Goal: Task Accomplishment & Management: Complete application form

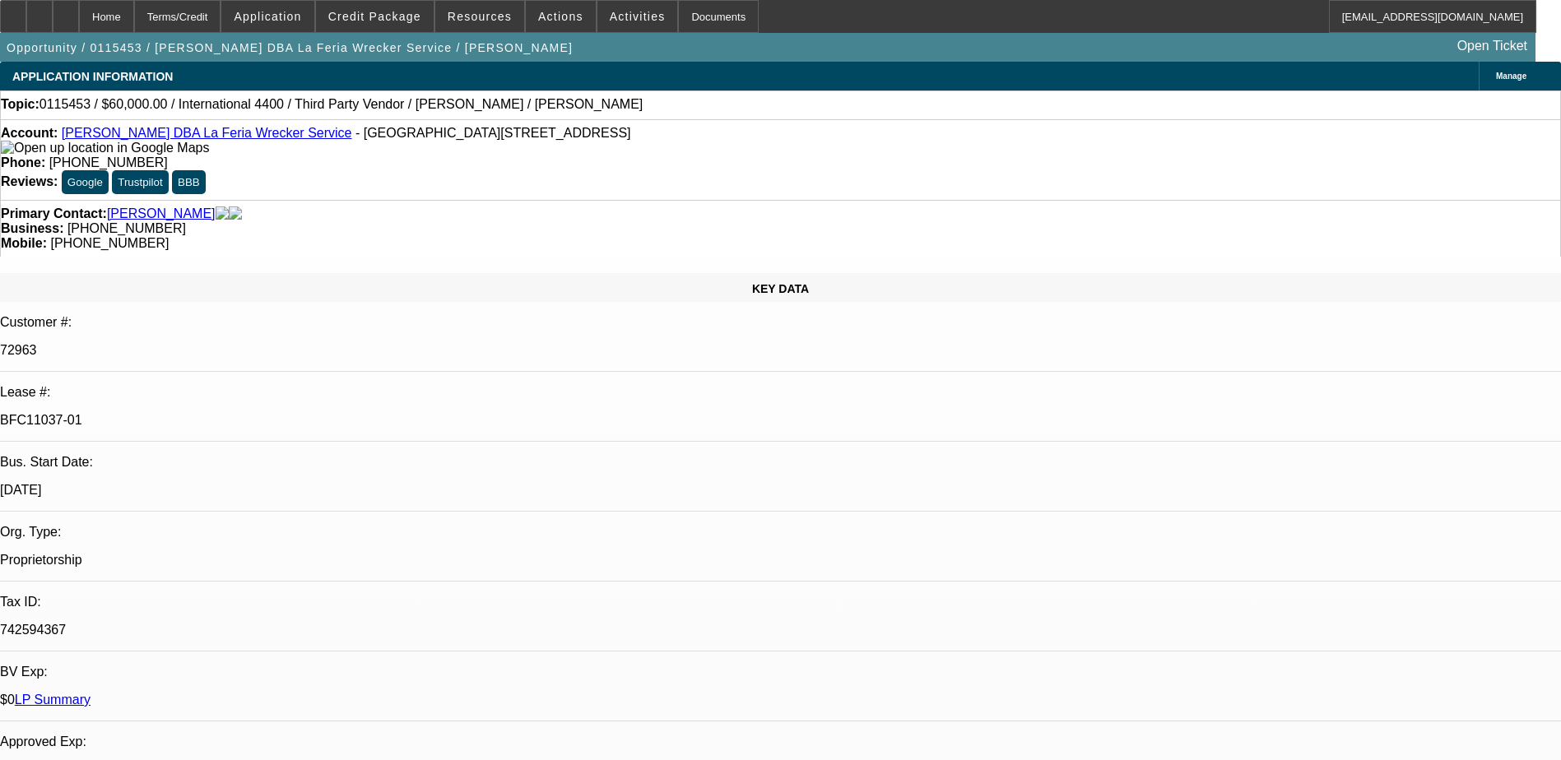
select select "0"
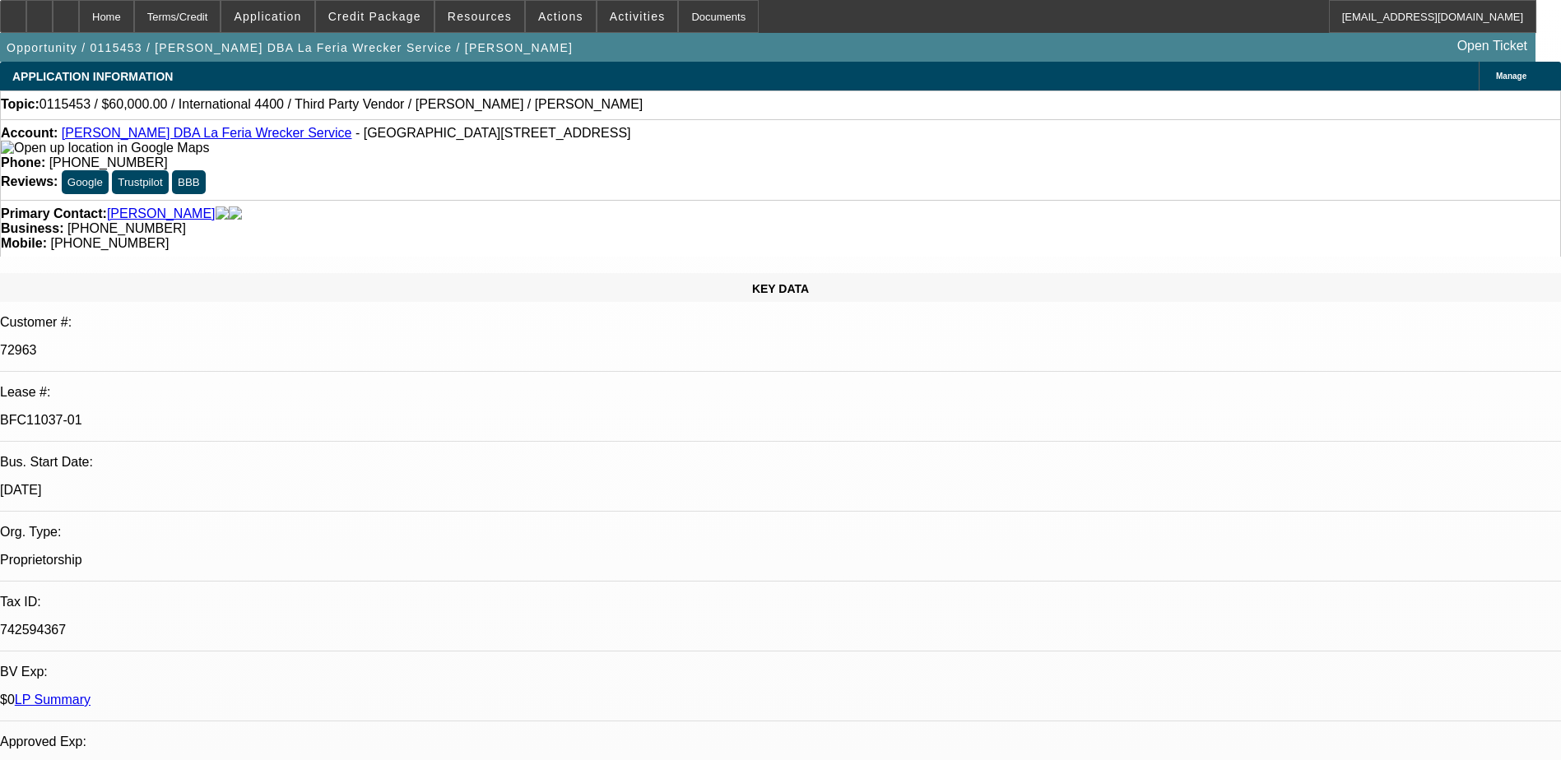
select select "0"
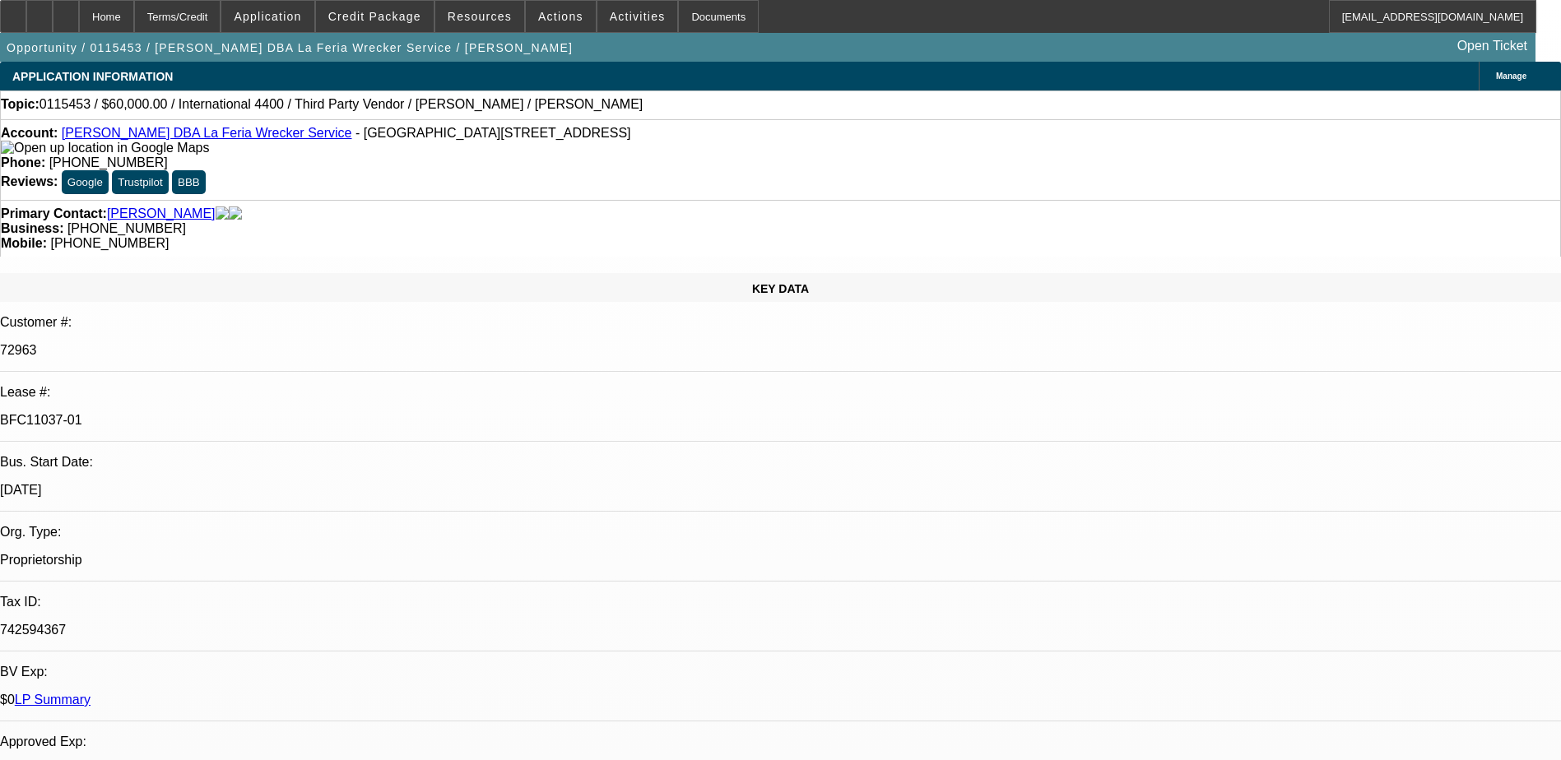
select select "0"
select select "1"
select select "10"
select select "6"
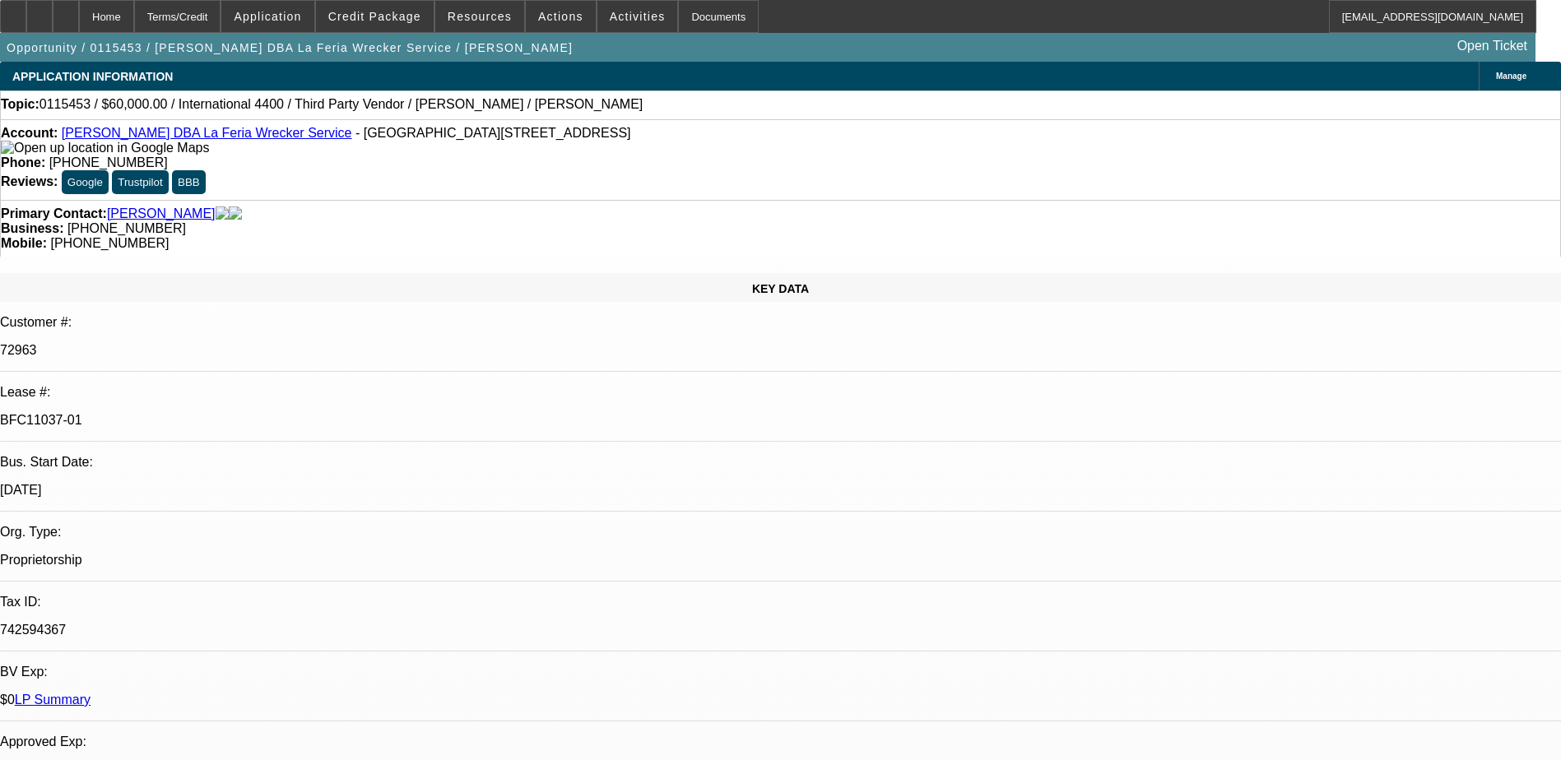
select select "1"
select select "10"
select select "6"
select select "1"
select select "10"
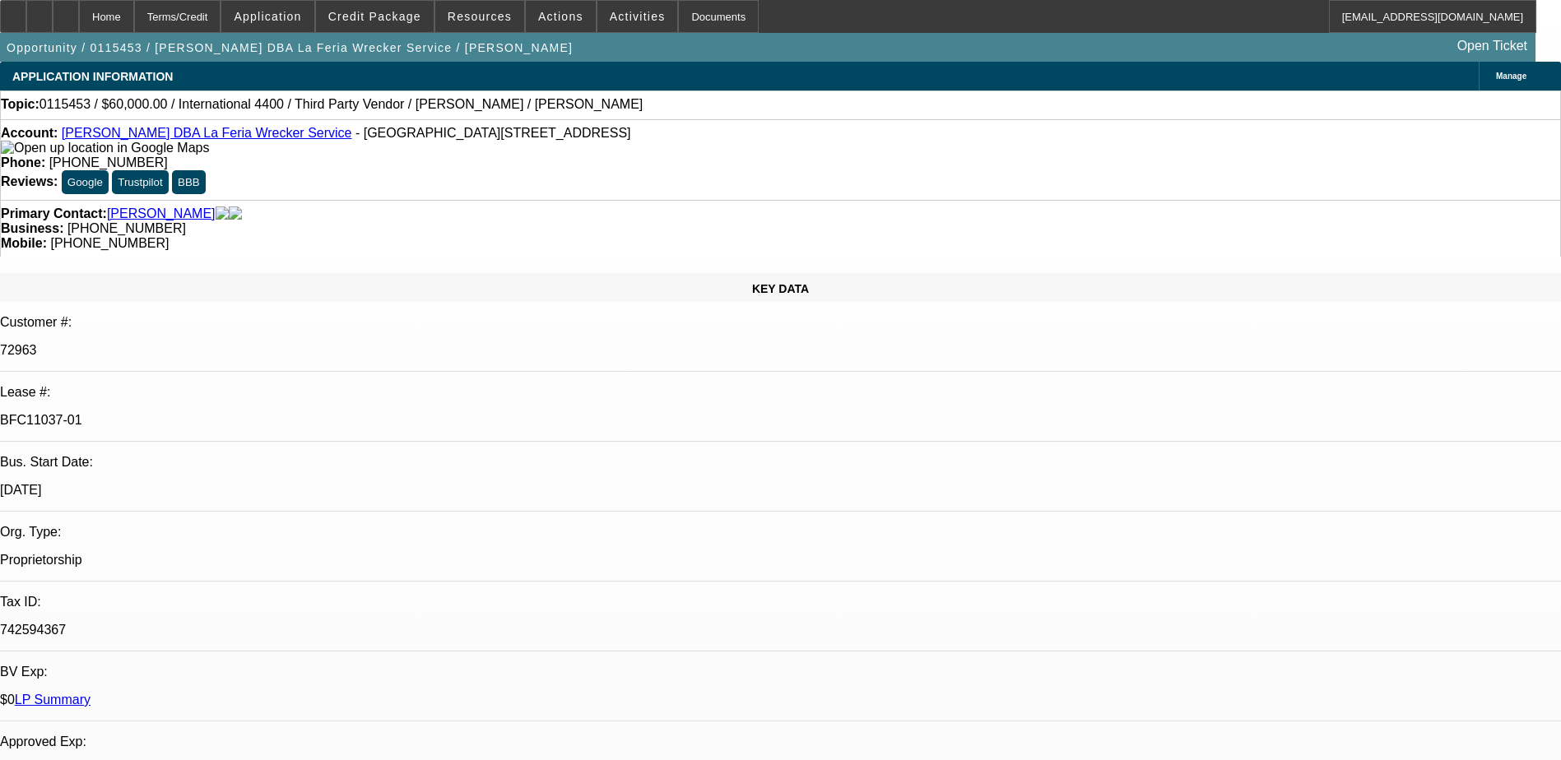
select select "6"
select select "1"
select select "10"
select select "6"
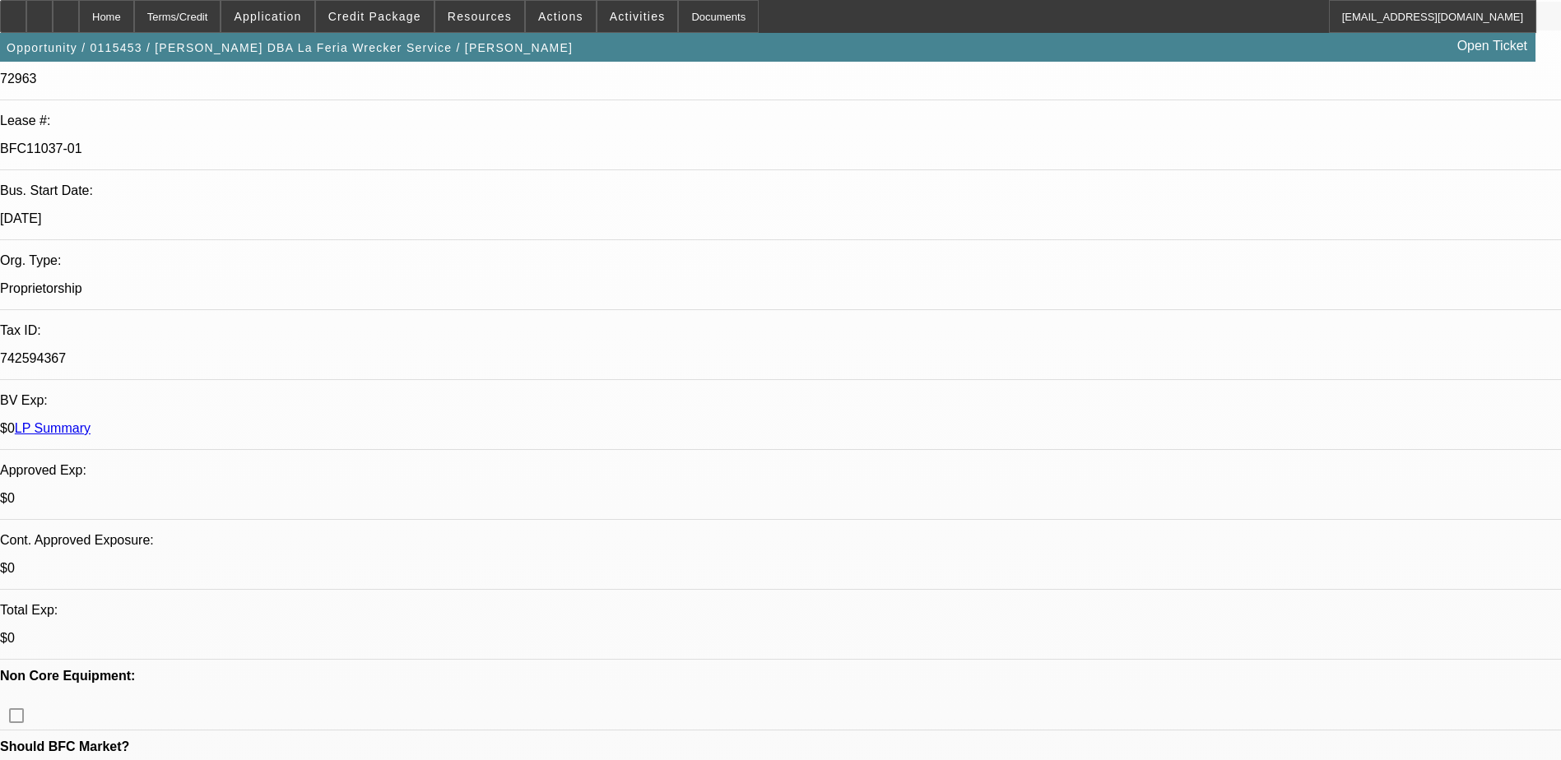
scroll to position [247, 0]
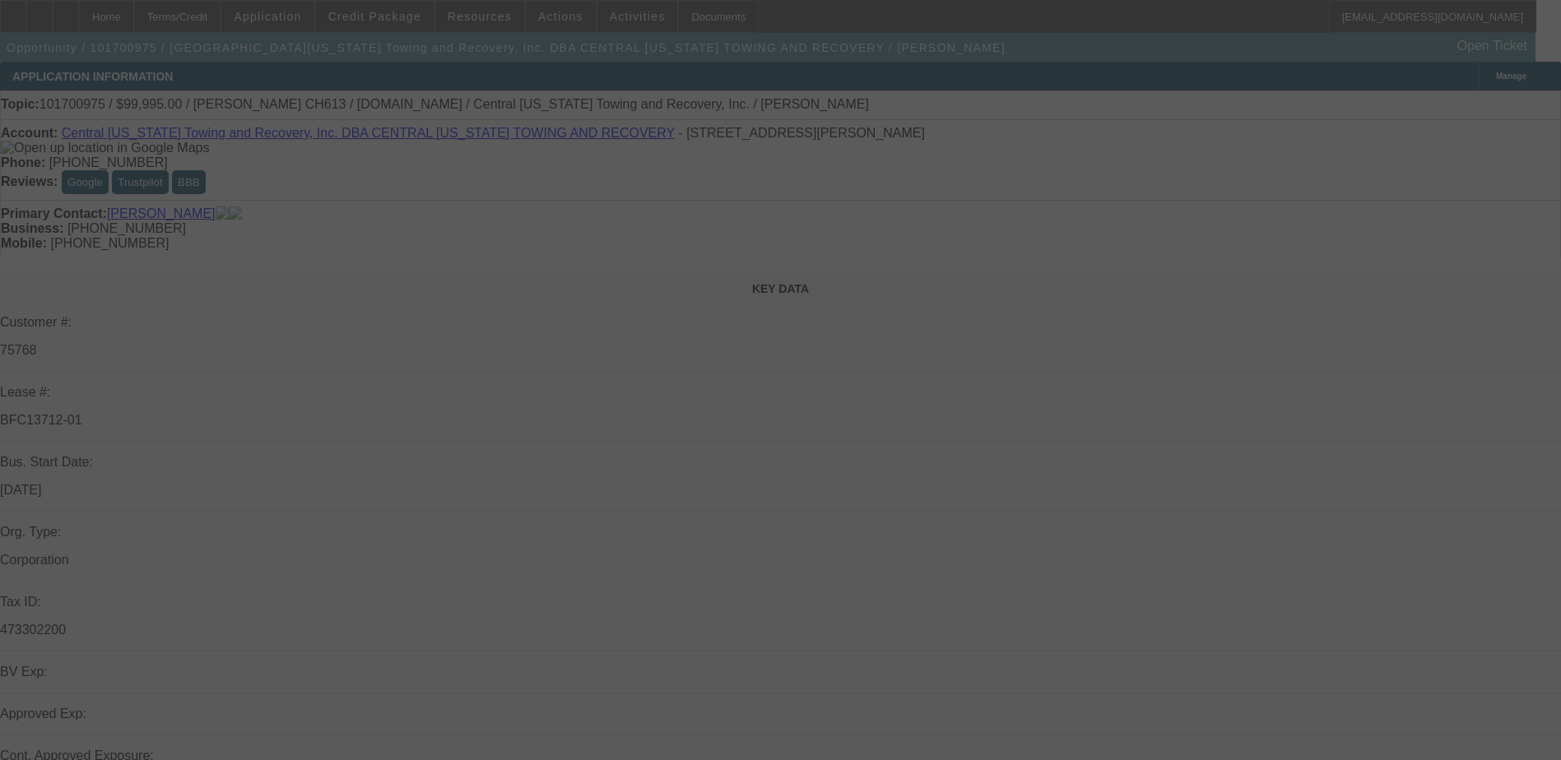
scroll to position [411, 0]
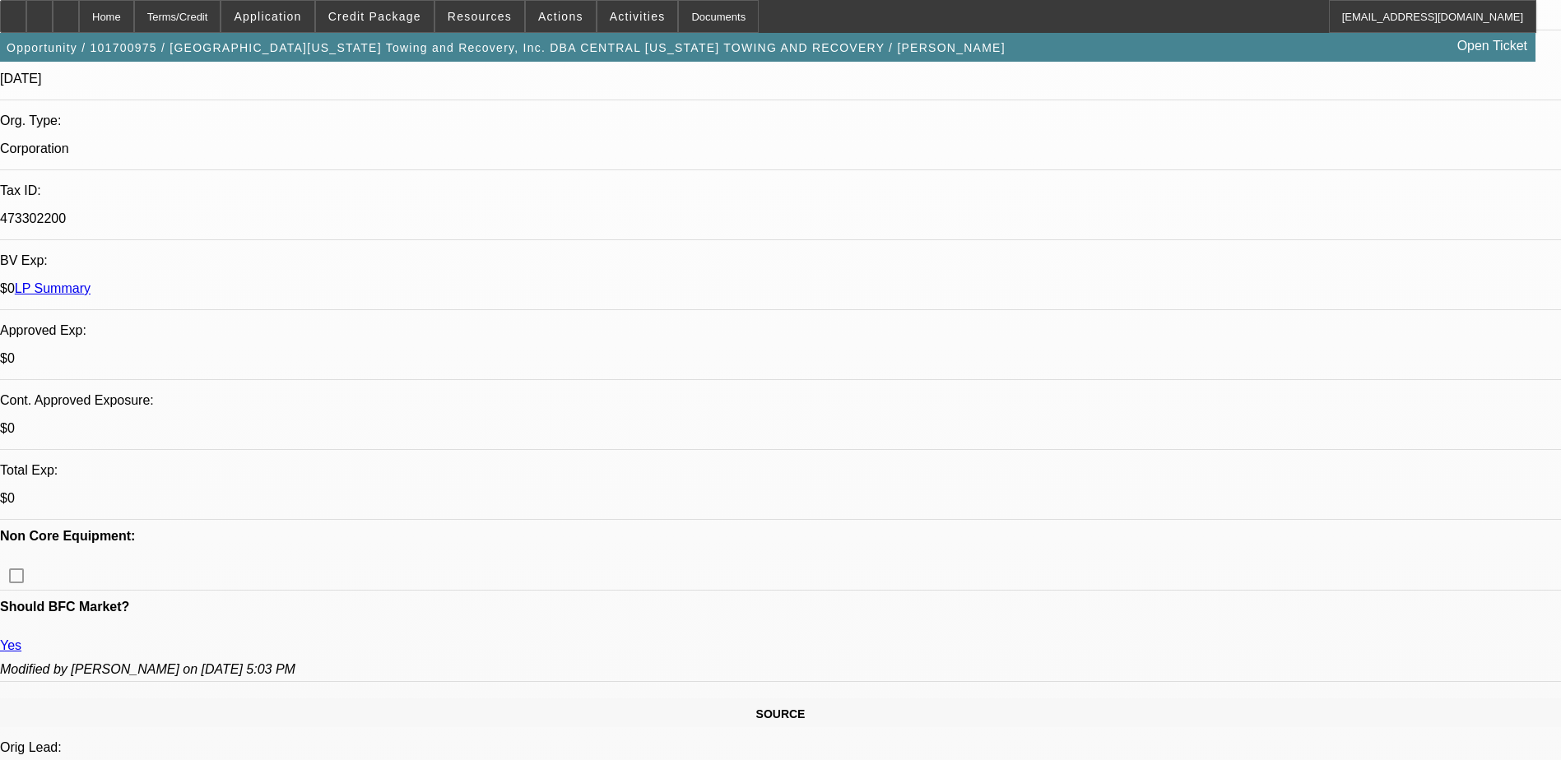
select select "0"
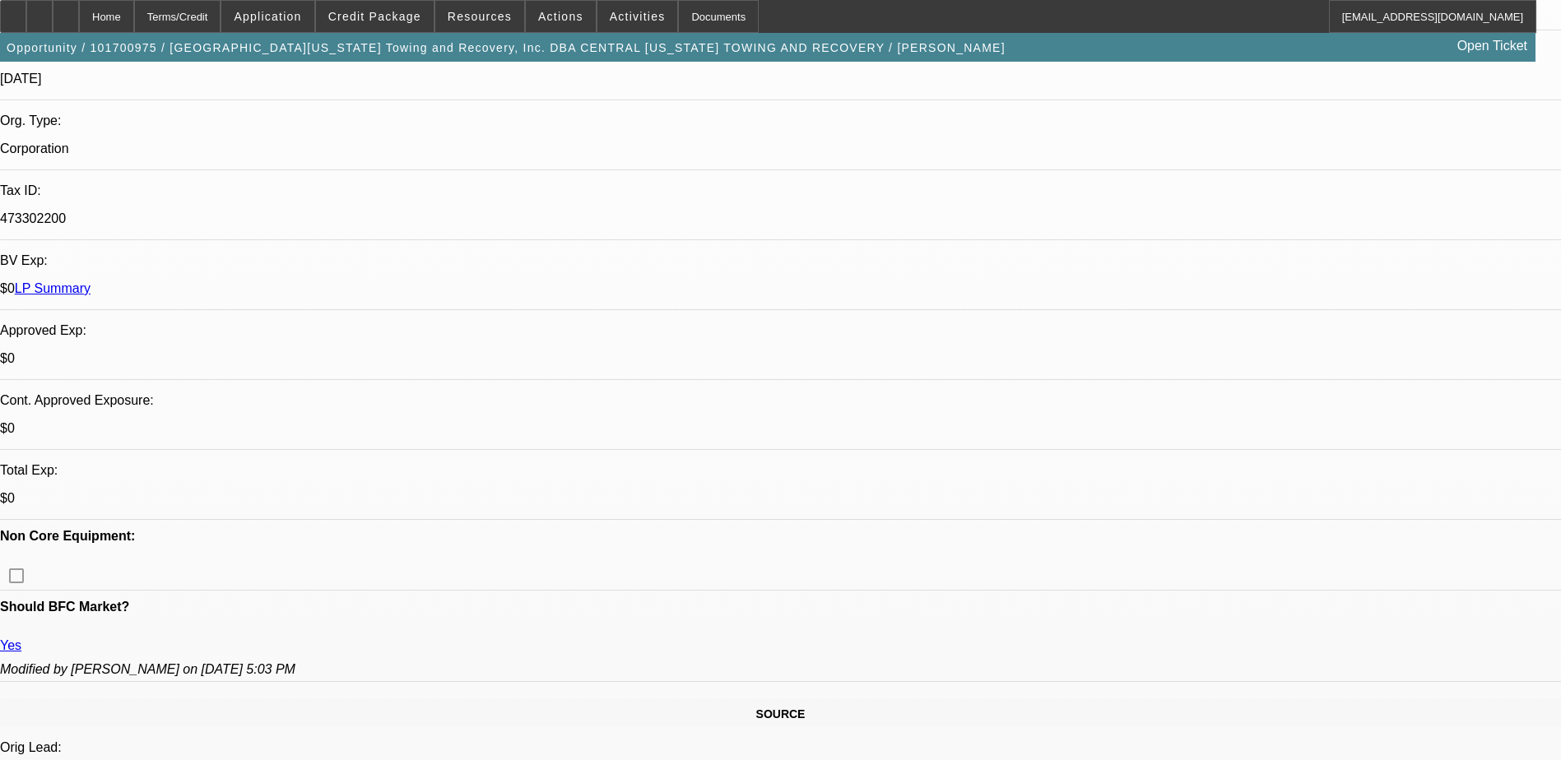
select select "0"
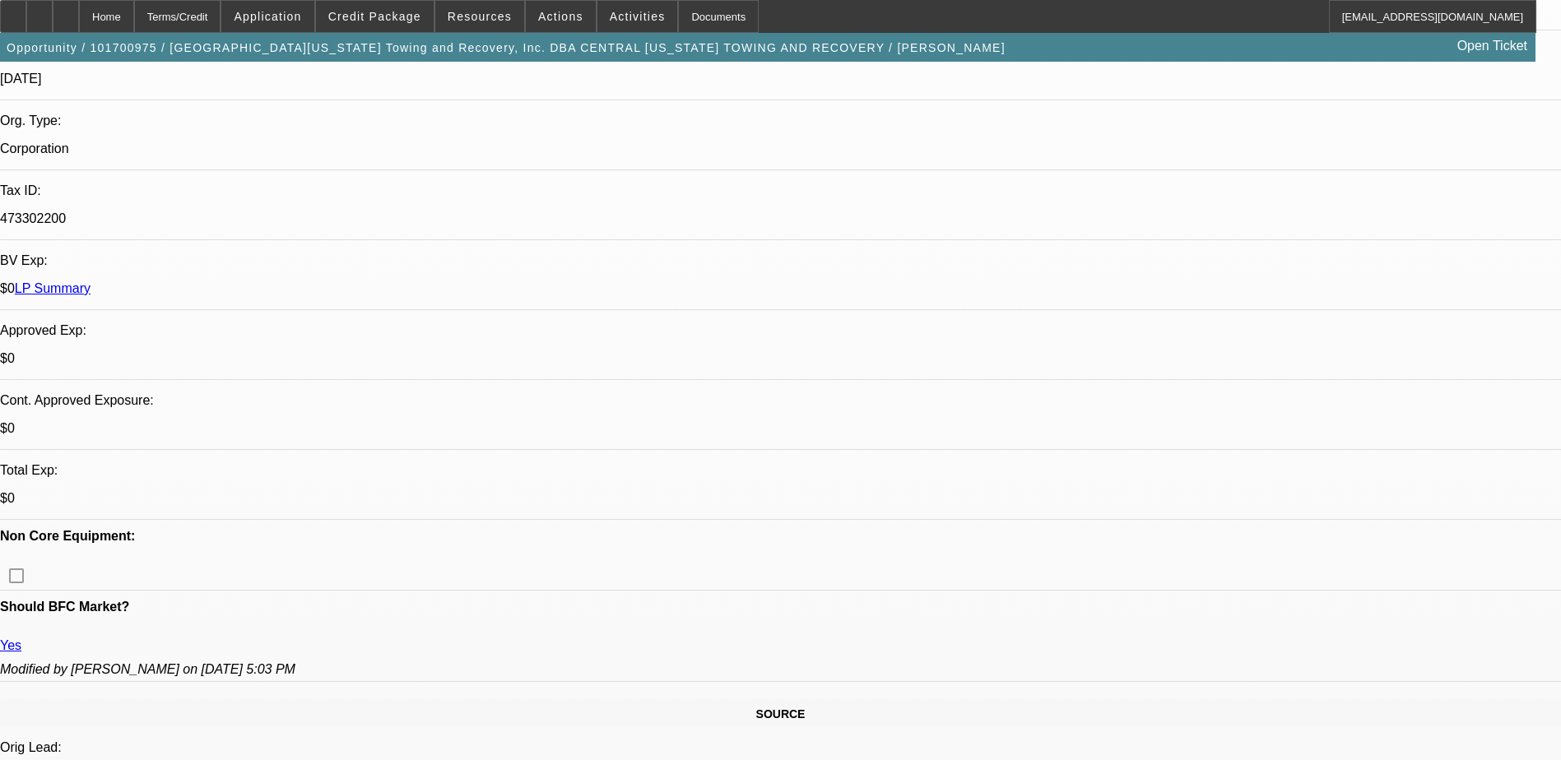
select select "0"
select select "1"
select select "6"
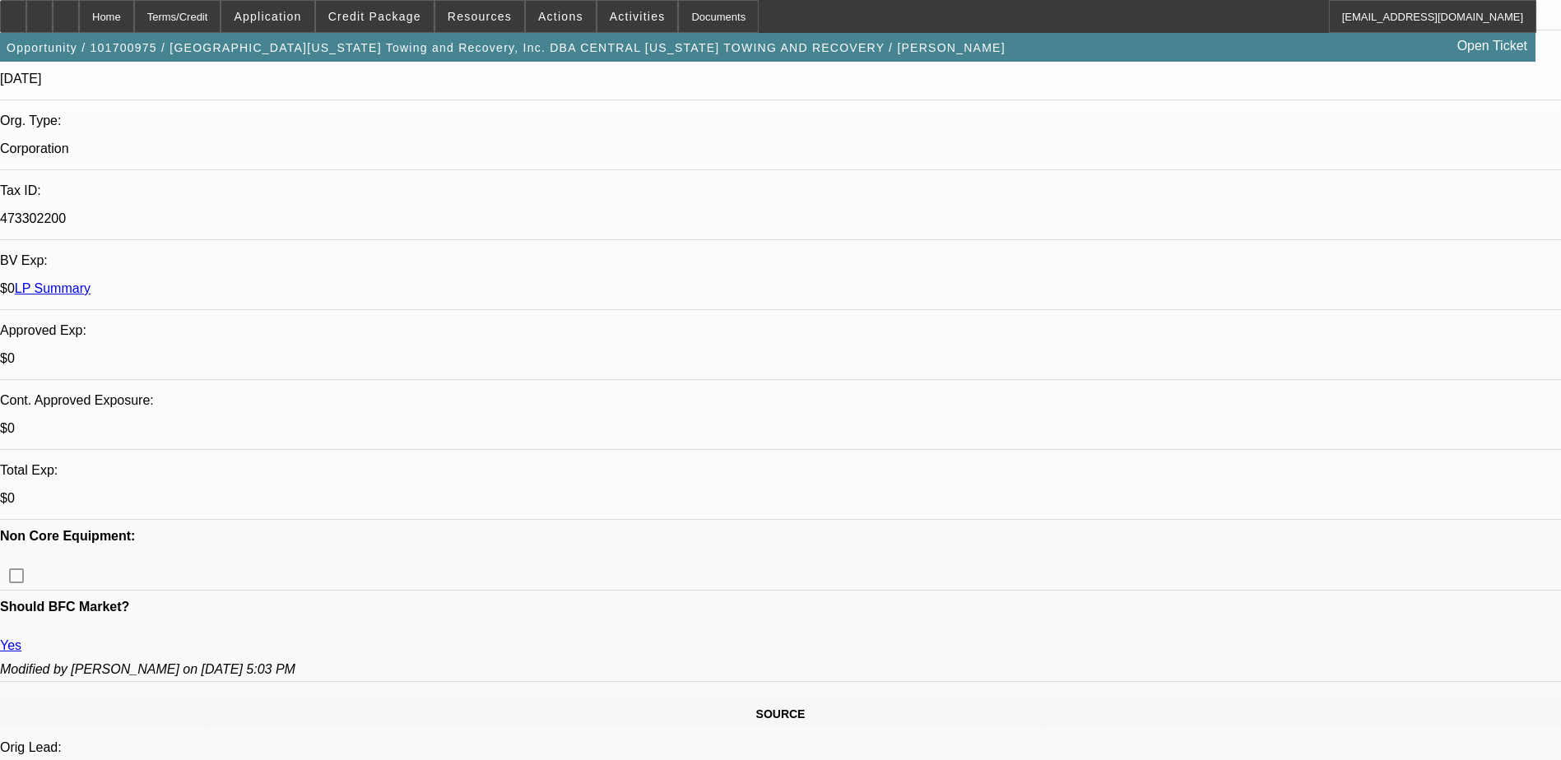
select select "1"
select select "3"
select select "6"
select select "1"
select select "3"
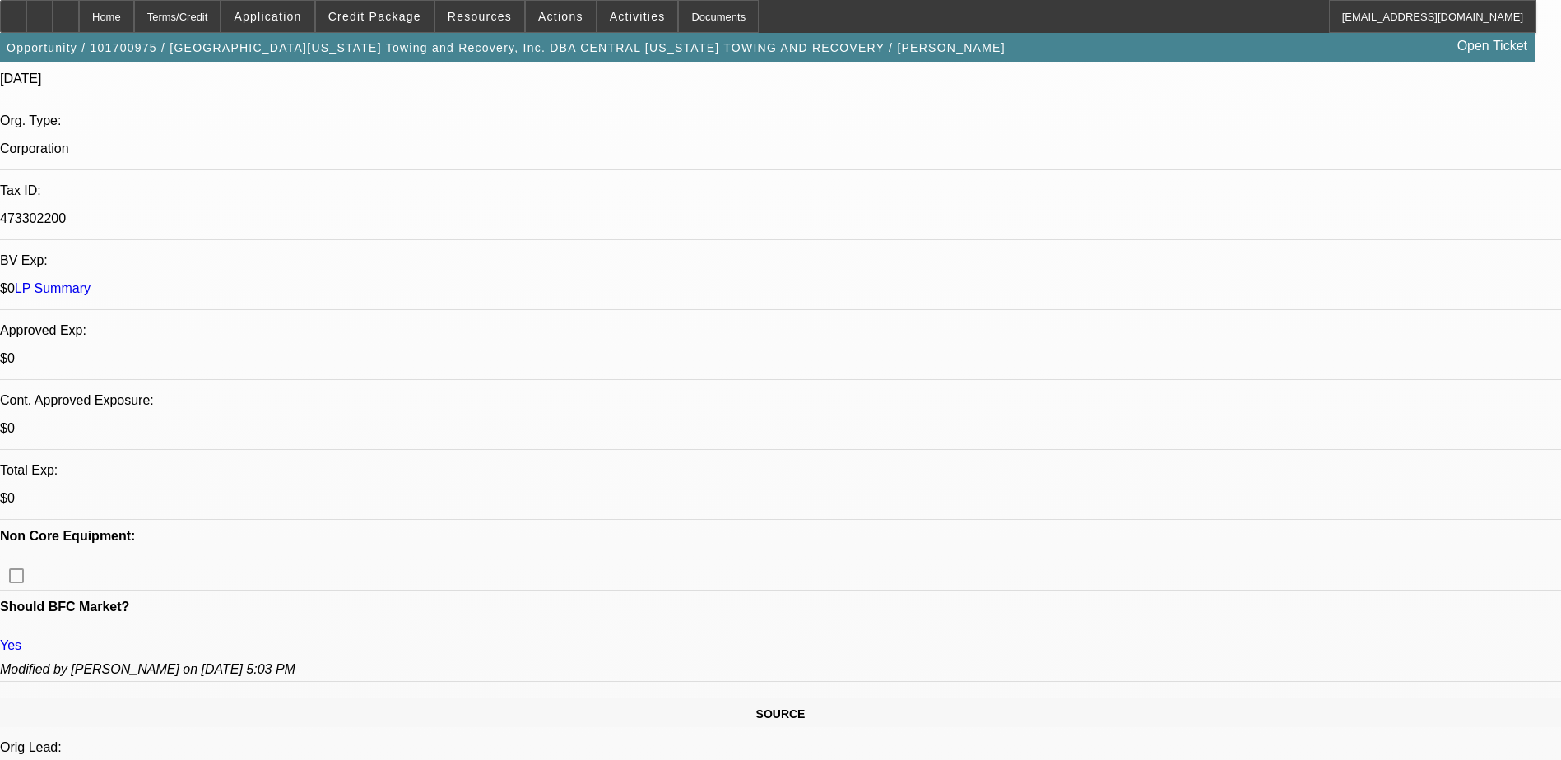
select select "6"
select select "1"
select select "3"
select select "6"
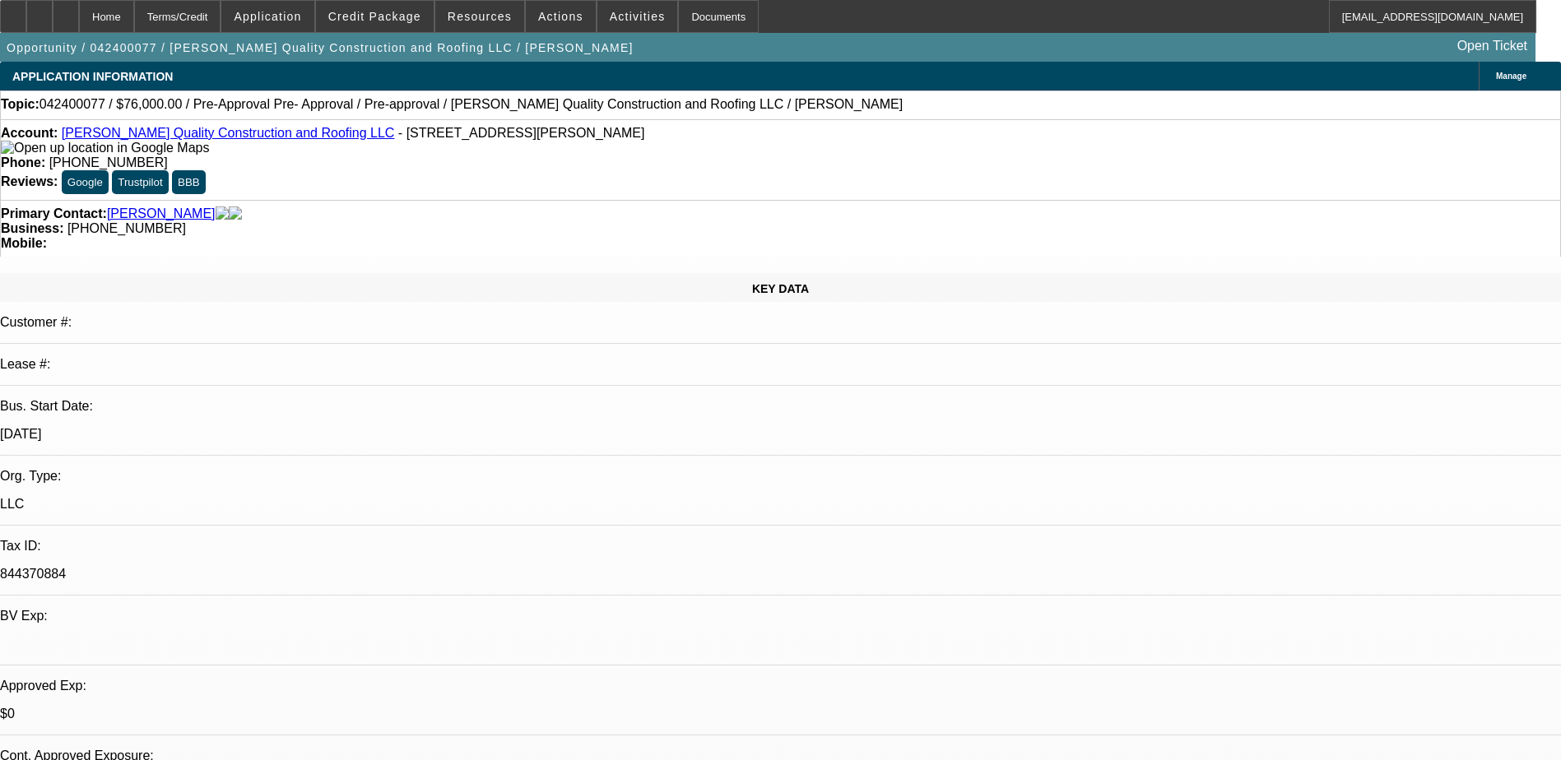
select select "0.1"
select select "2"
select select "0"
select select "2"
select select "0"
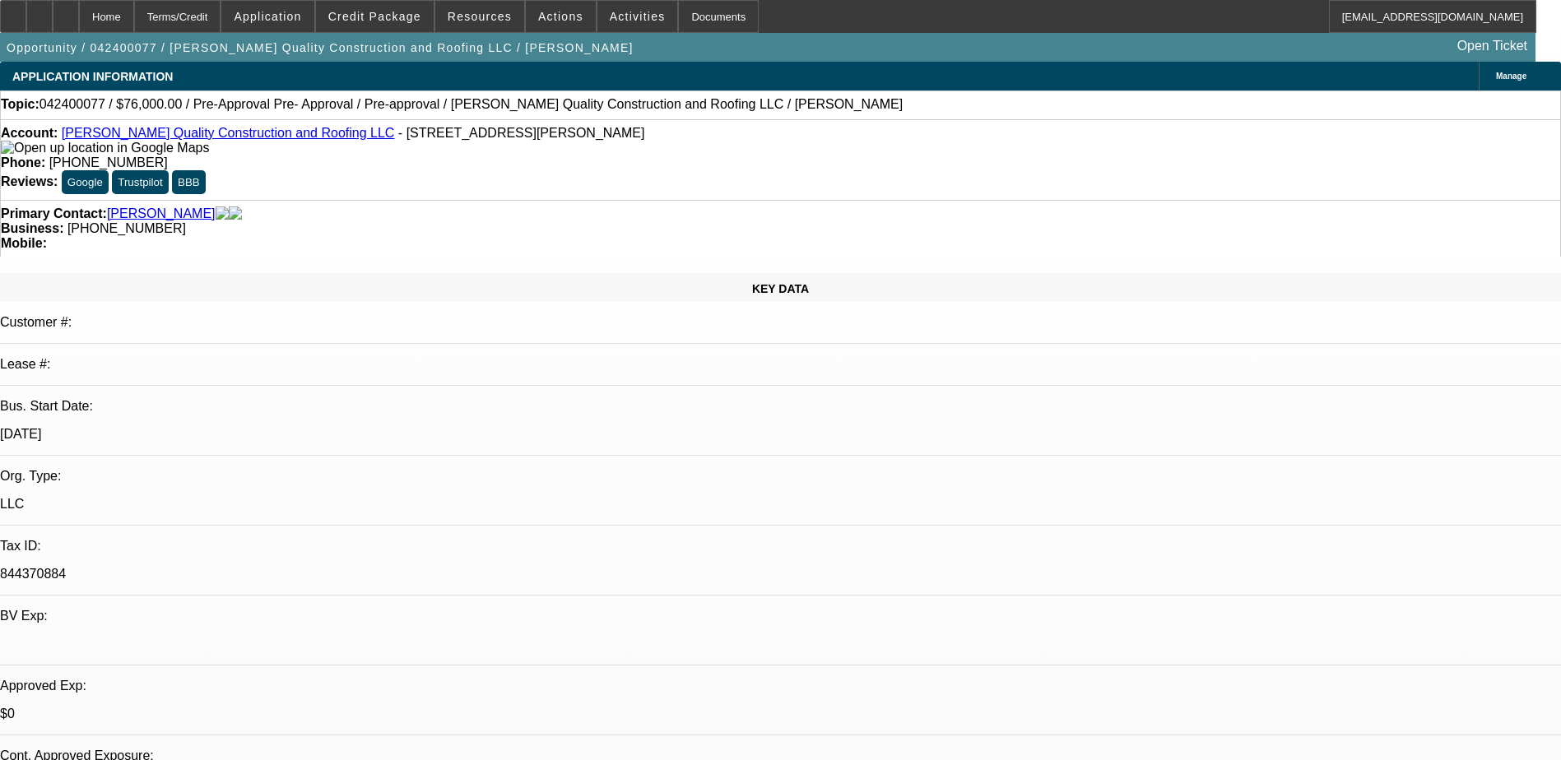
select select "2"
select select "0"
select select "2"
select select "0"
select select "2"
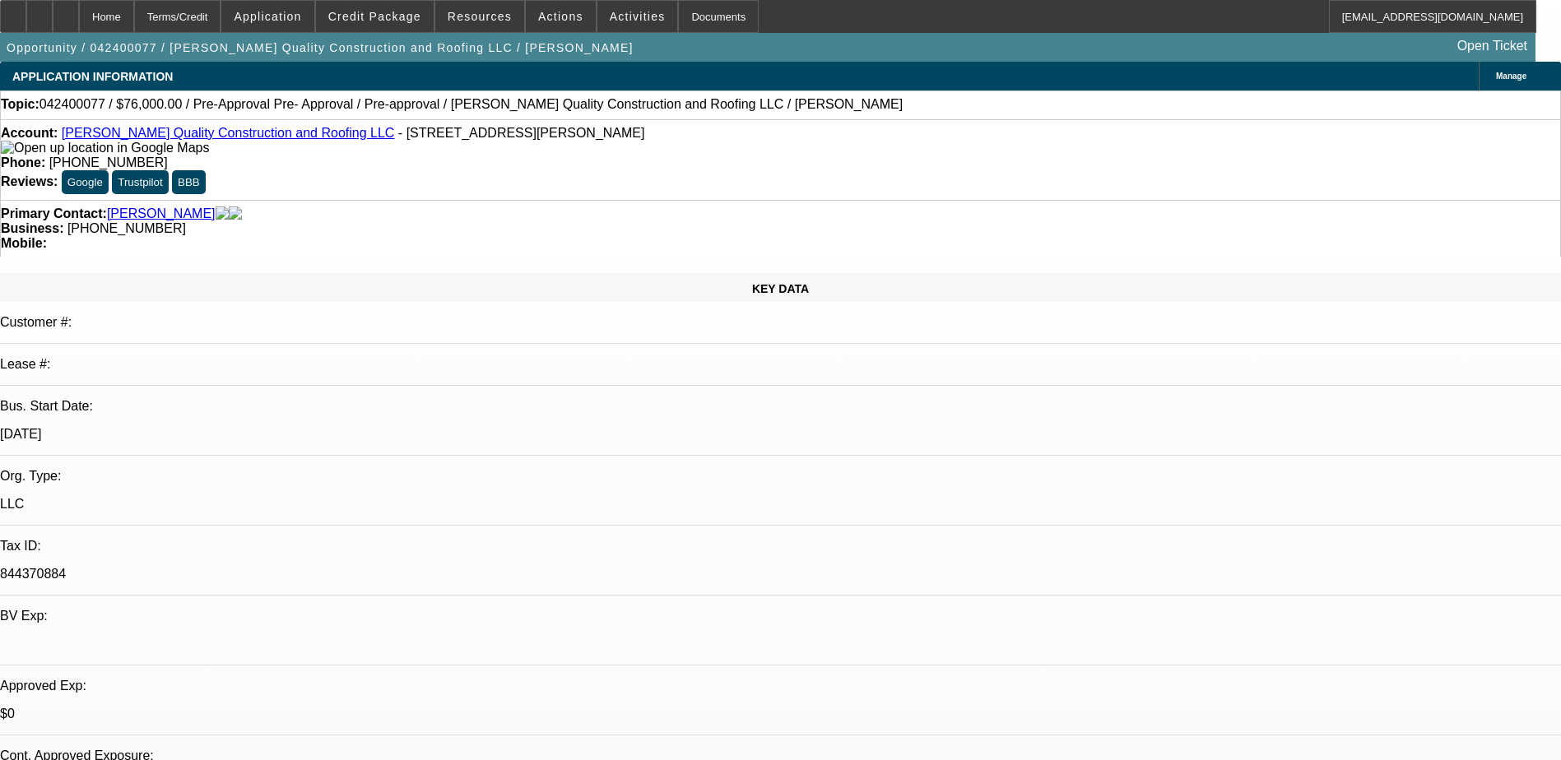
select select "6"
select select "2"
select select "6"
select select "2"
select select "6"
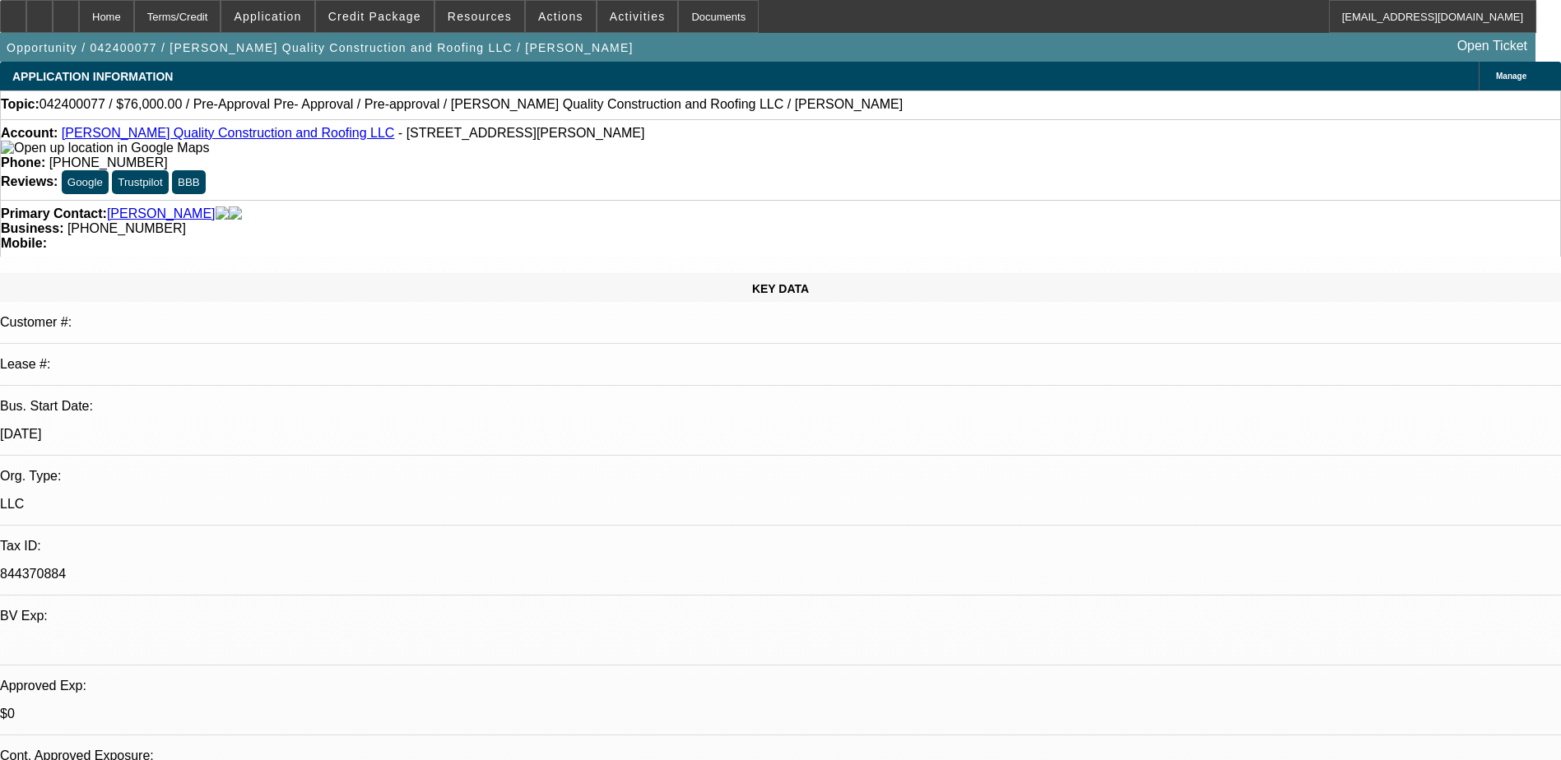
select select "2"
select select "6"
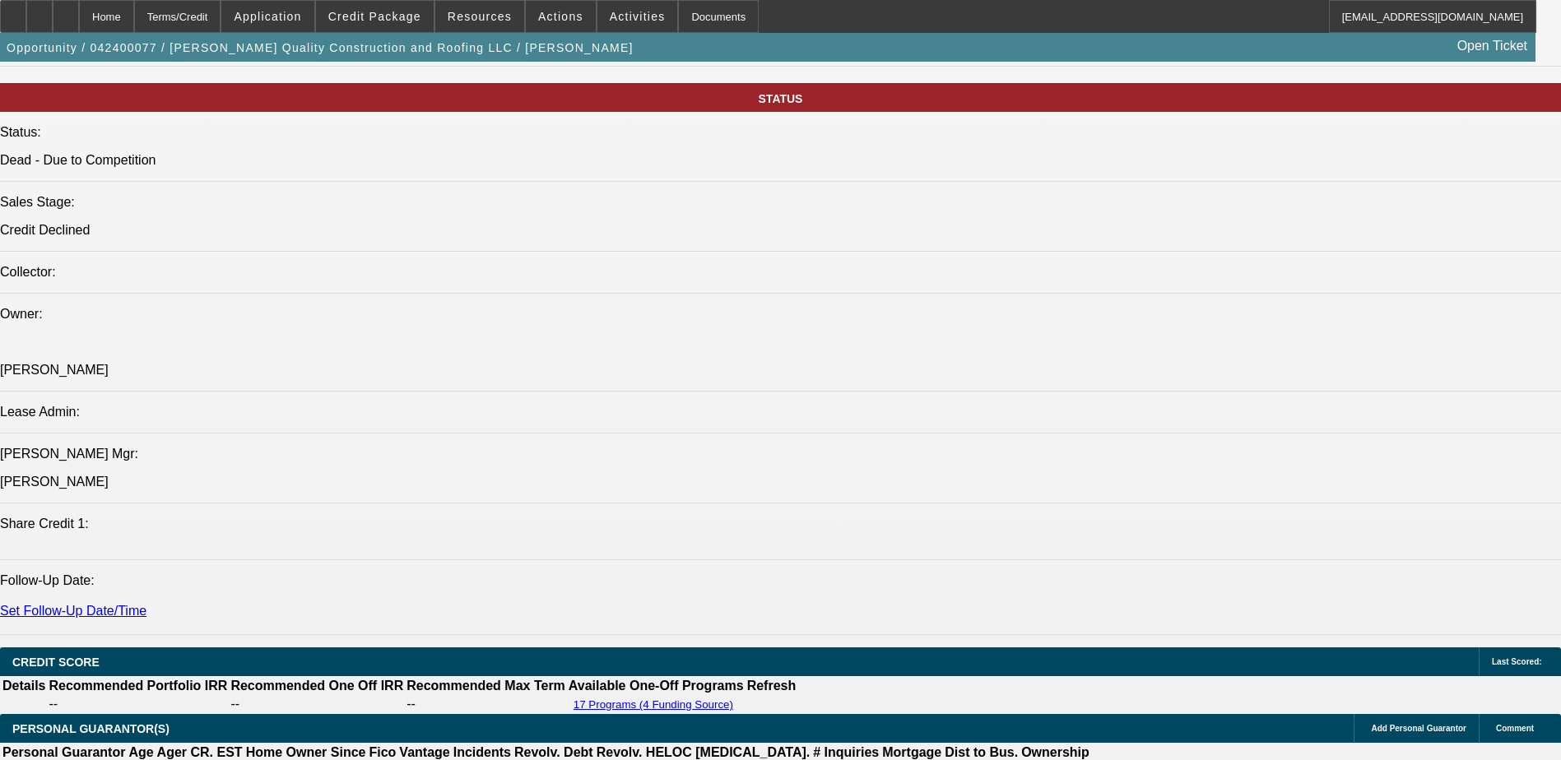
scroll to position [82, 0]
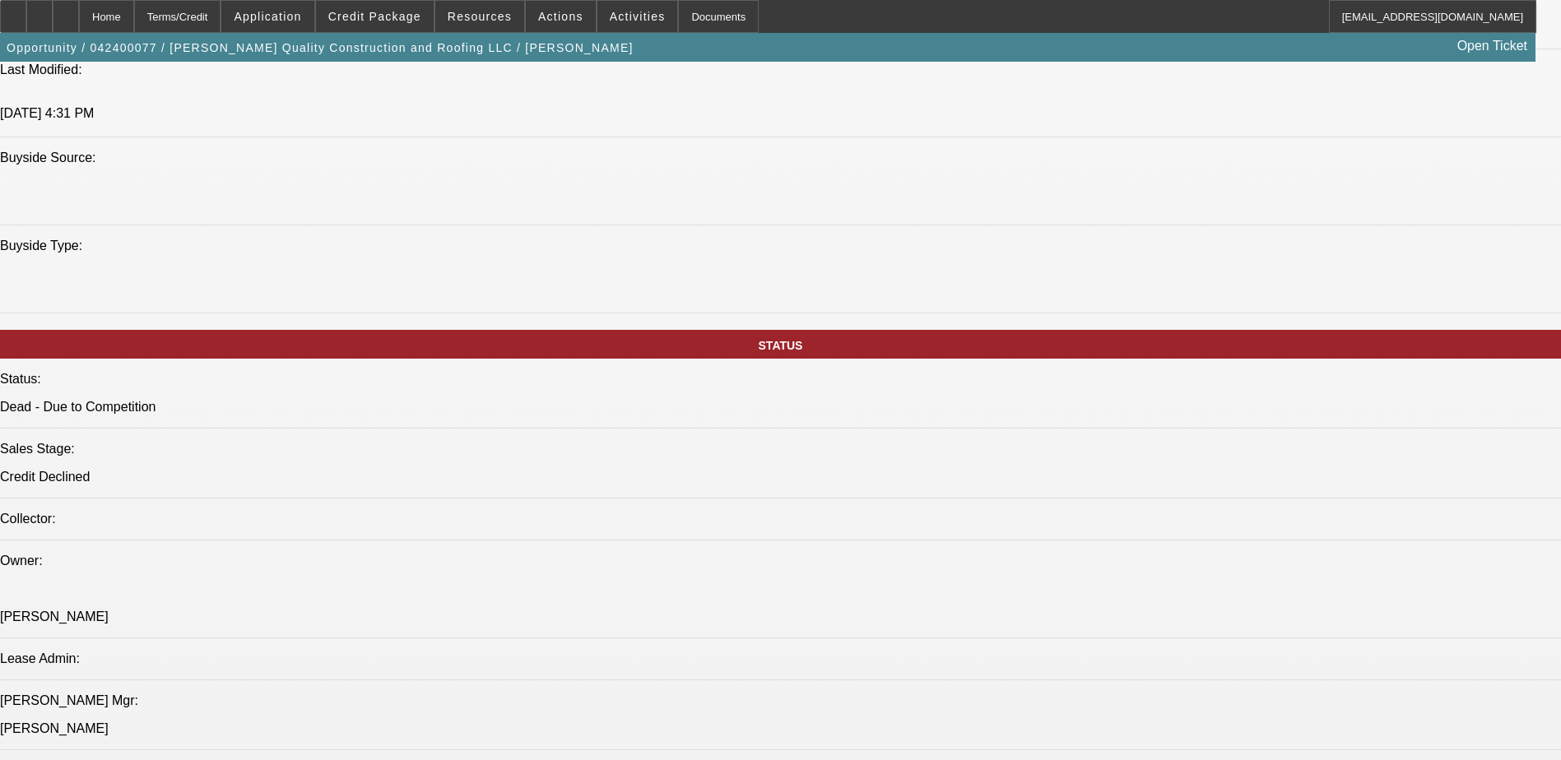
scroll to position [801, 0]
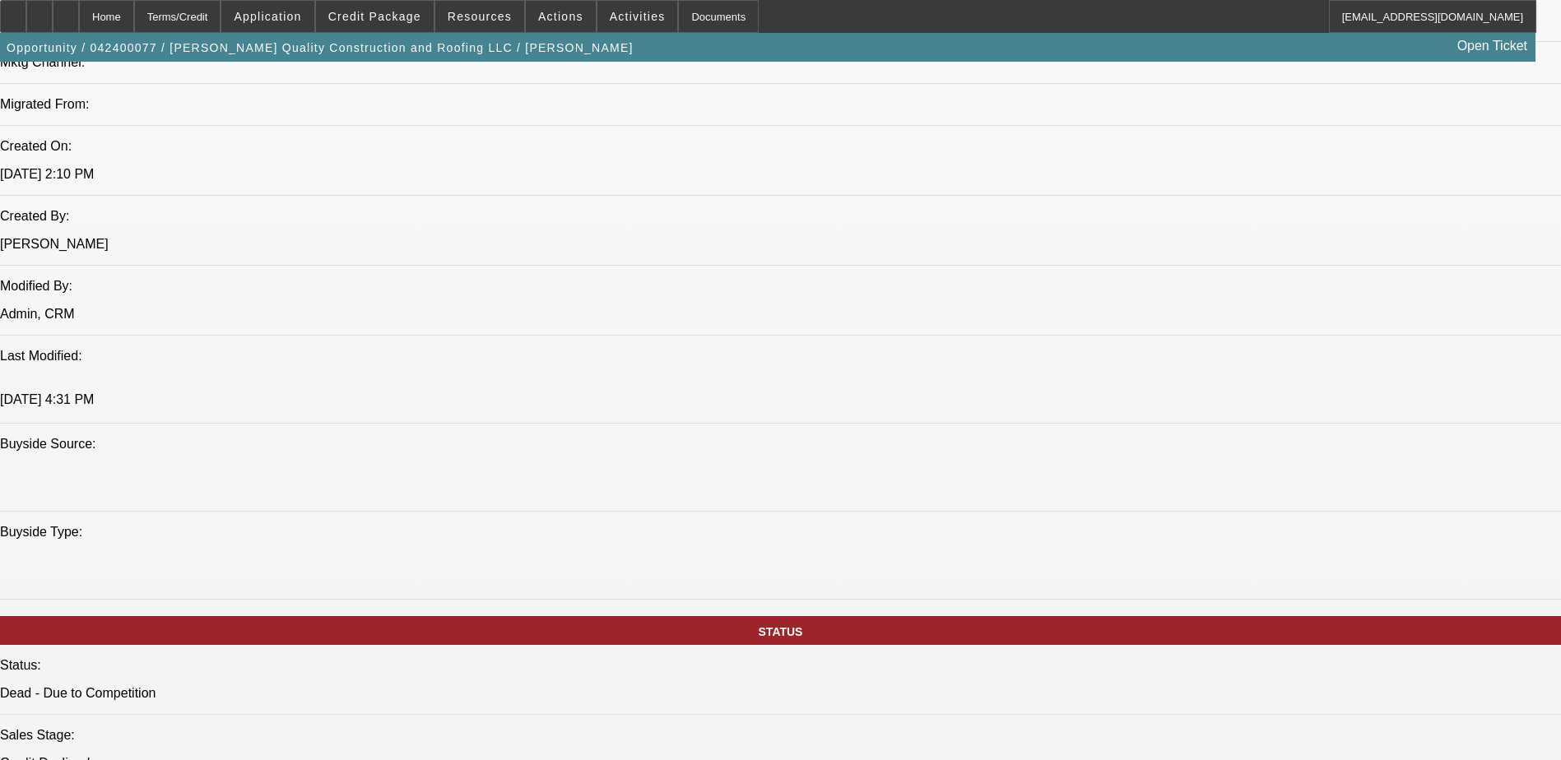
scroll to position [1070, 0]
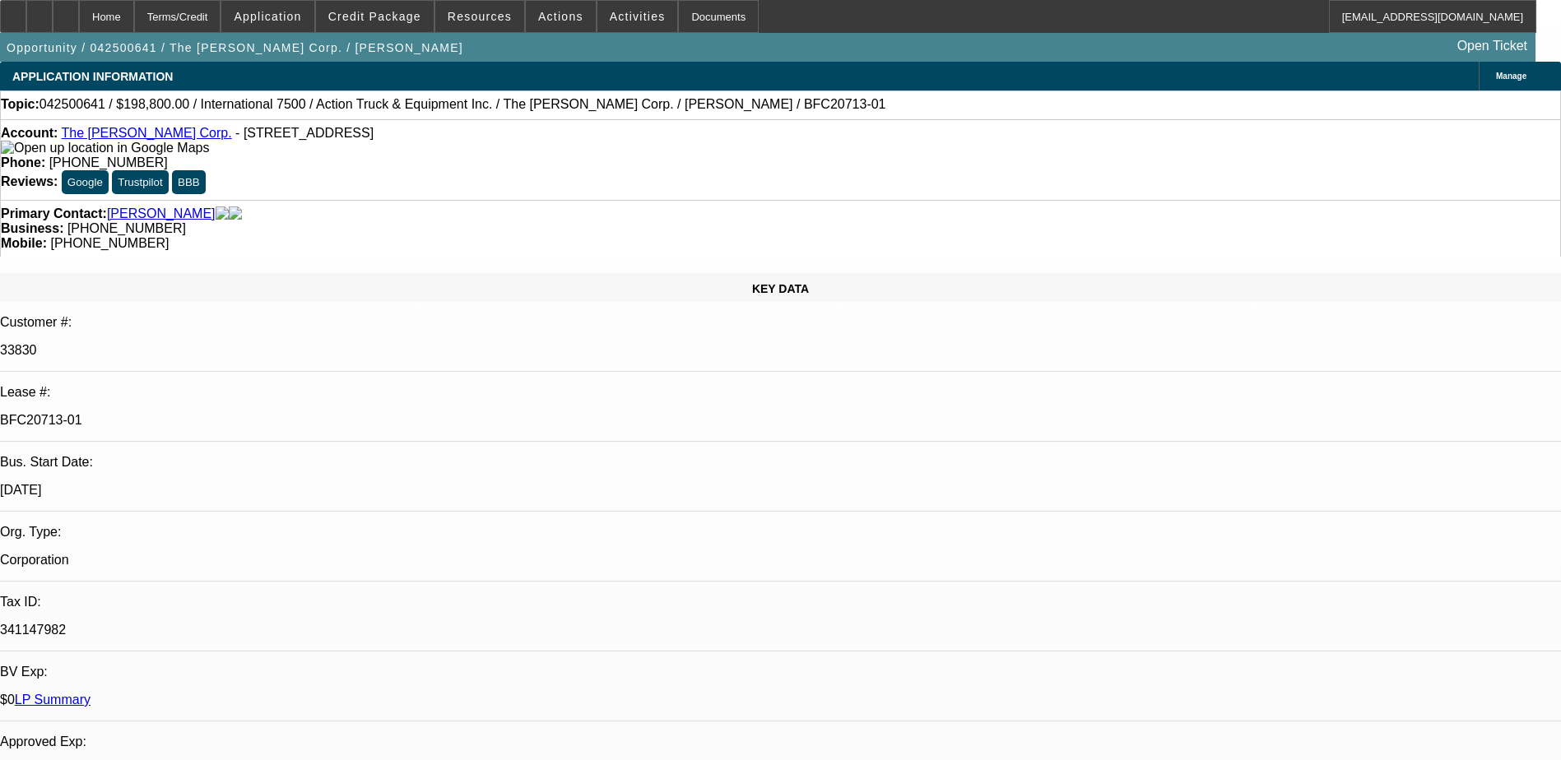
select select "0"
select select "0.1"
select select "0"
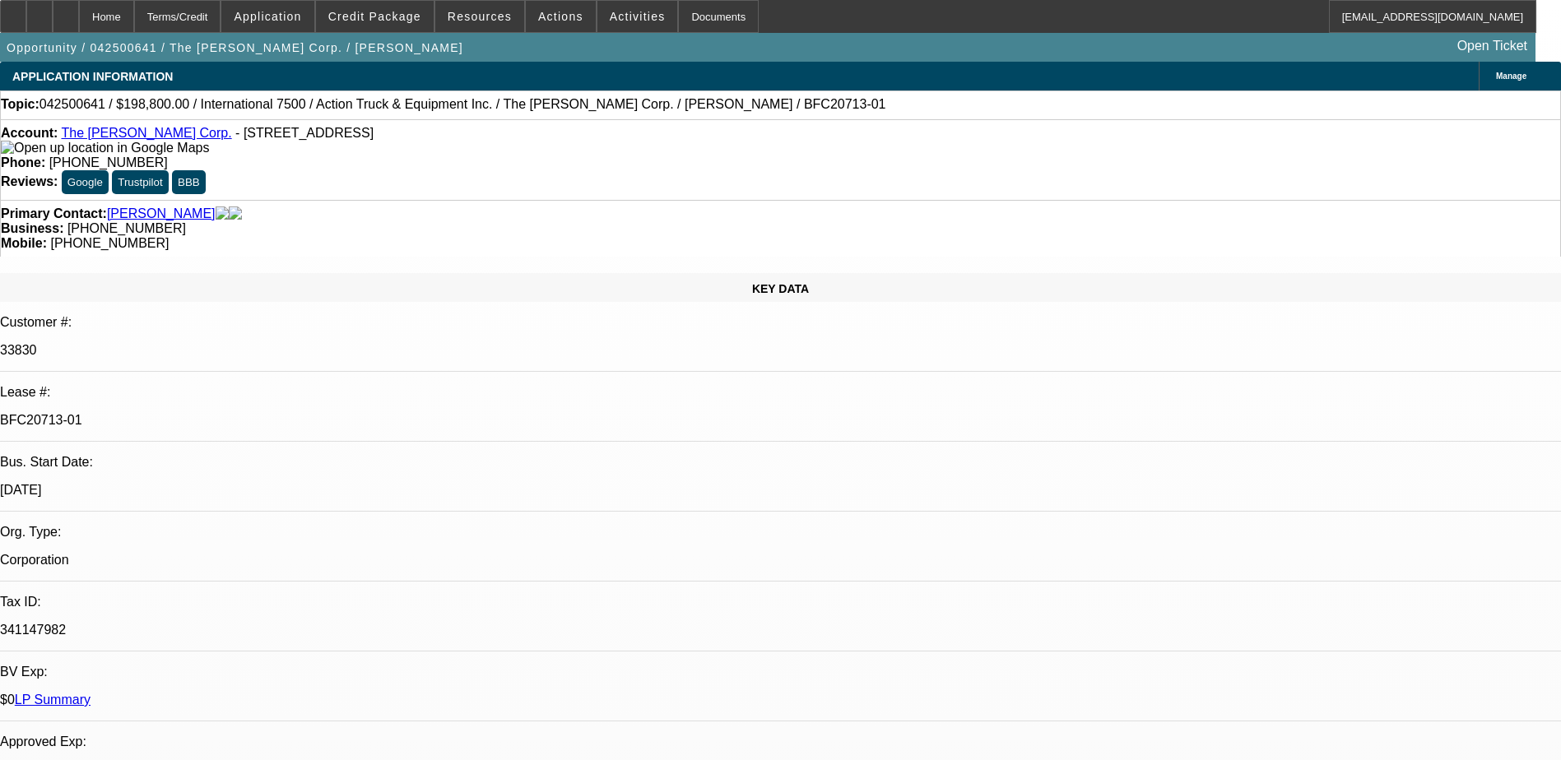
select select "0.1"
select select "0"
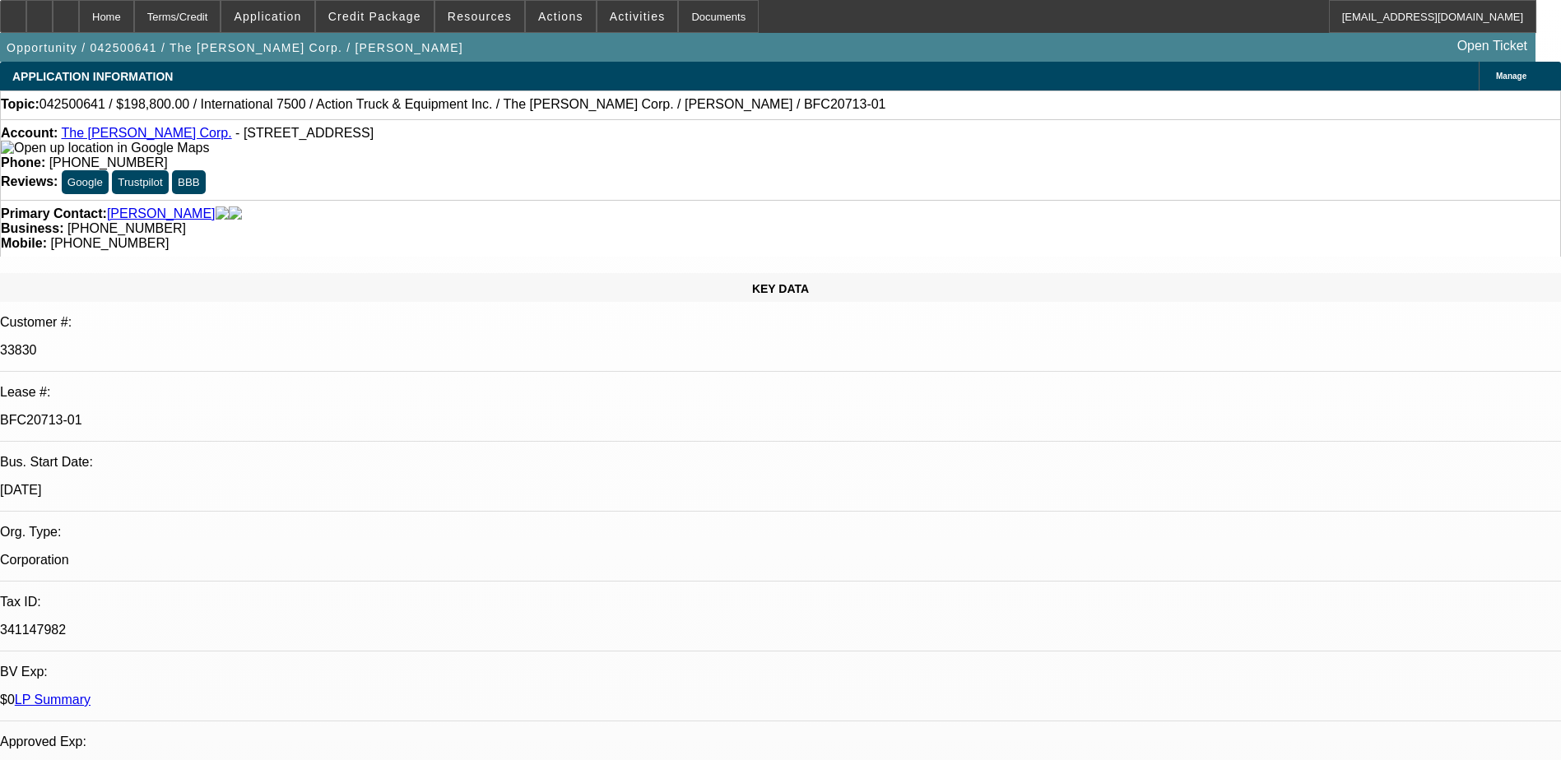
select select "0"
select select "0.1"
select select "1"
select select "4"
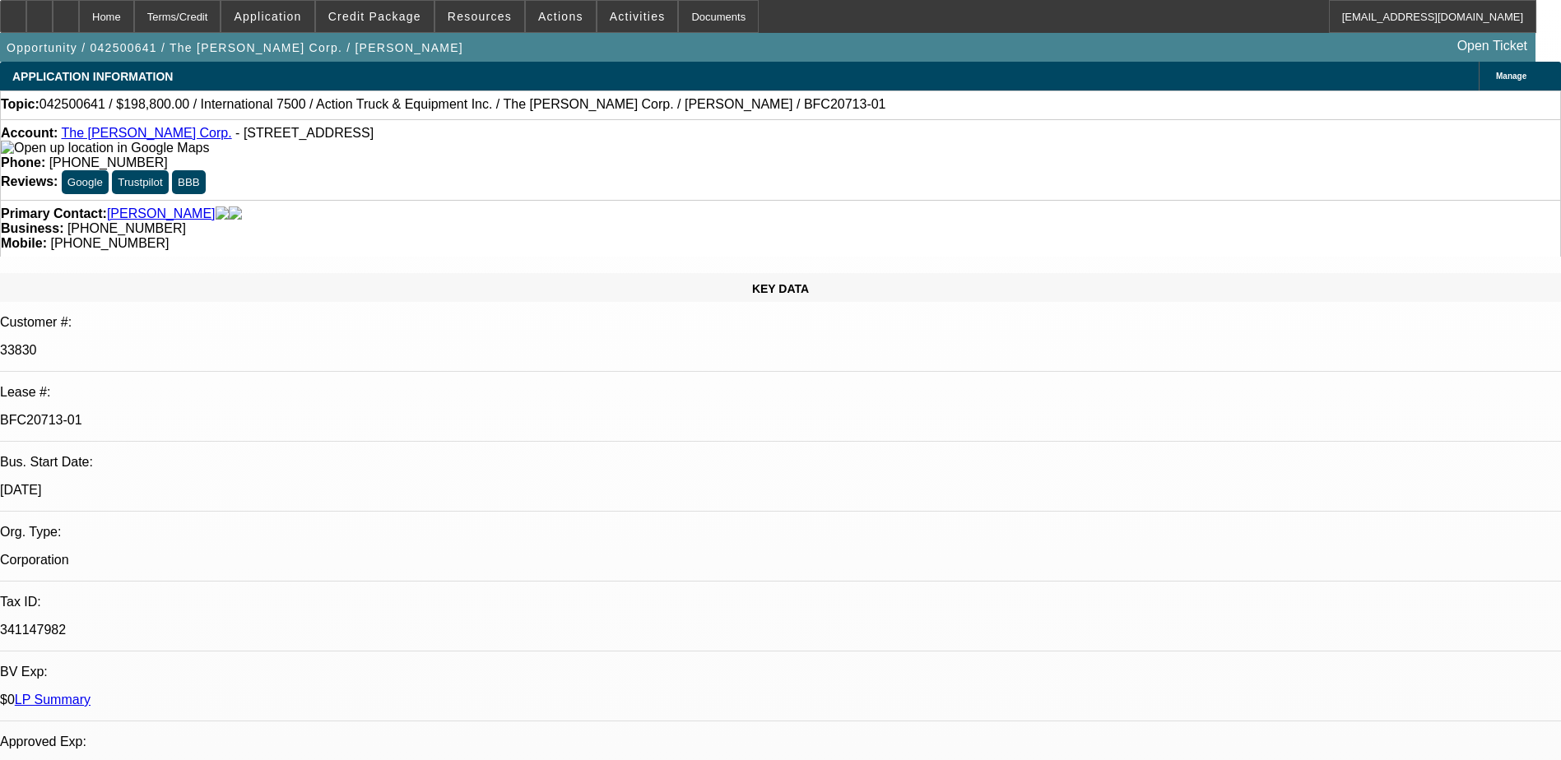
select select "1"
select select "4"
select select "1"
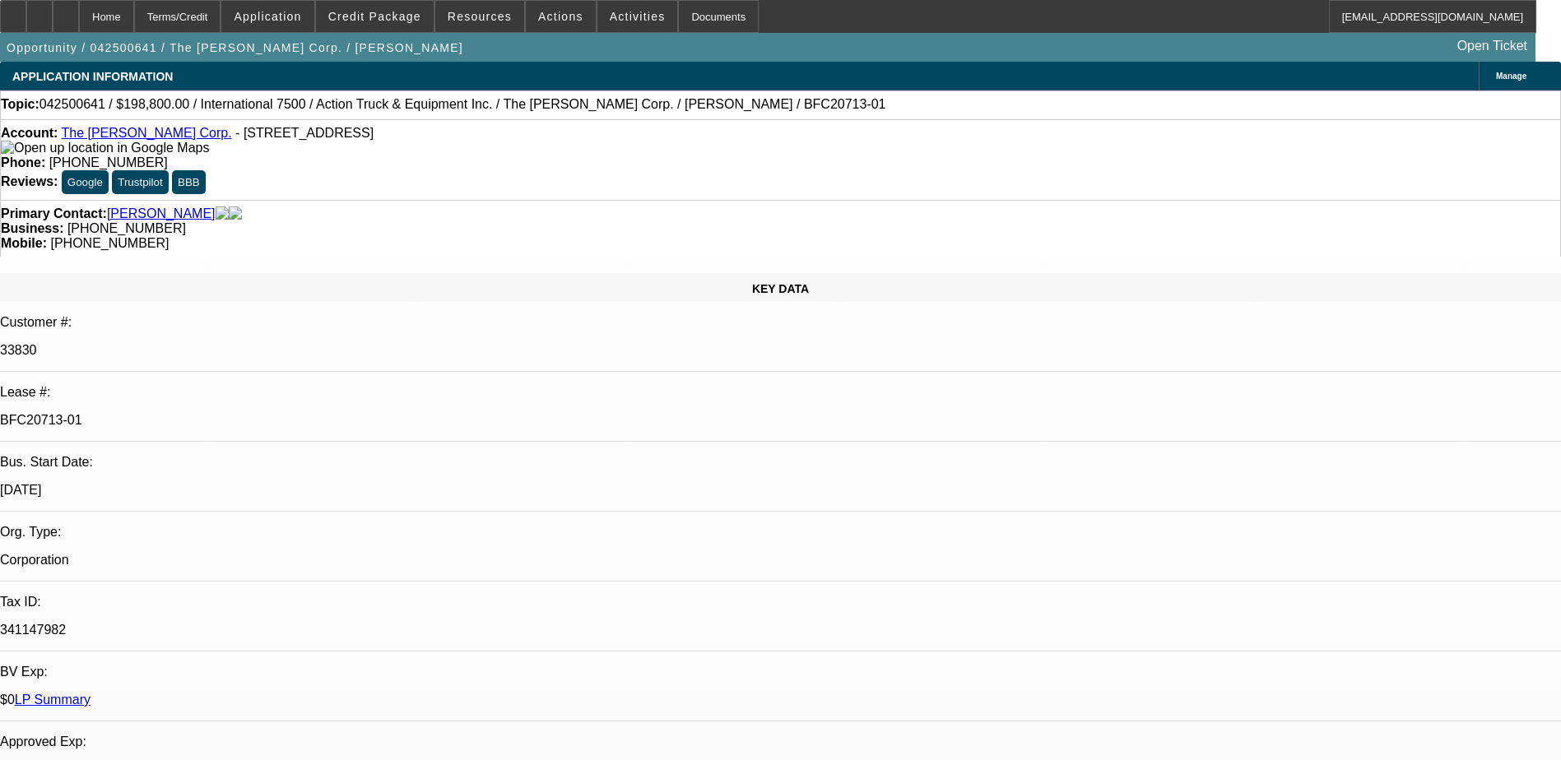
select select "6"
select select "1"
select select "4"
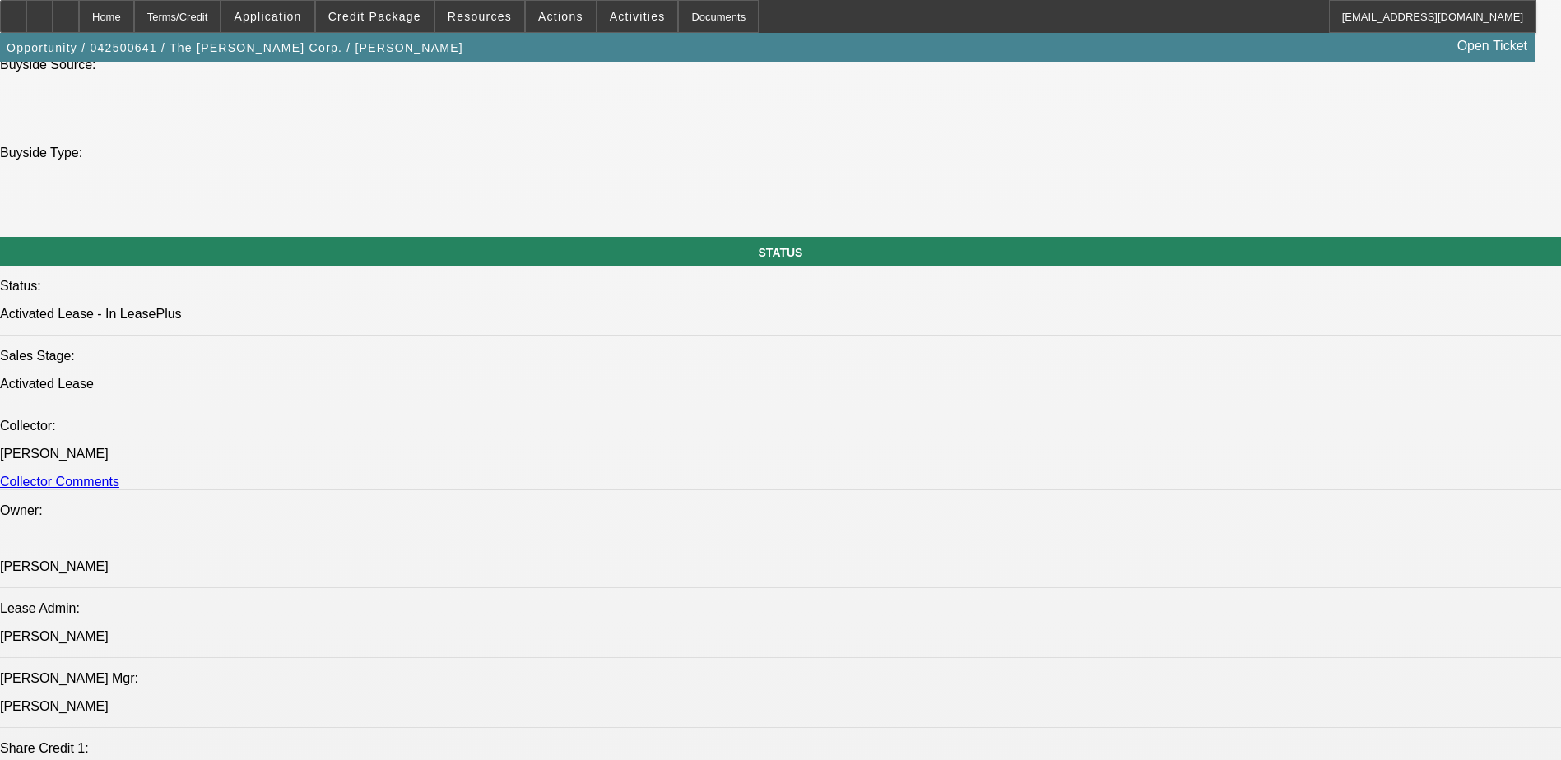
scroll to position [1317, 0]
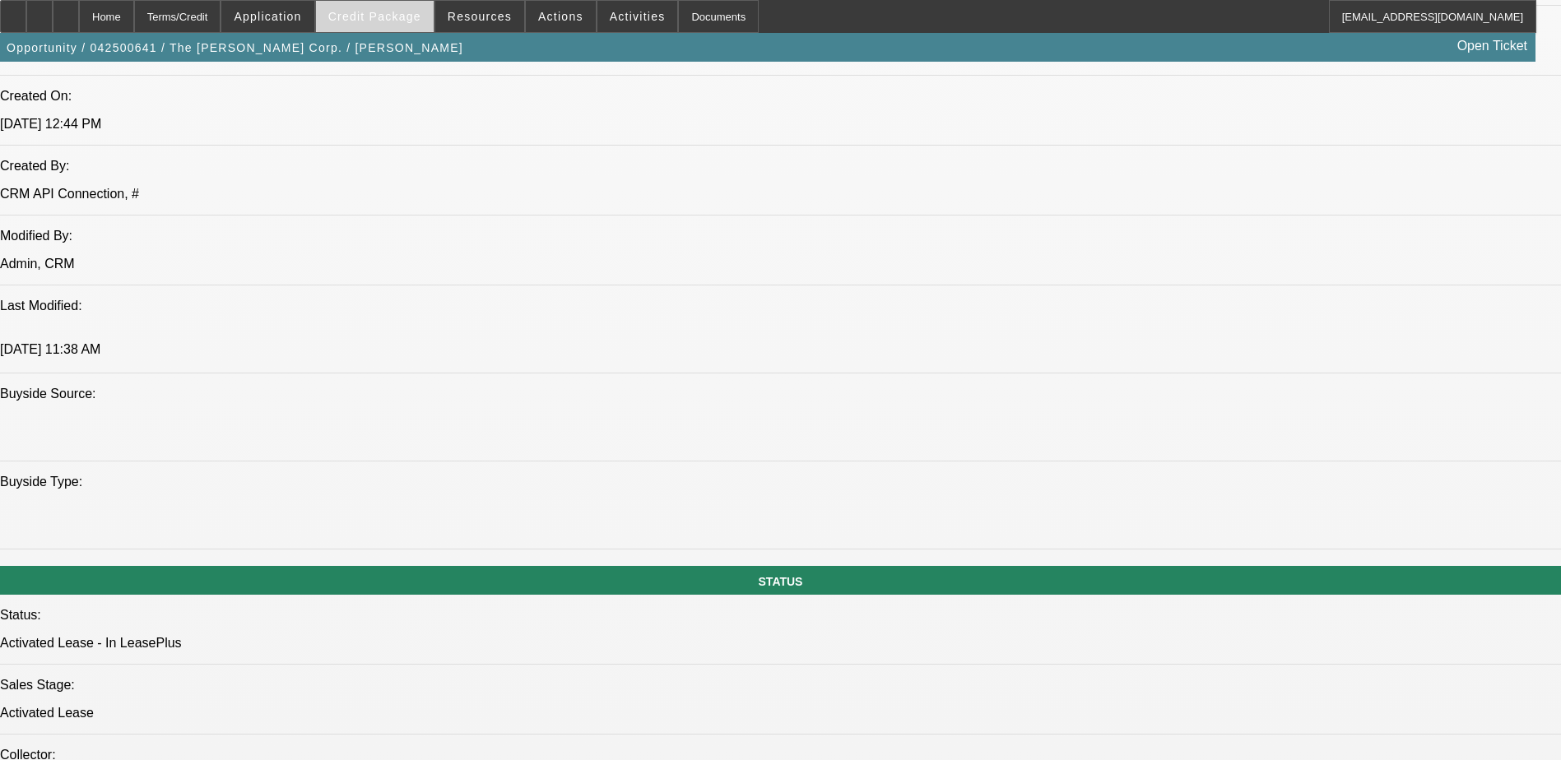
click at [420, 15] on span "Credit Package" at bounding box center [374, 16] width 93 height 13
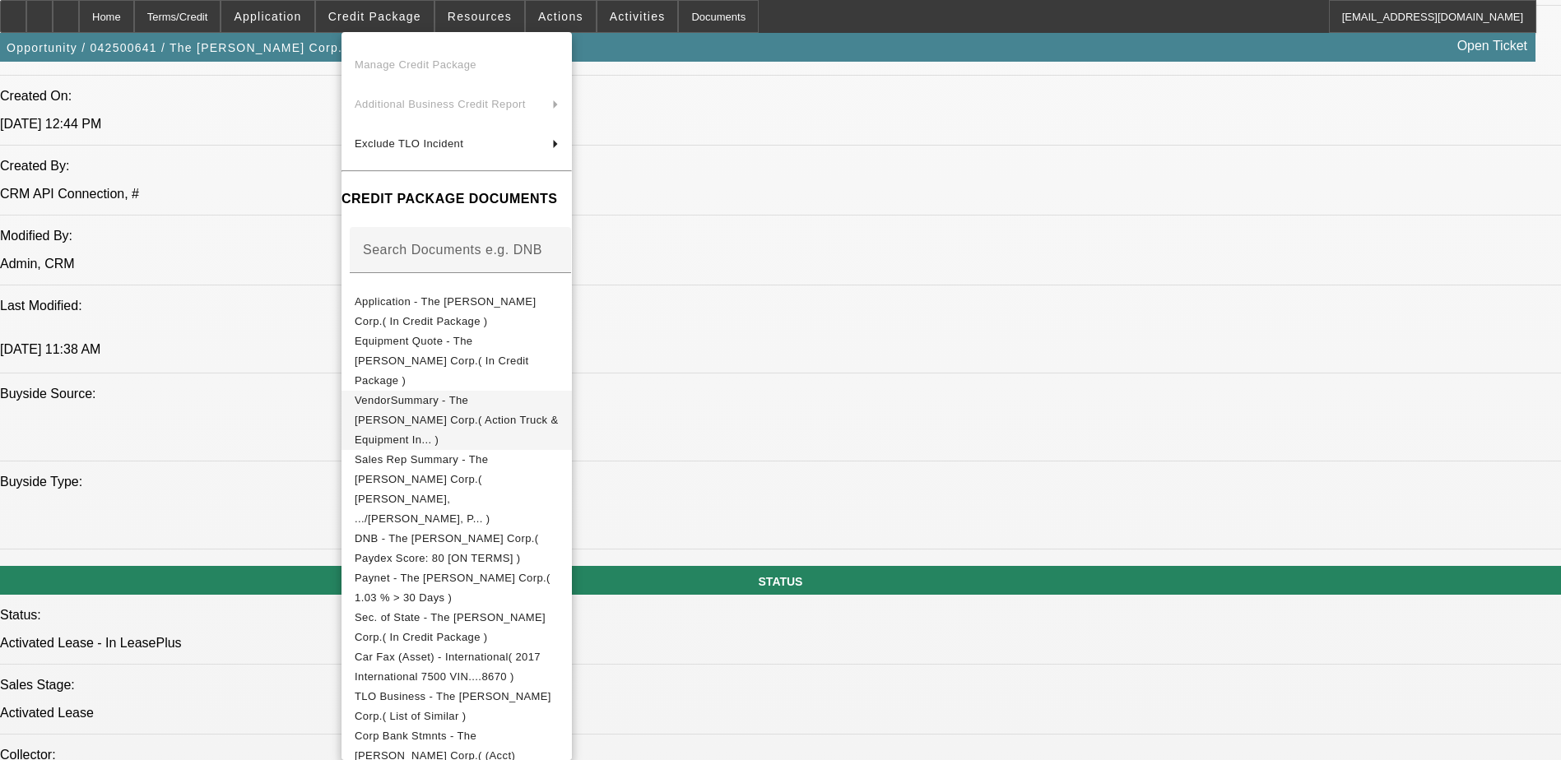
scroll to position [249, 0]
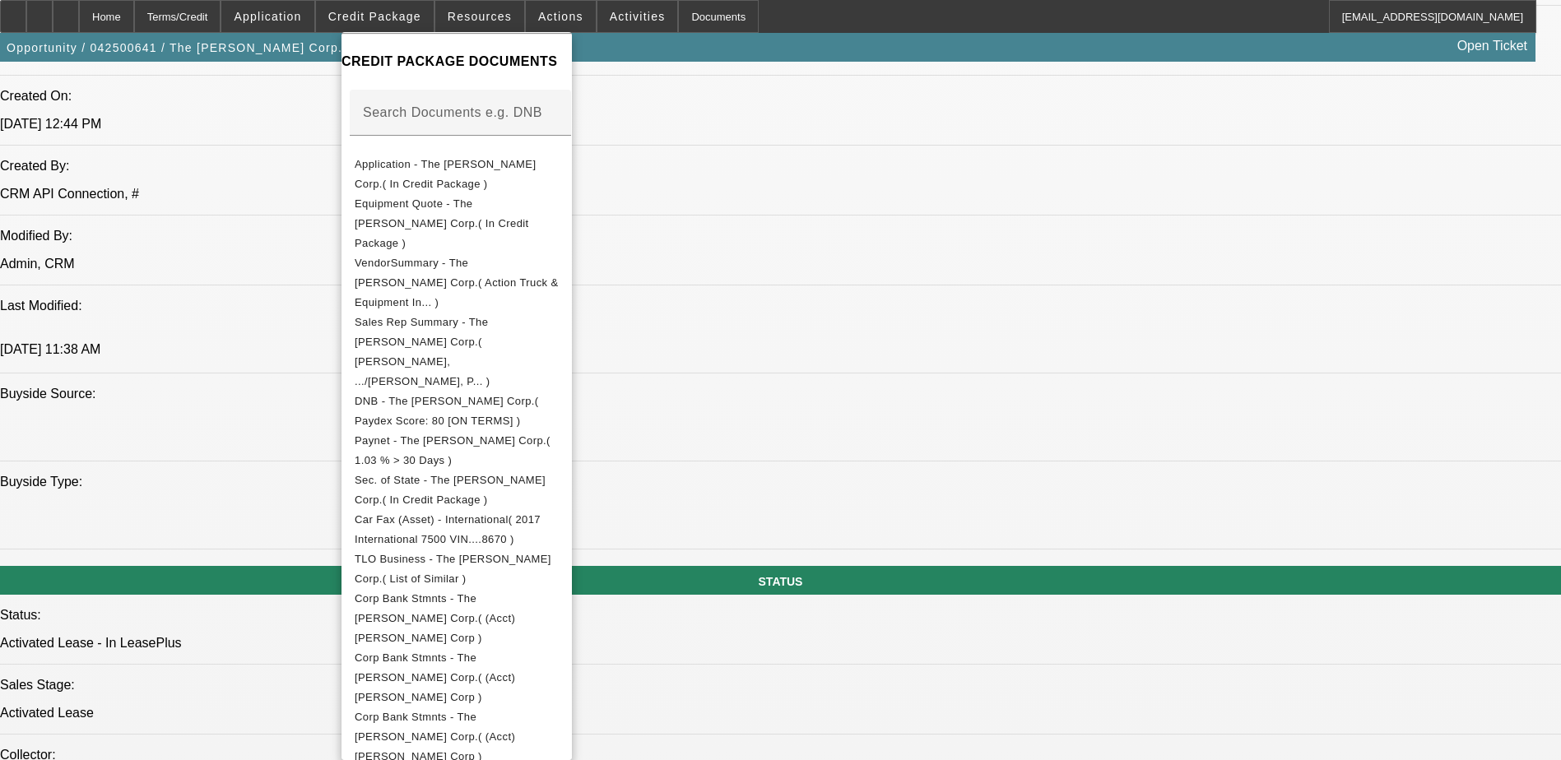
click at [857, 497] on div at bounding box center [780, 380] width 1561 height 760
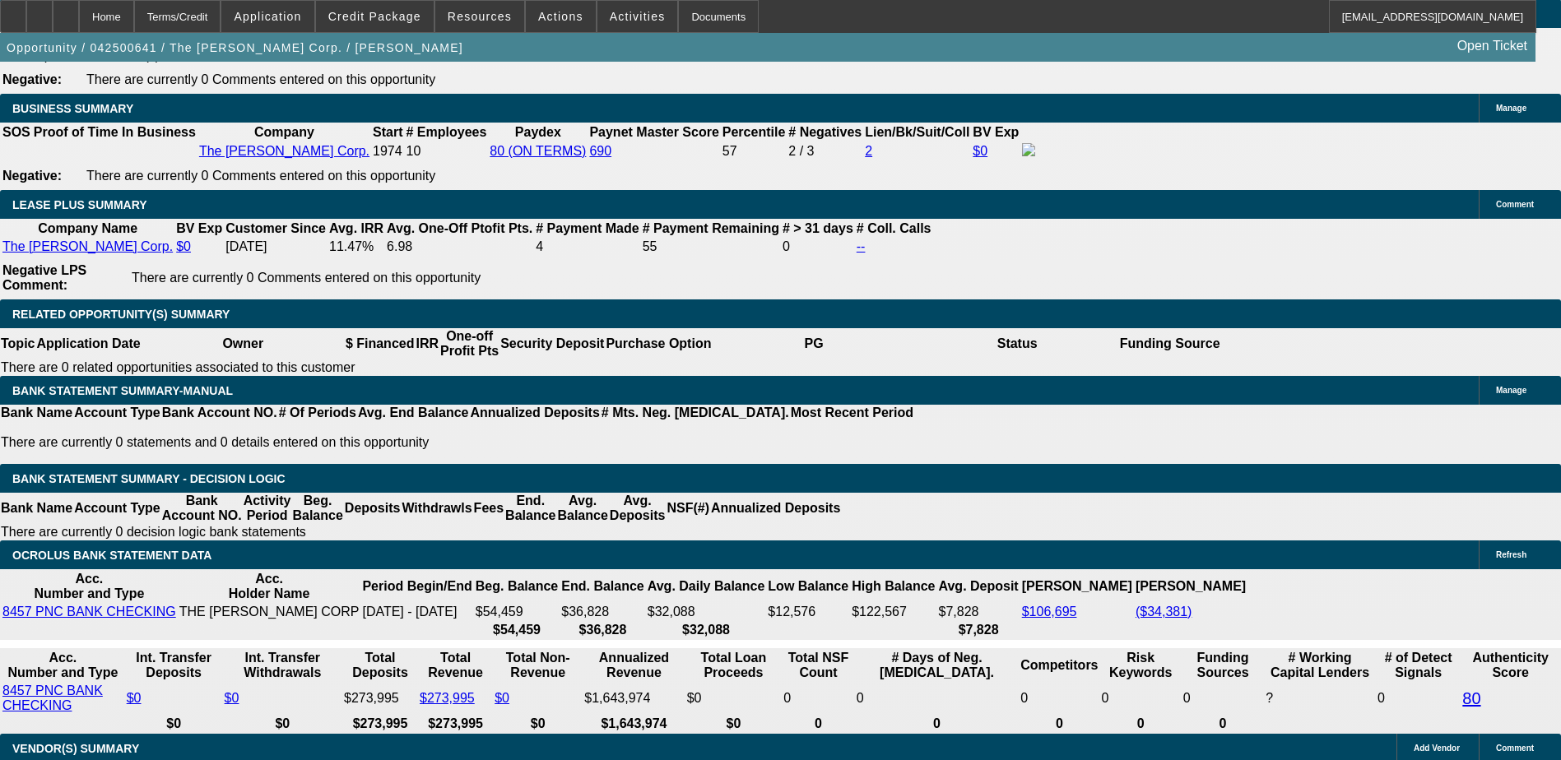
scroll to position [2715, 0]
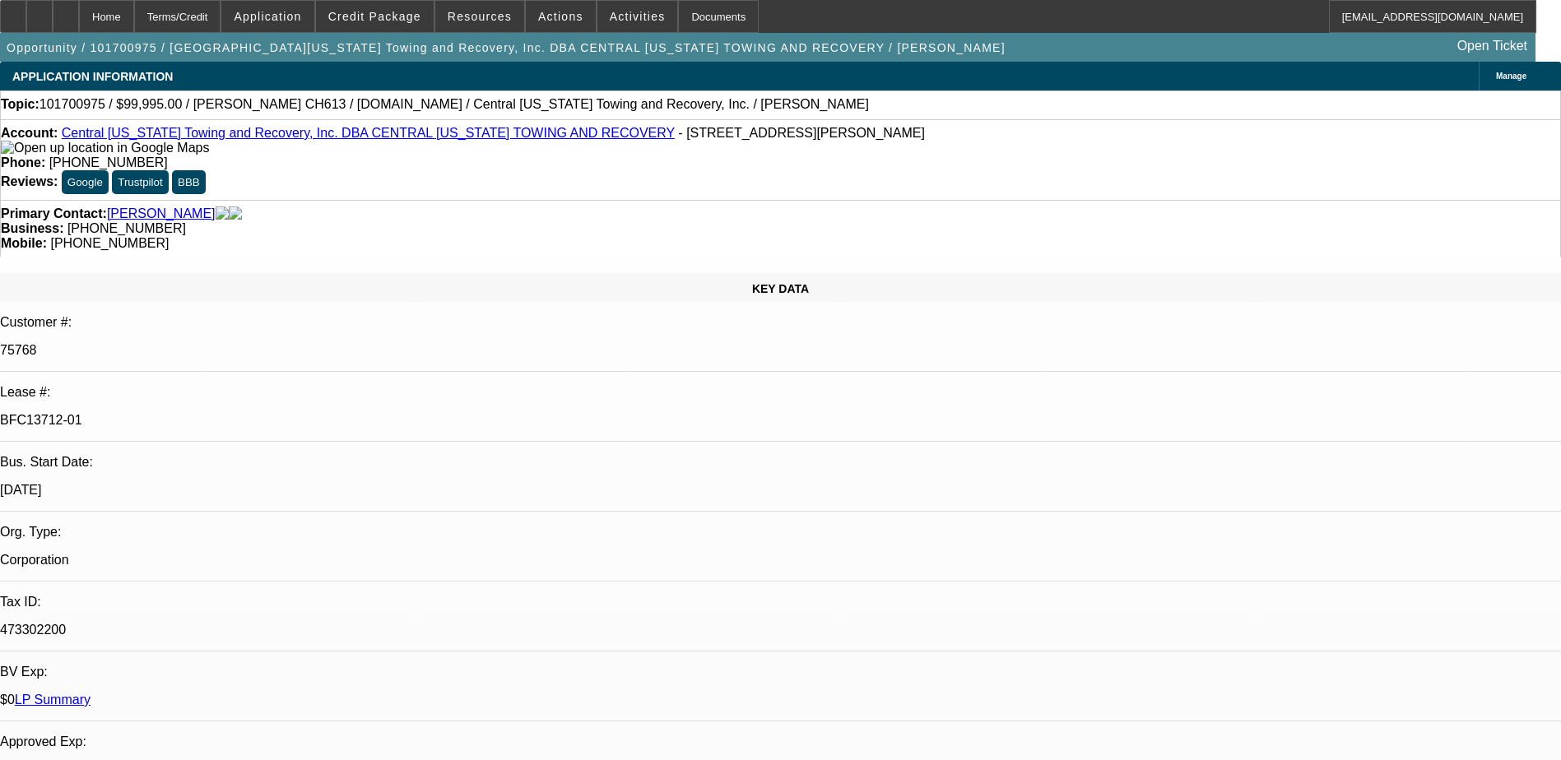
select select "0"
select select "6"
select select "0"
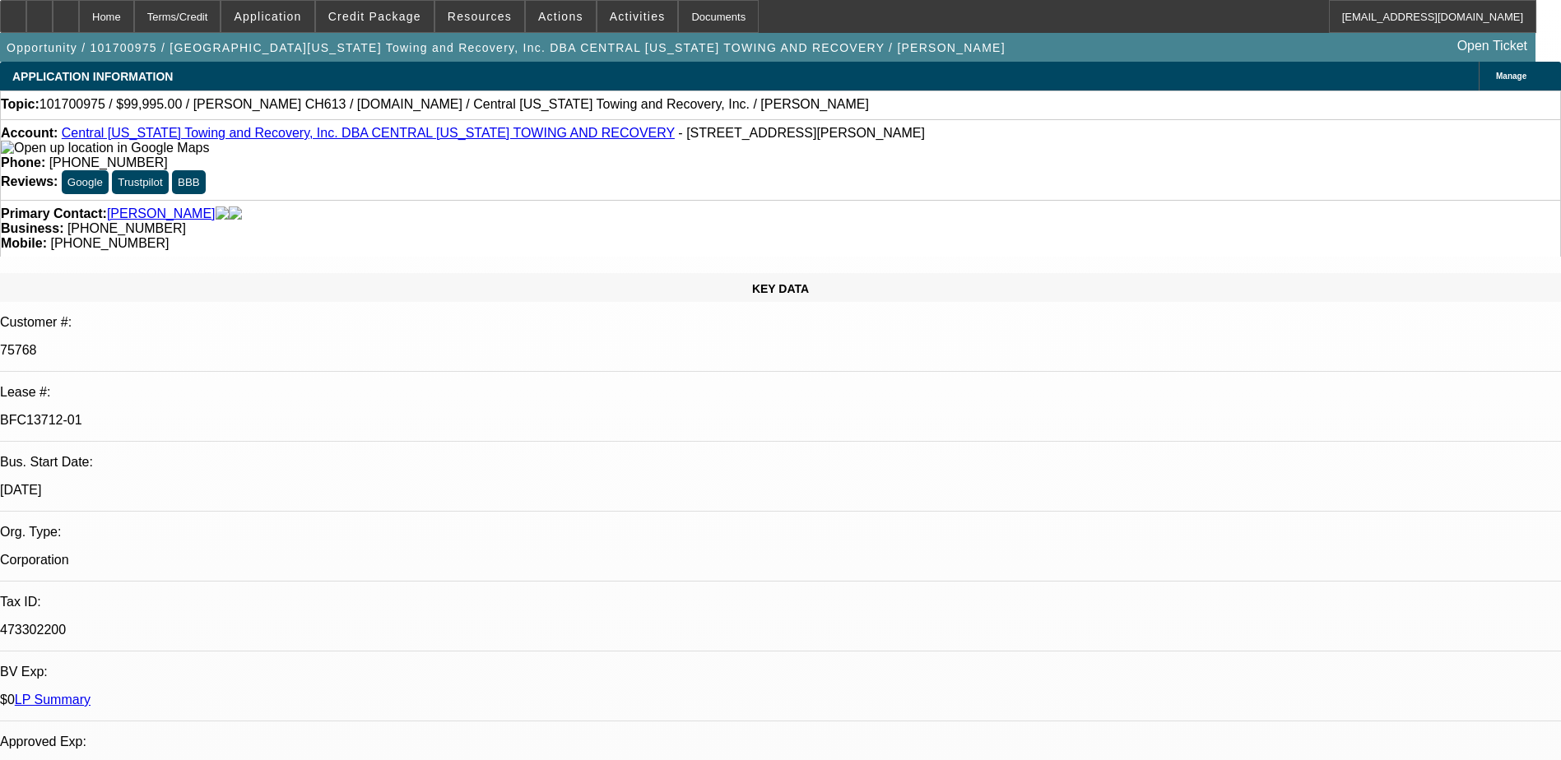
select select "0"
select select "3"
select select "0"
select select "6"
select select "0"
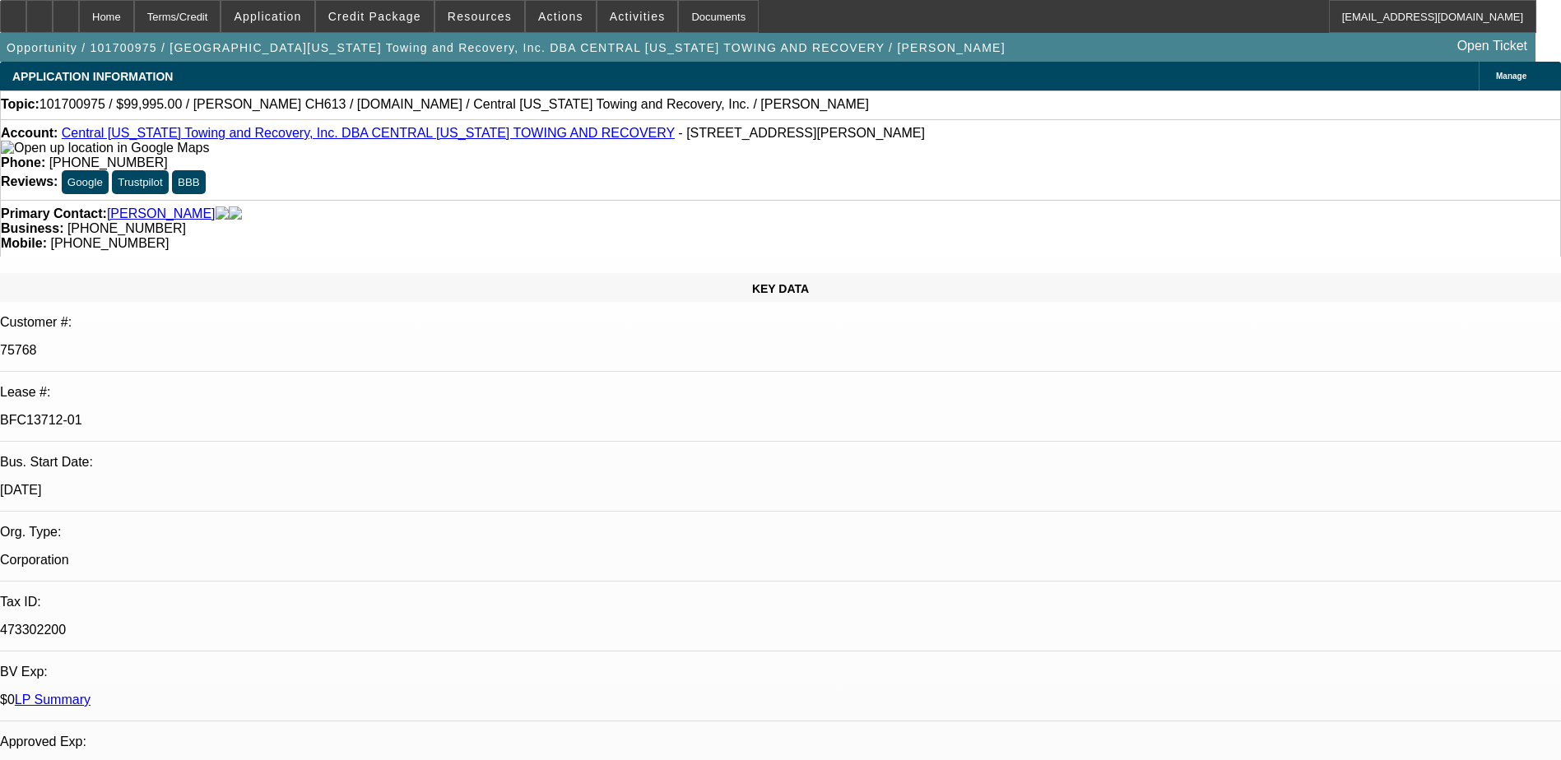
select select "0"
select select "3"
select select "0"
select select "6"
select select "0"
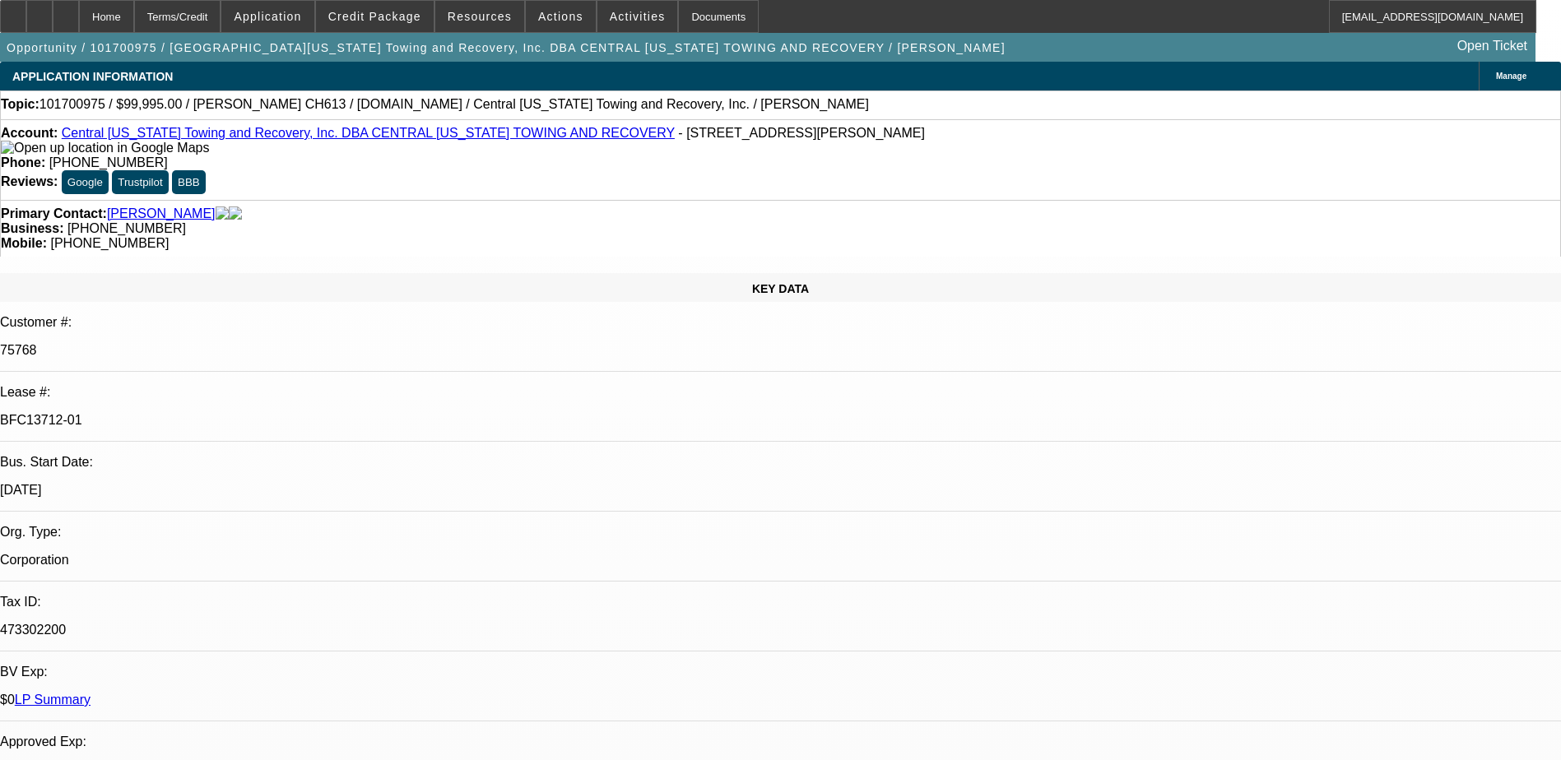
select select "0"
select select "3"
select select "0"
select select "6"
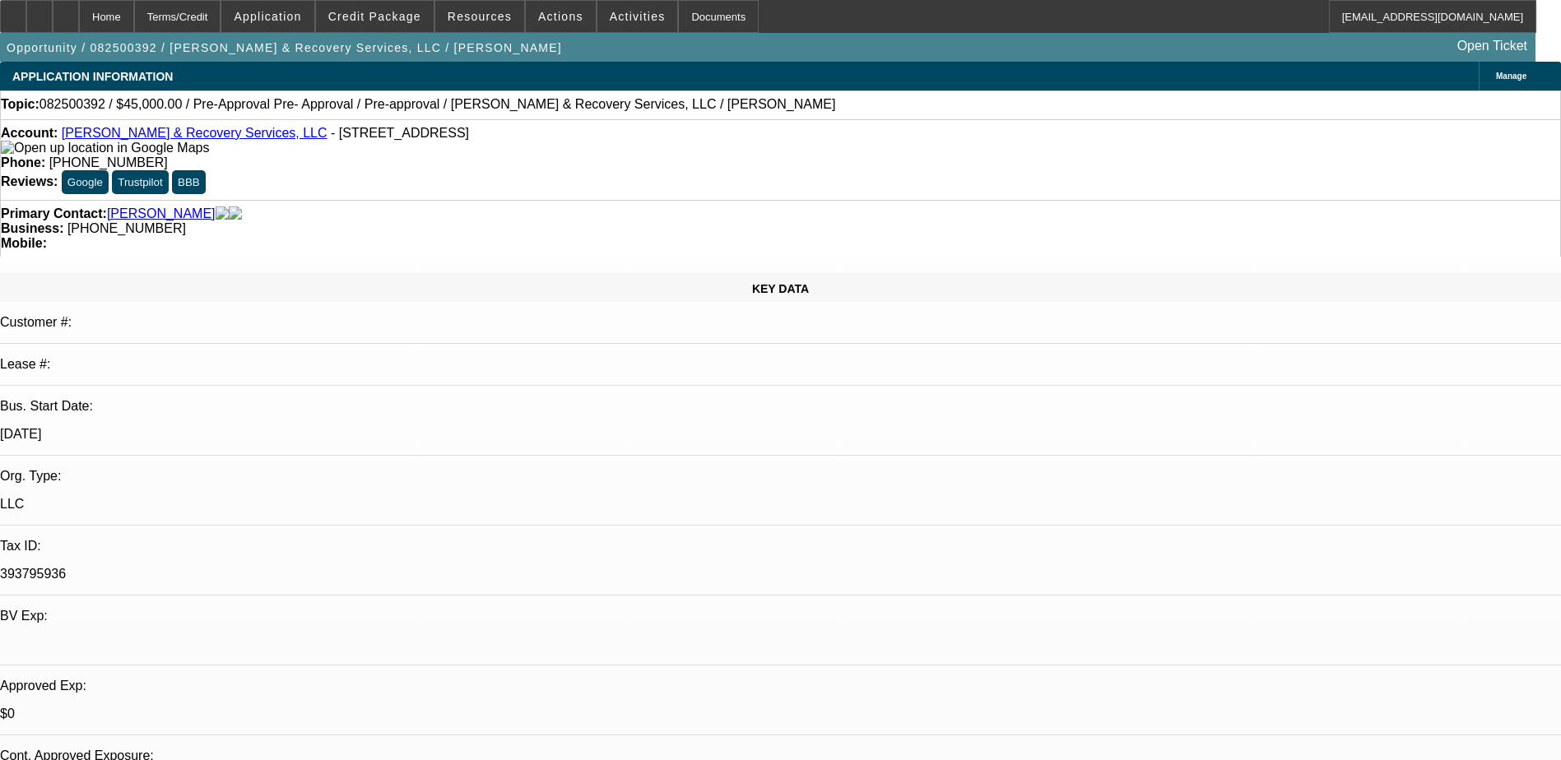
select select "0"
select select "0.1"
select select "4"
select select "0"
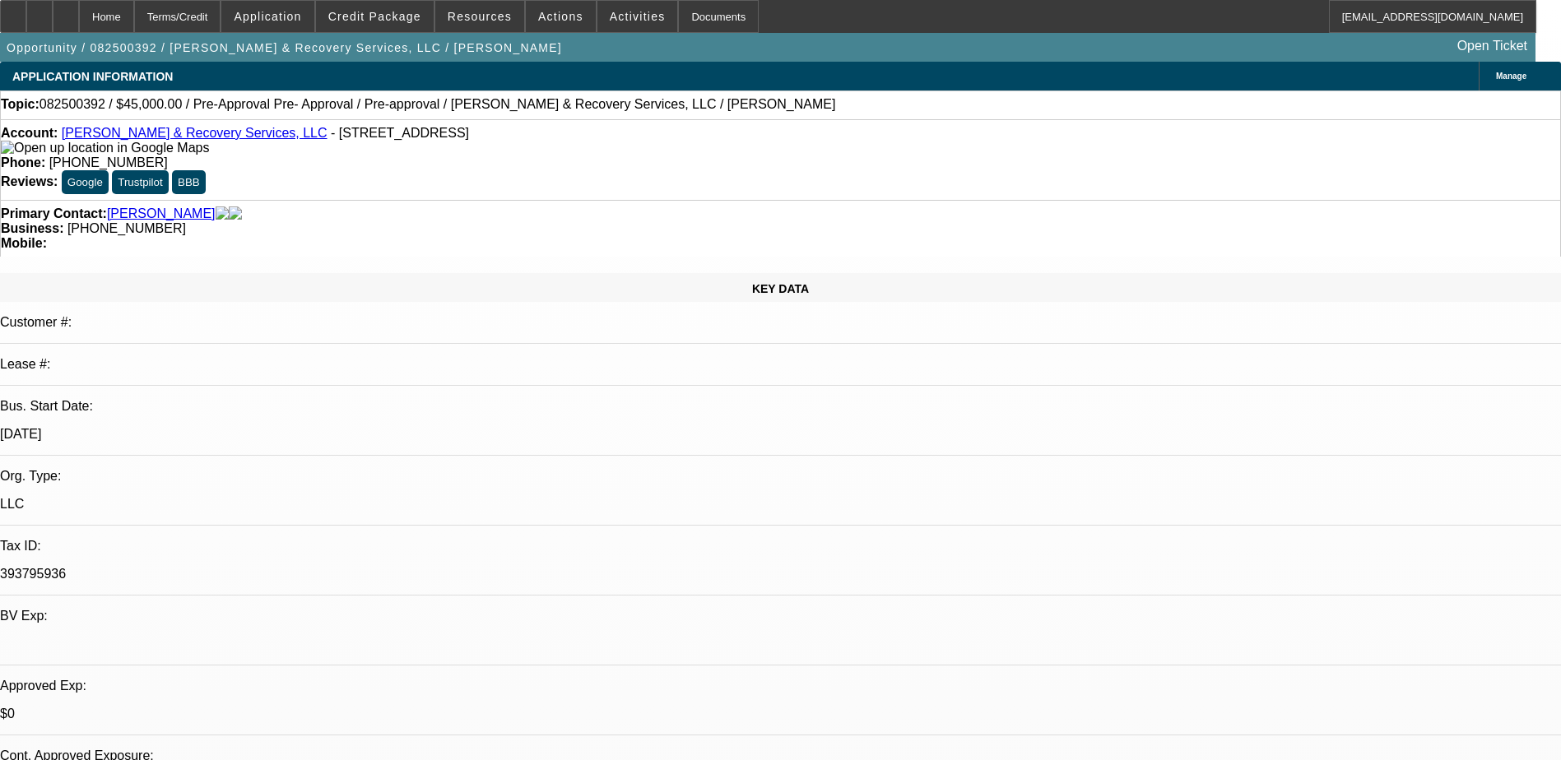
select select "0"
select select "0.1"
select select "4"
select select "0.1"
select select "2"
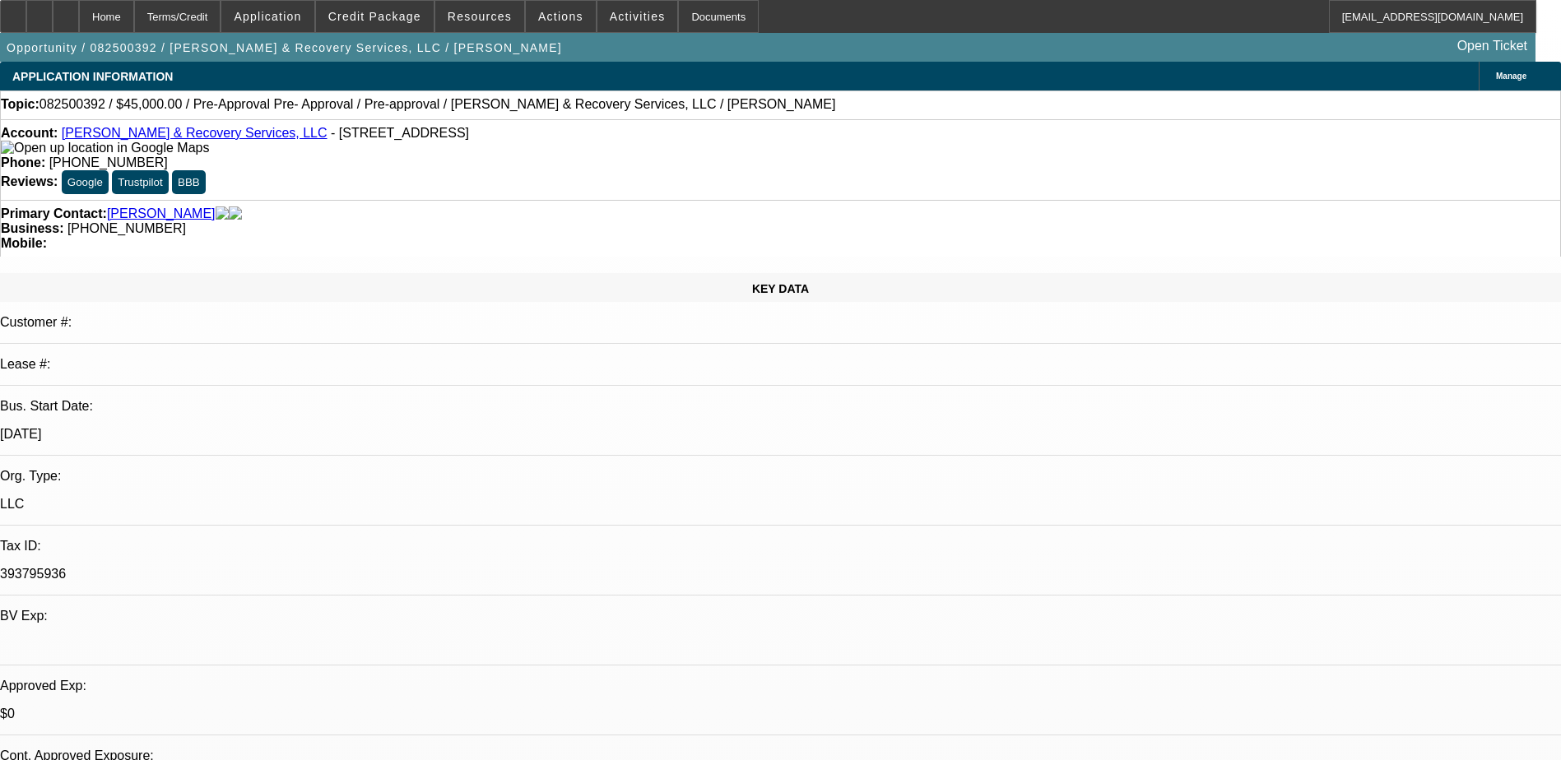
select select "2"
select select "0.1"
select select "4"
select select "0"
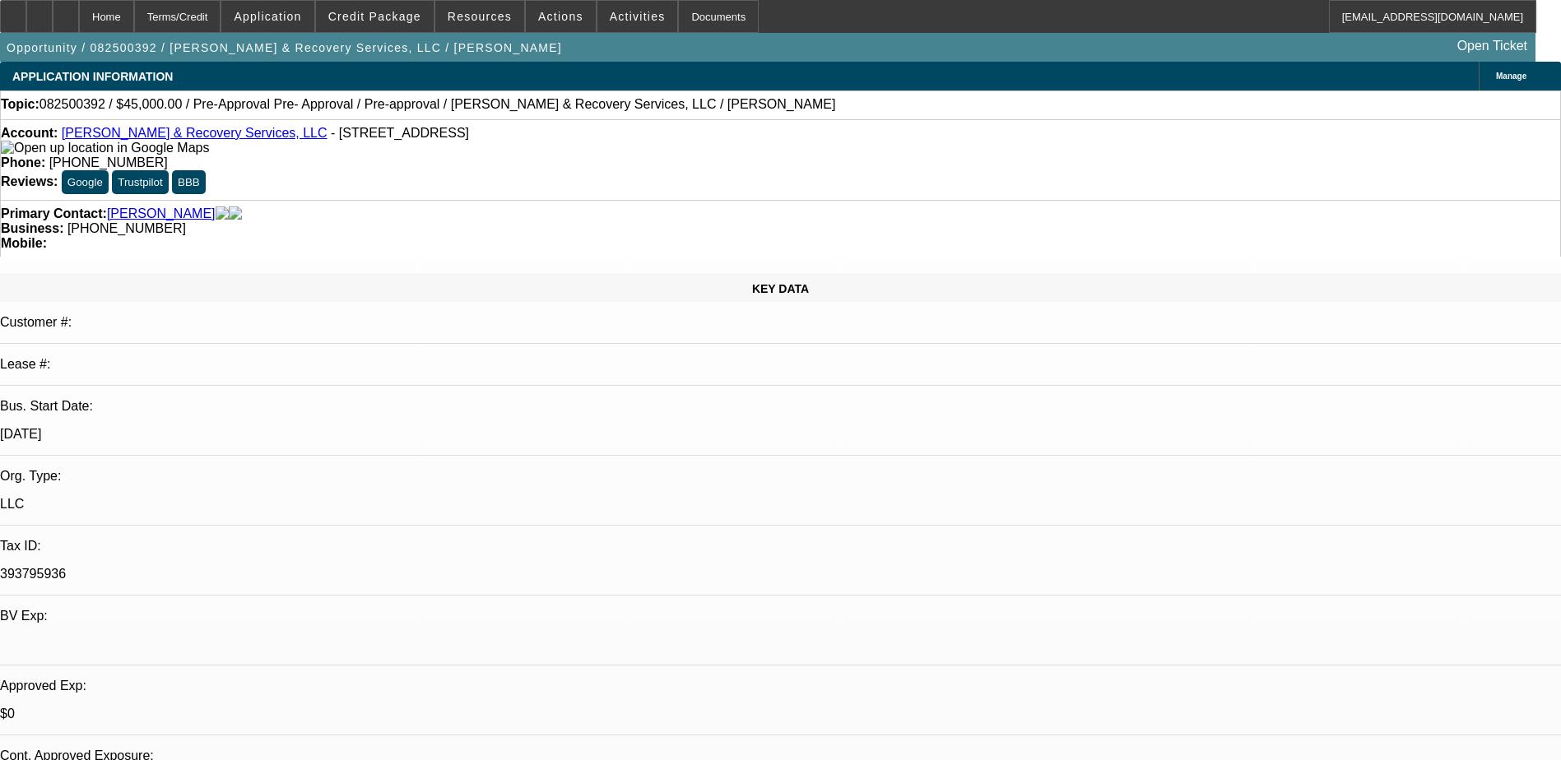
select select "0.1"
select select "4"
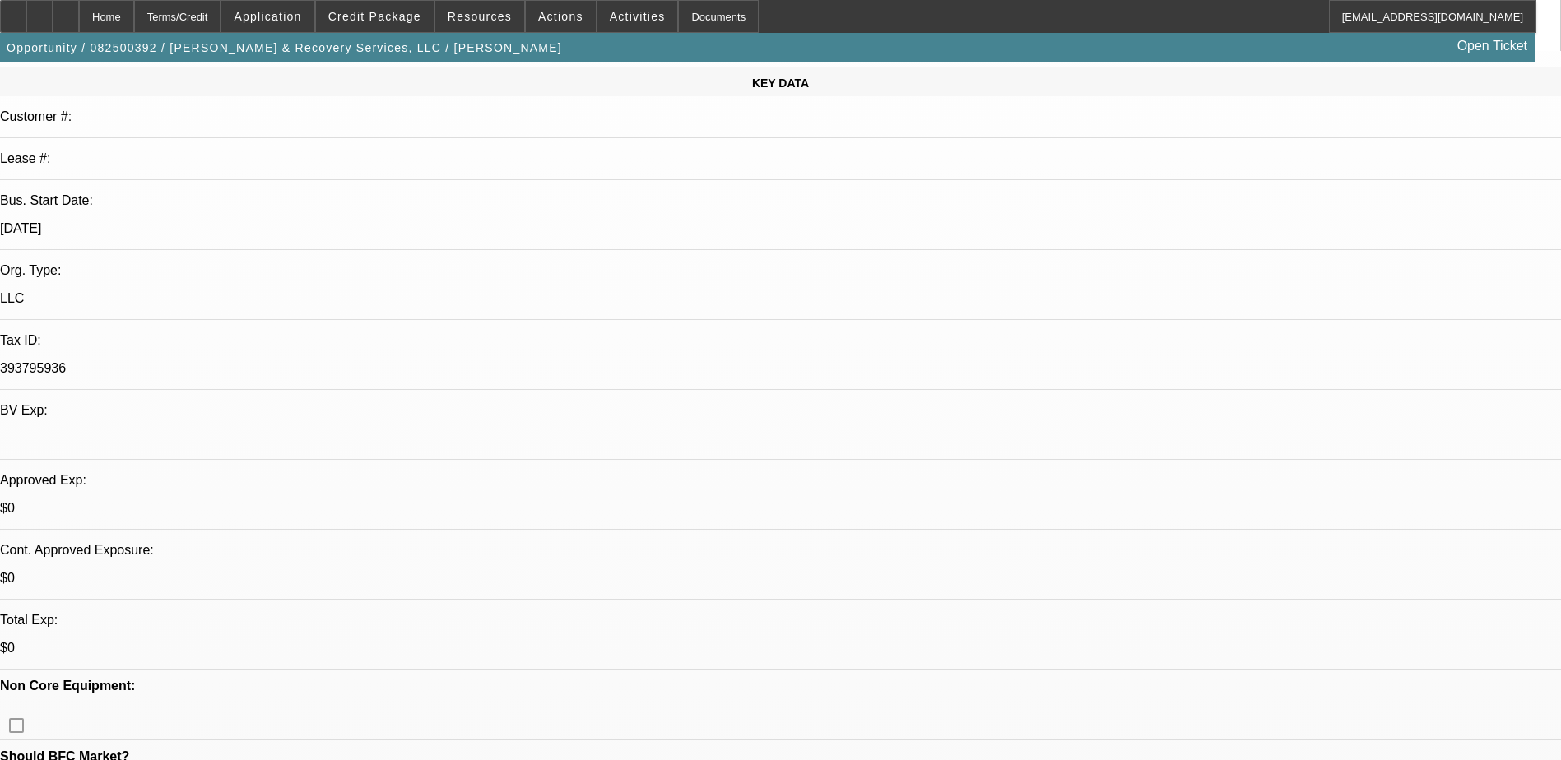
scroll to position [411, 0]
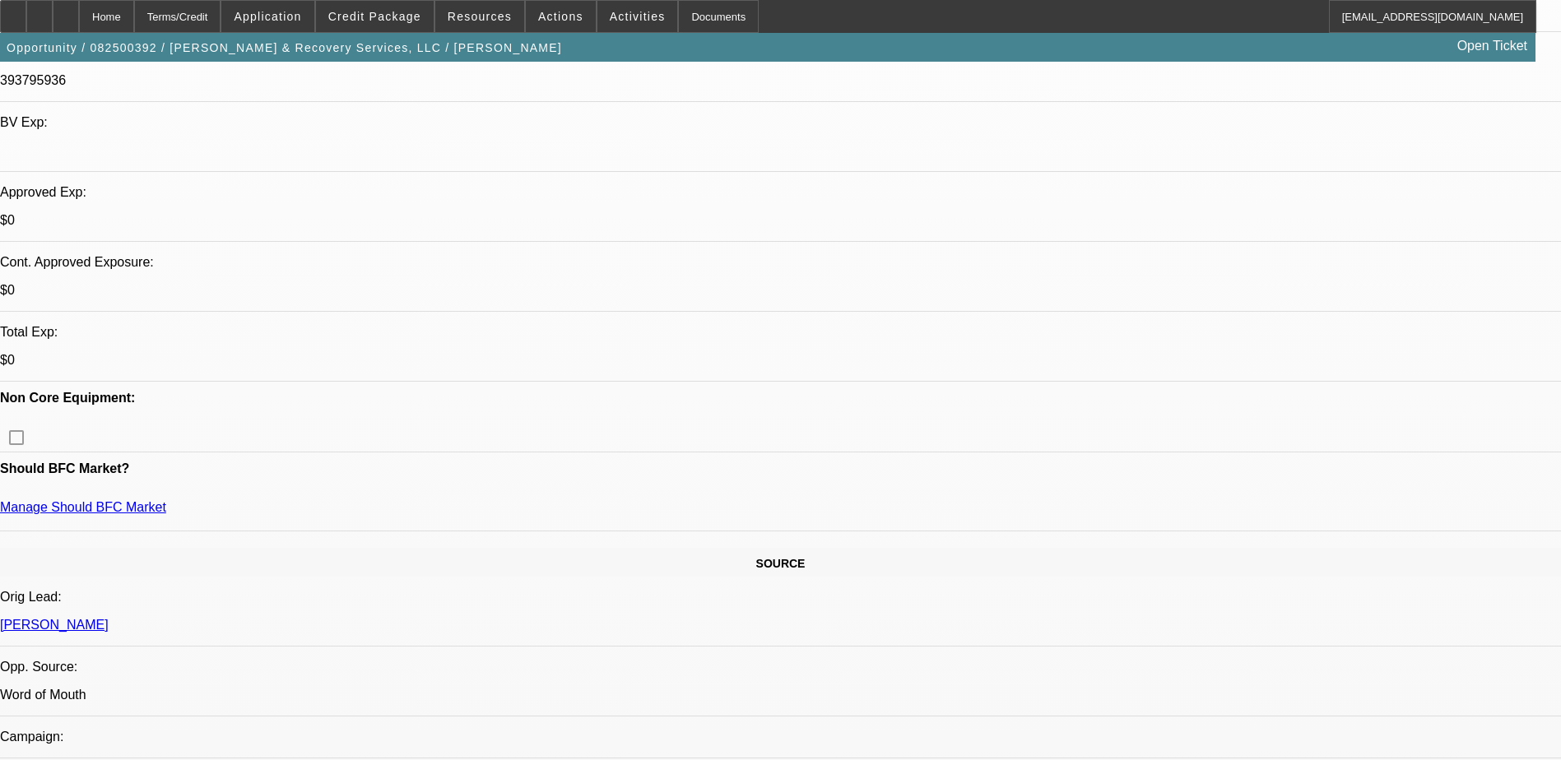
scroll to position [0, 0]
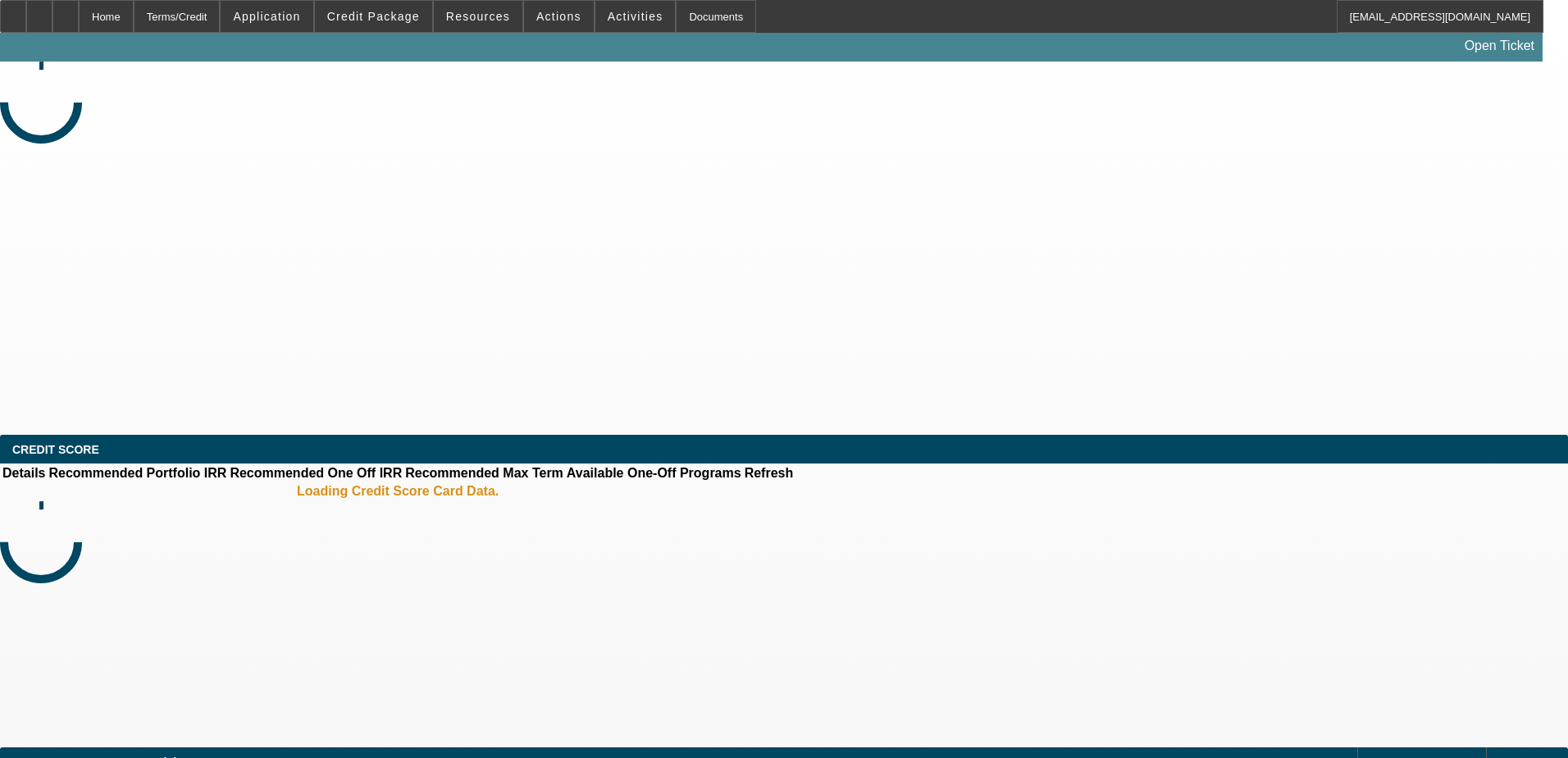
select select "0"
select select "2"
select select "0.1"
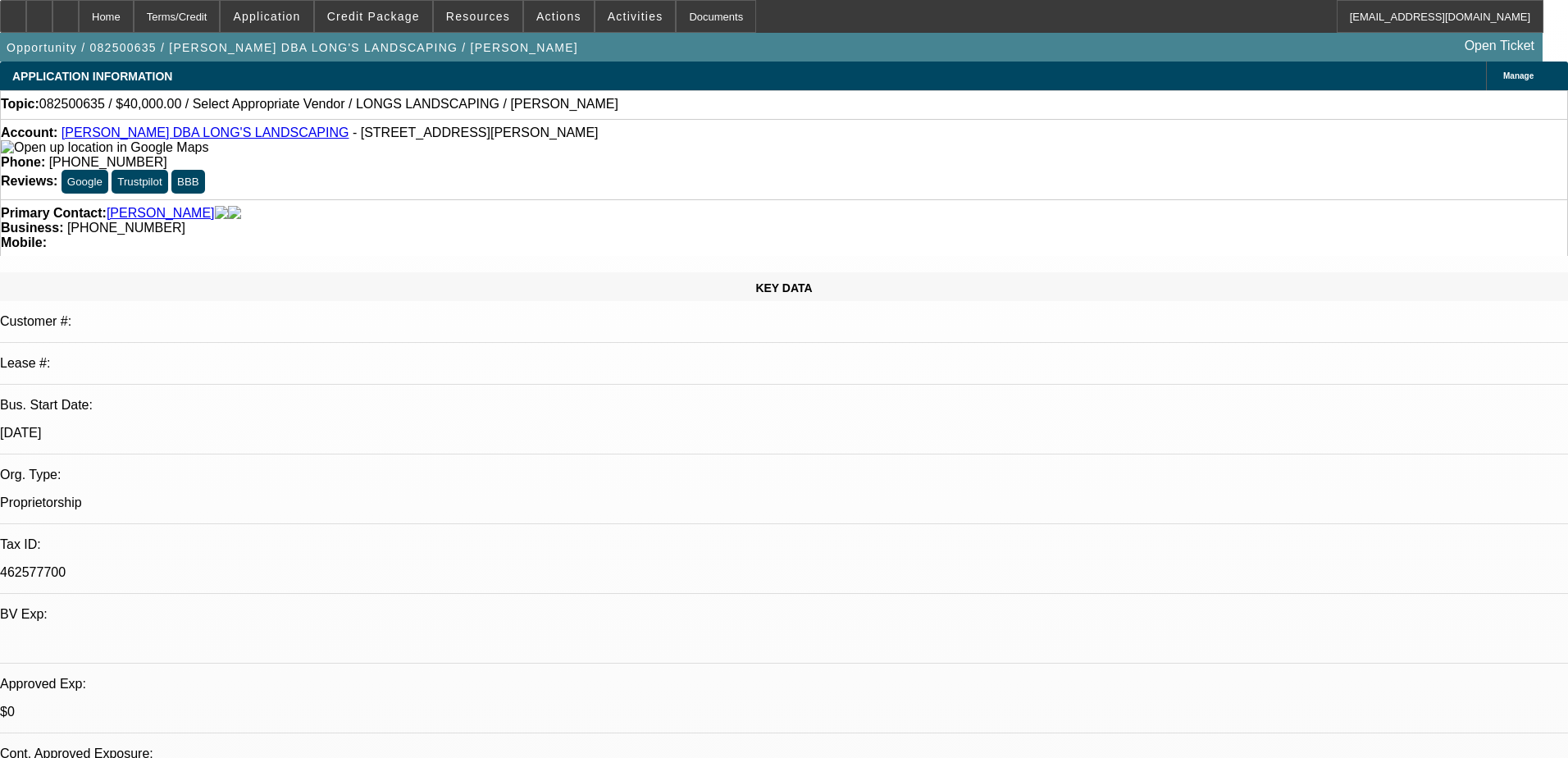
select select "1"
select select "2"
select select "4"
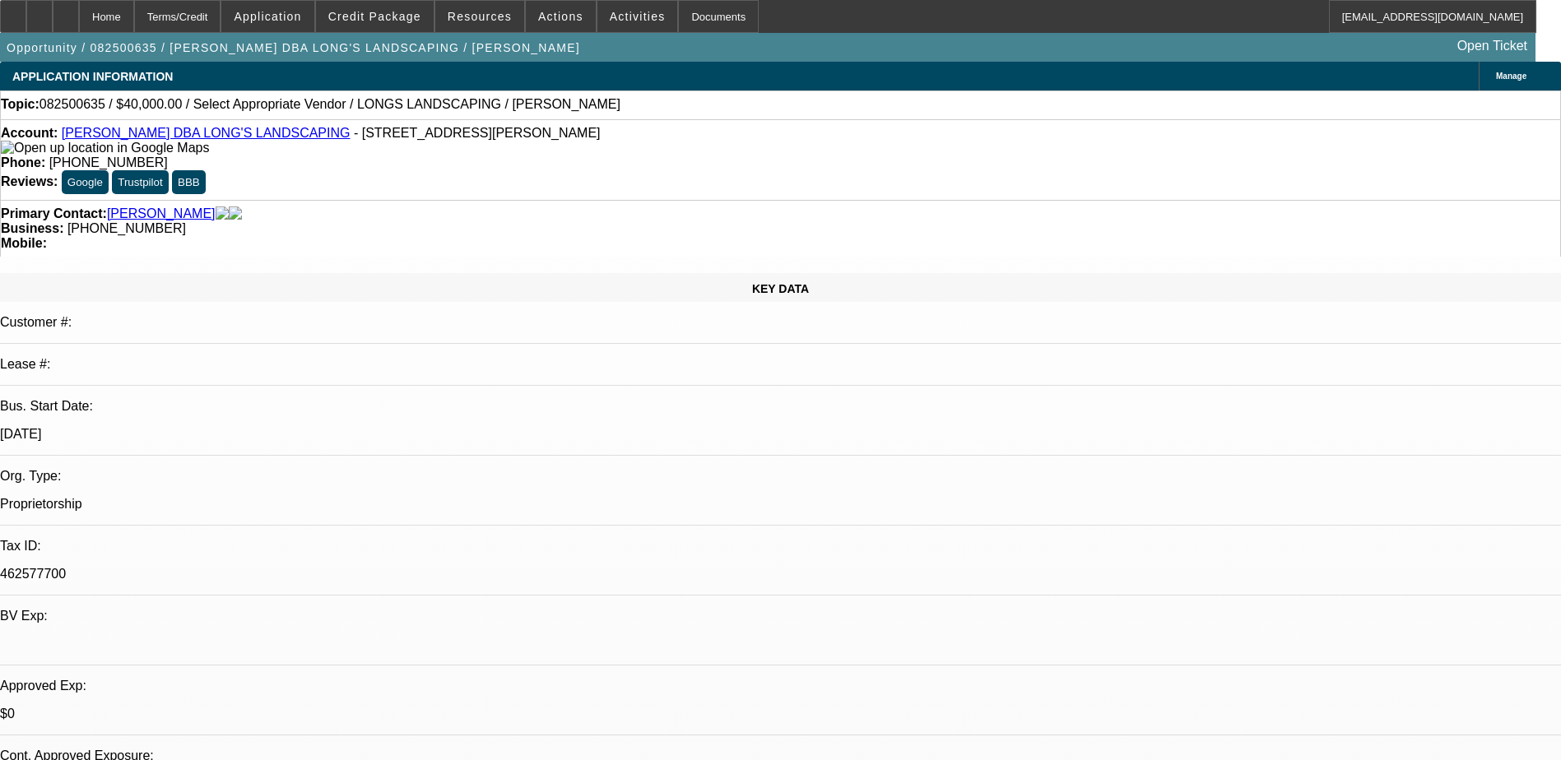
drag, startPoint x: 667, startPoint y: 192, endPoint x: 587, endPoint y: 190, distance: 79.8
click at [587, 200] on div "Primary Contact: Long, Phillip Business: (706) 615-0059 Mobile:" at bounding box center [780, 228] width 1561 height 57
copy span "(706) 615-0059"
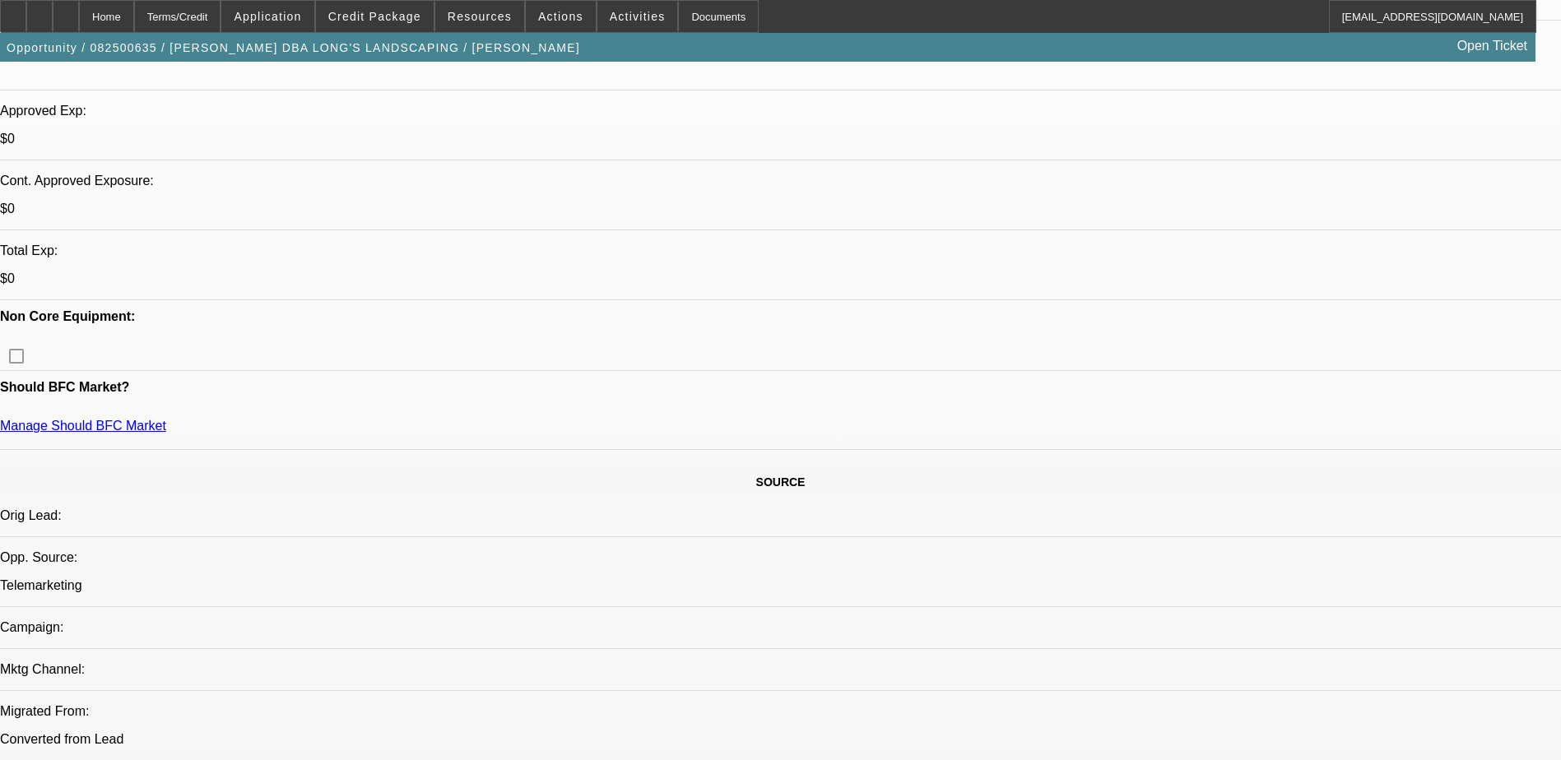
scroll to position [411, 0]
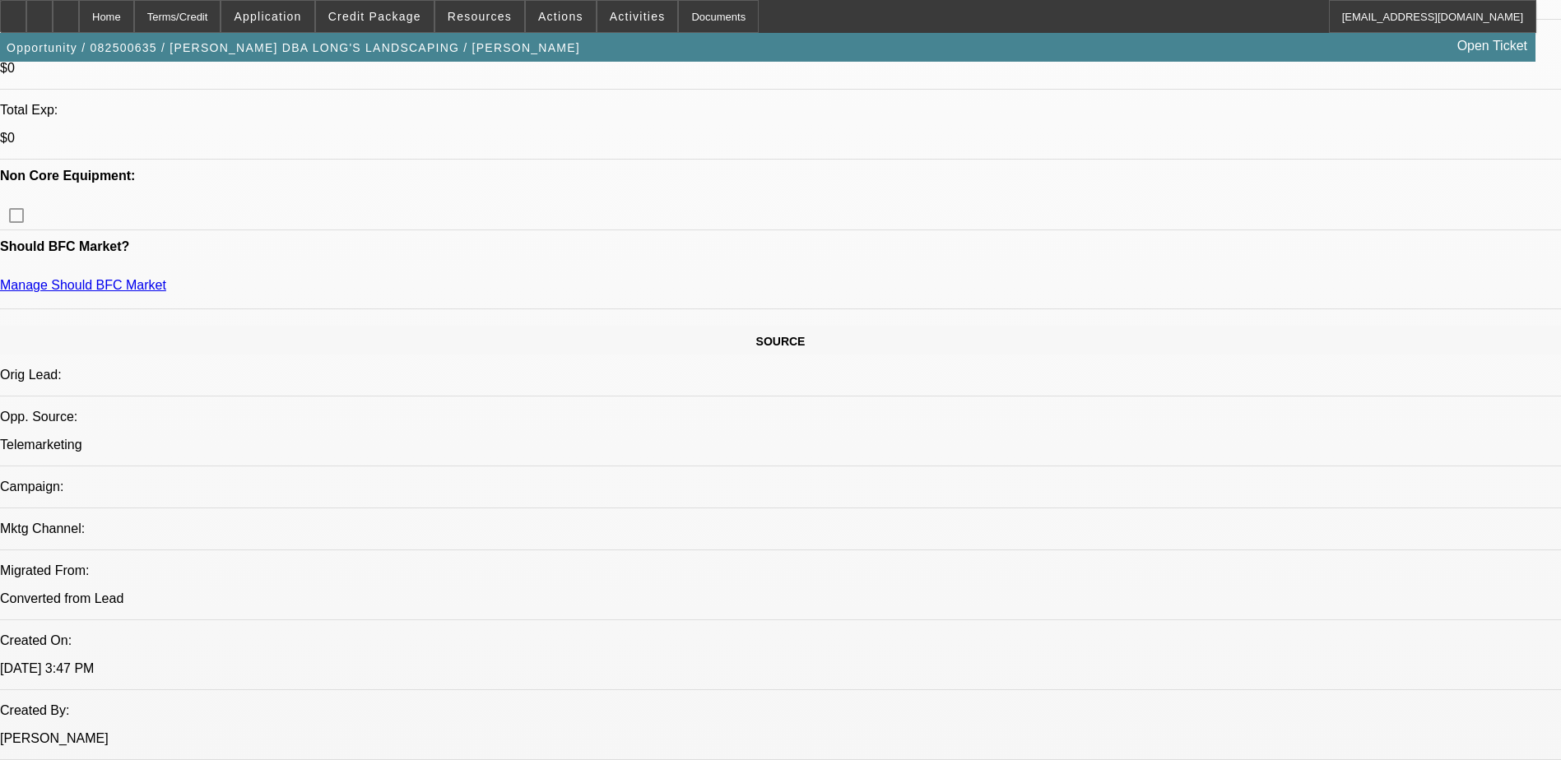
scroll to position [576, 0]
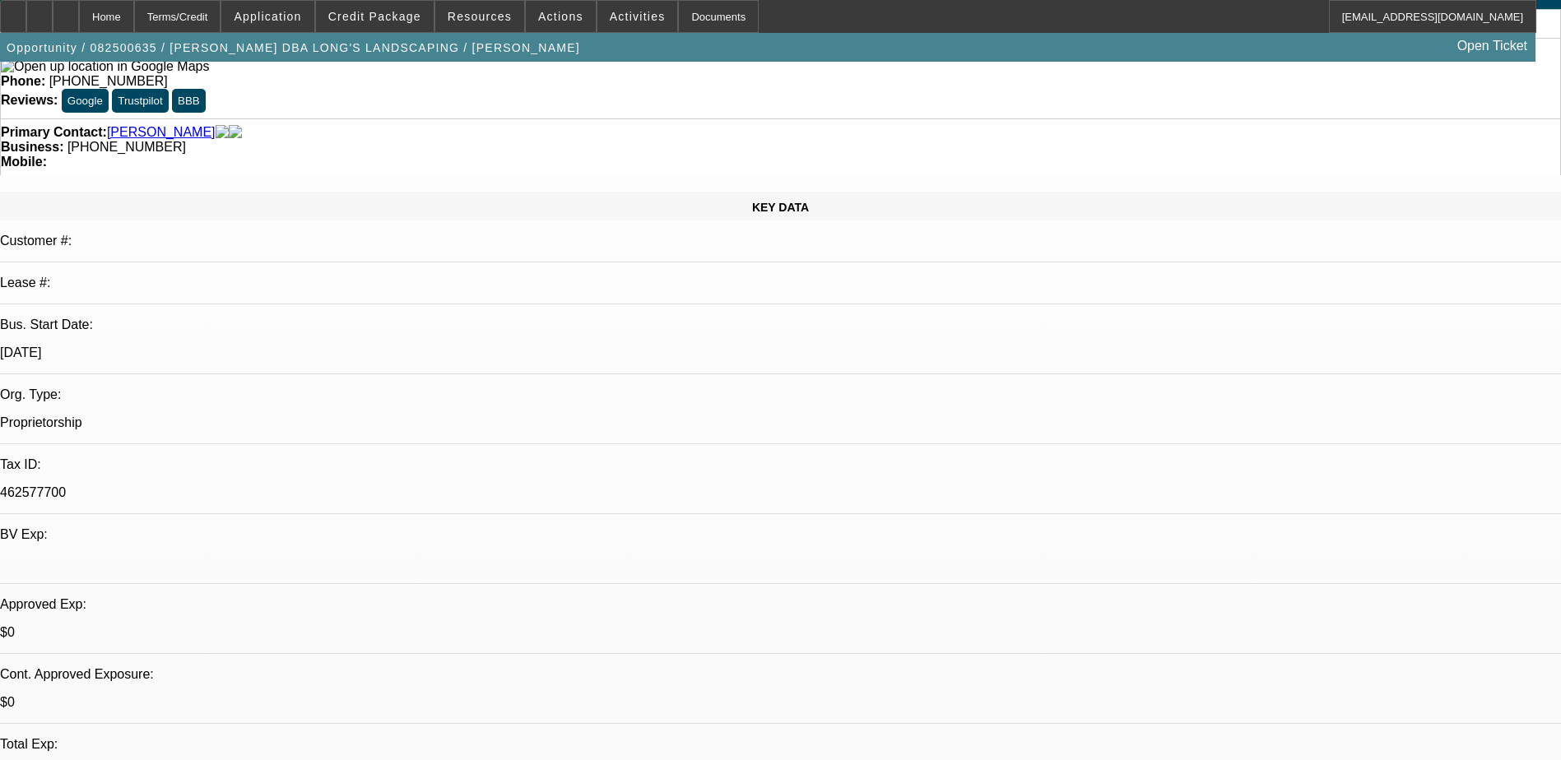
scroll to position [0, 0]
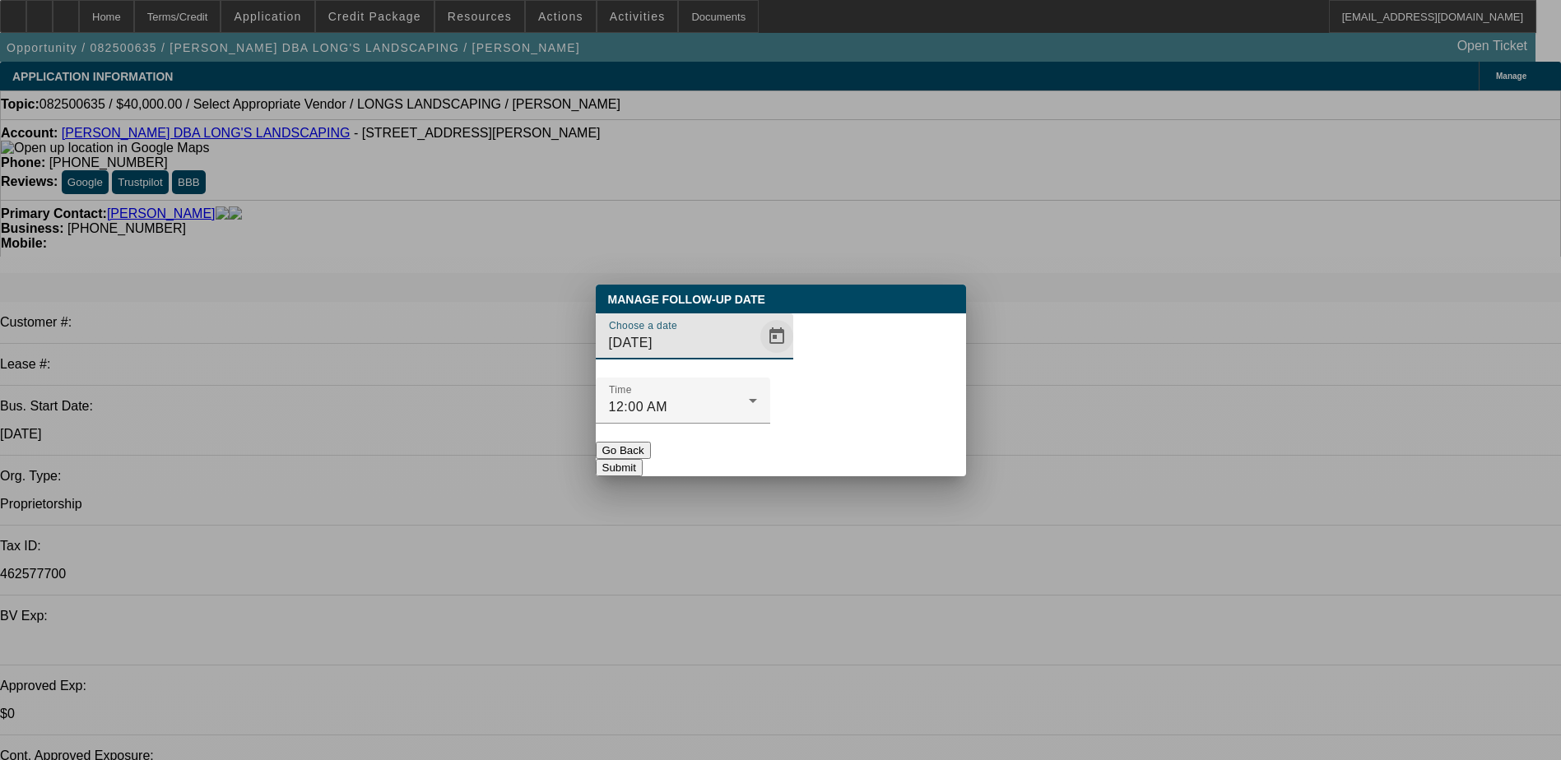
click at [757, 356] on span "Open calendar" at bounding box center [776, 336] width 39 height 39
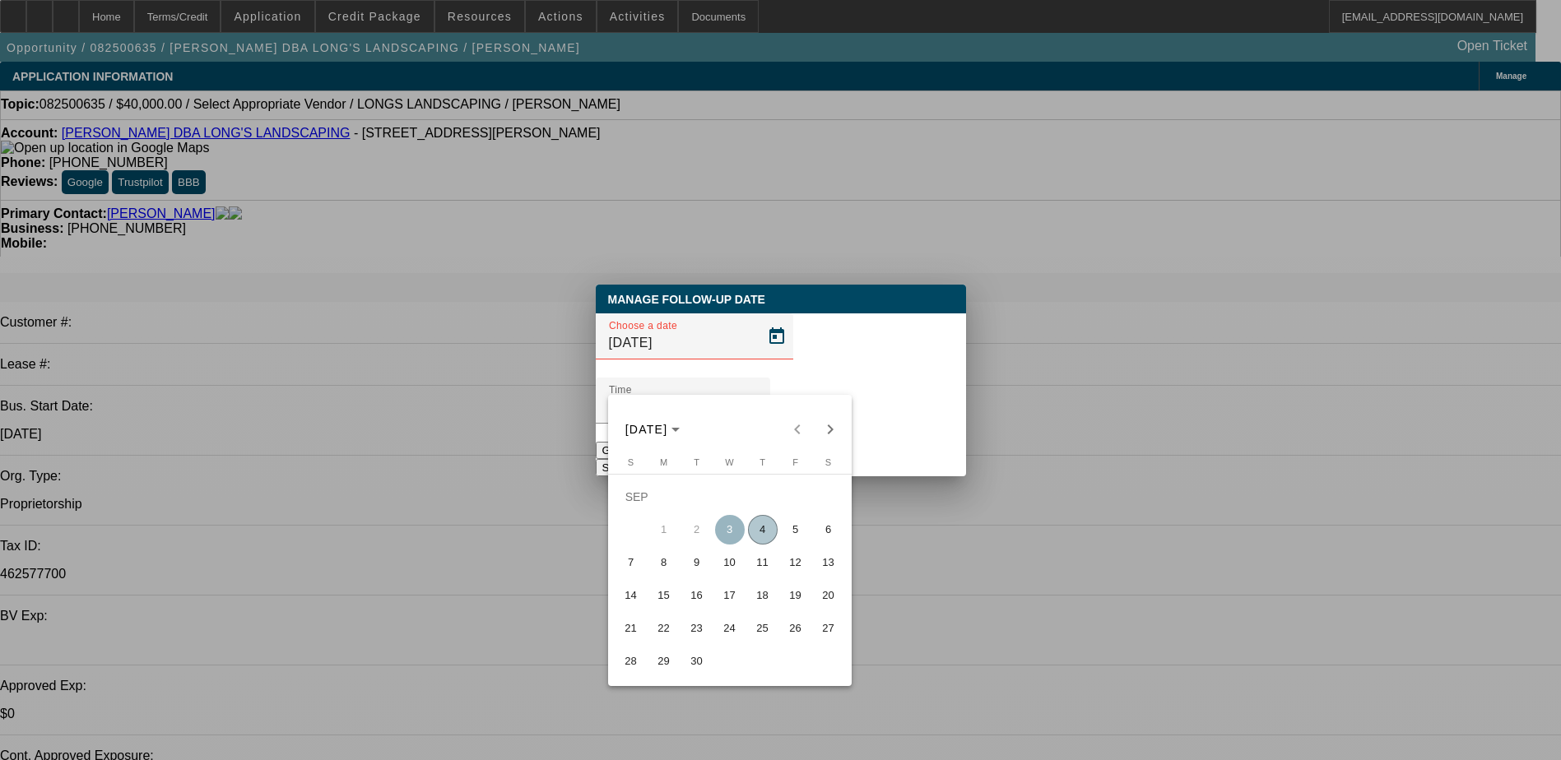
click at [793, 527] on span "5" at bounding box center [796, 530] width 30 height 30
type input "9/5/2025"
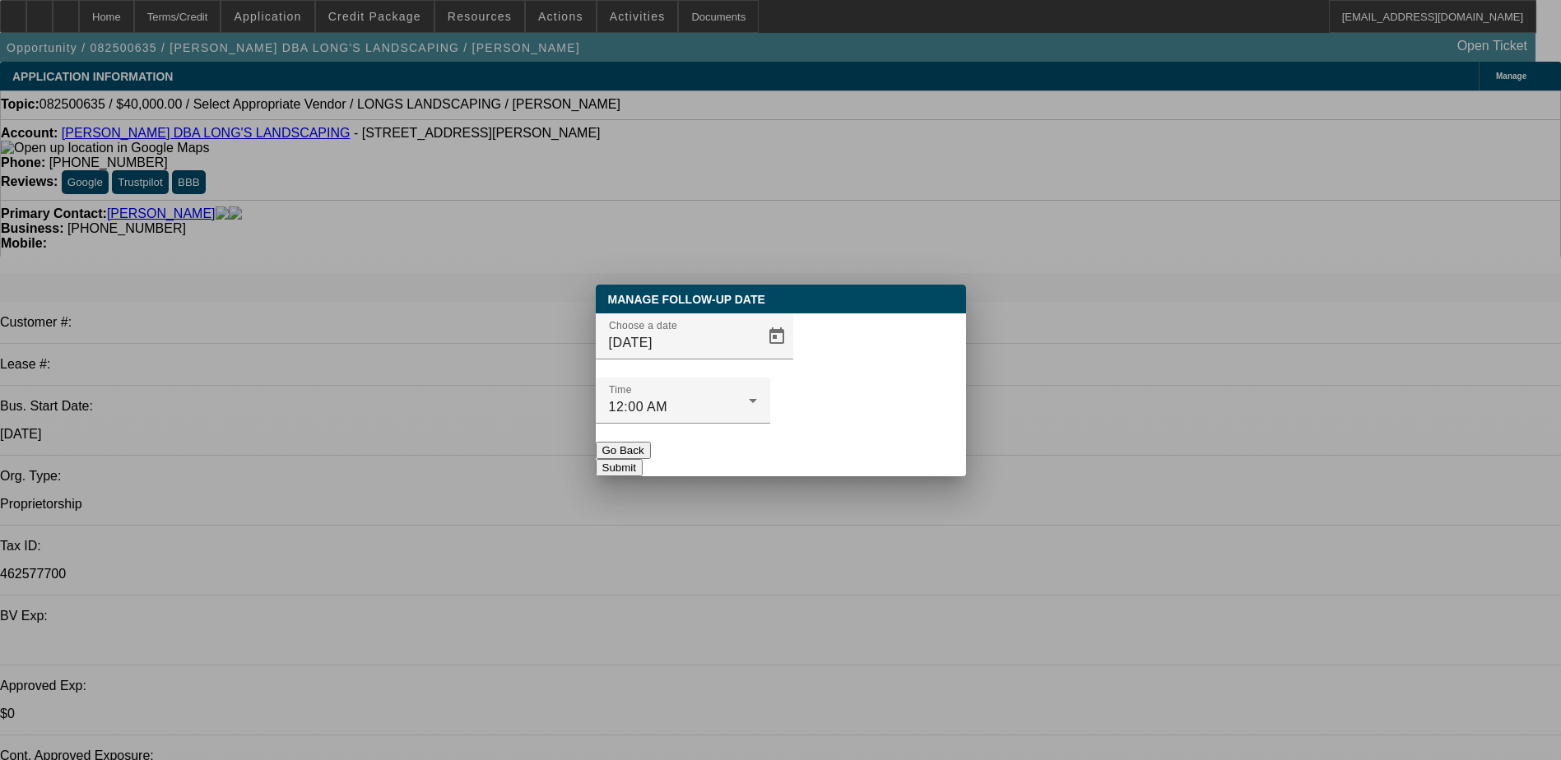
click at [643, 459] on button "Submit" at bounding box center [619, 467] width 47 height 17
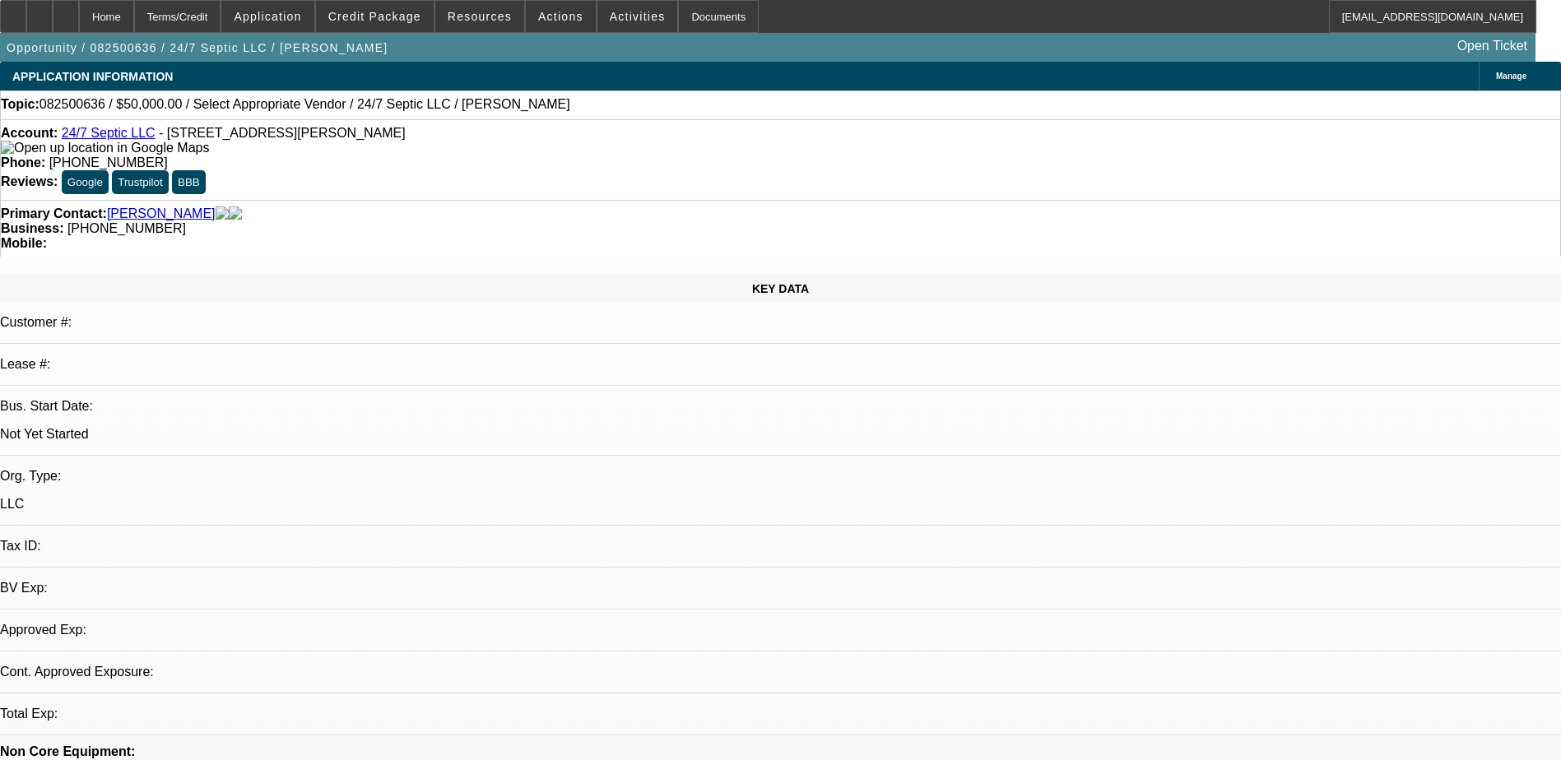
select select "0"
select select "2"
select select "0.1"
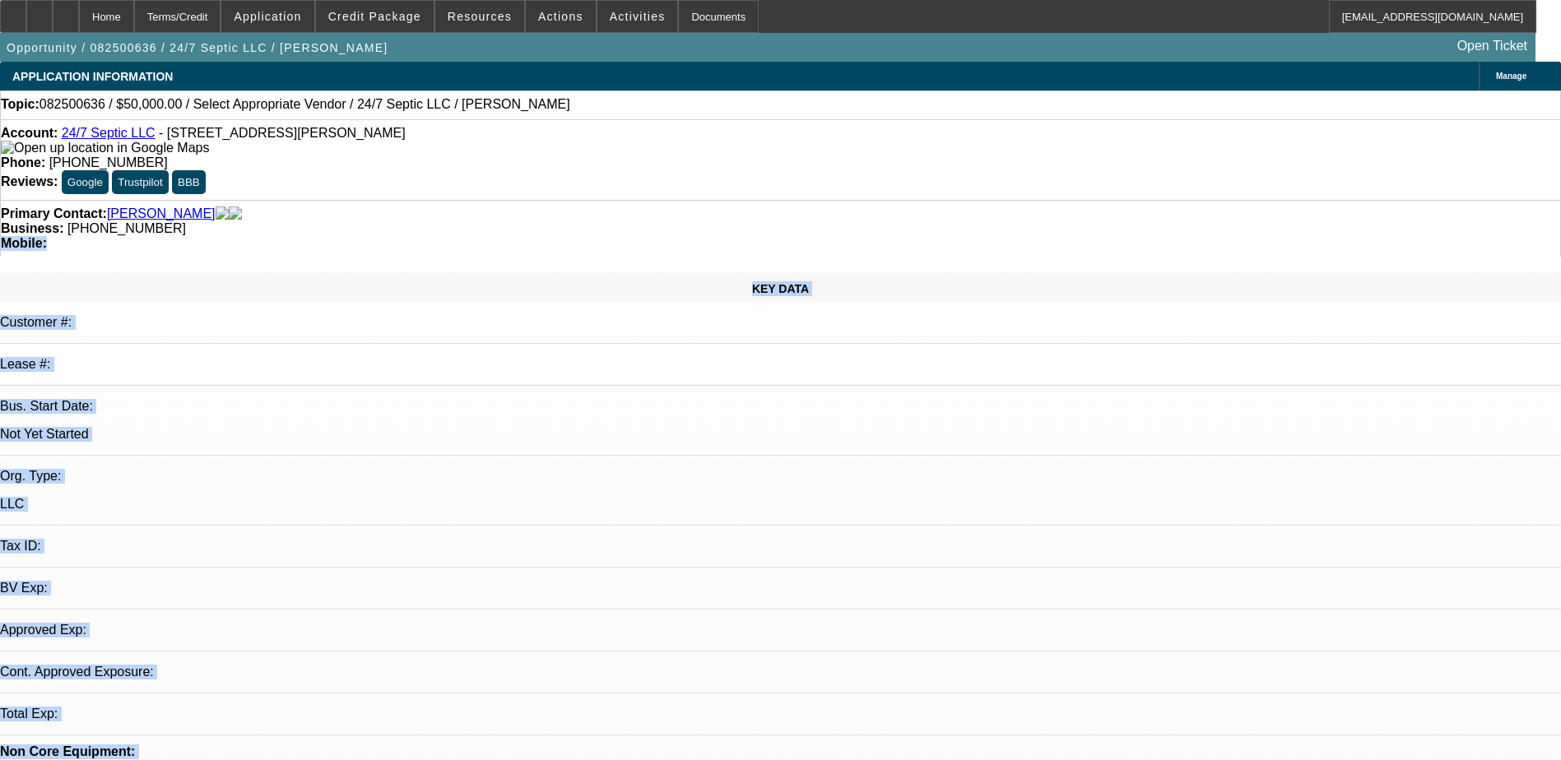
select select "1"
select select "2"
select select "4"
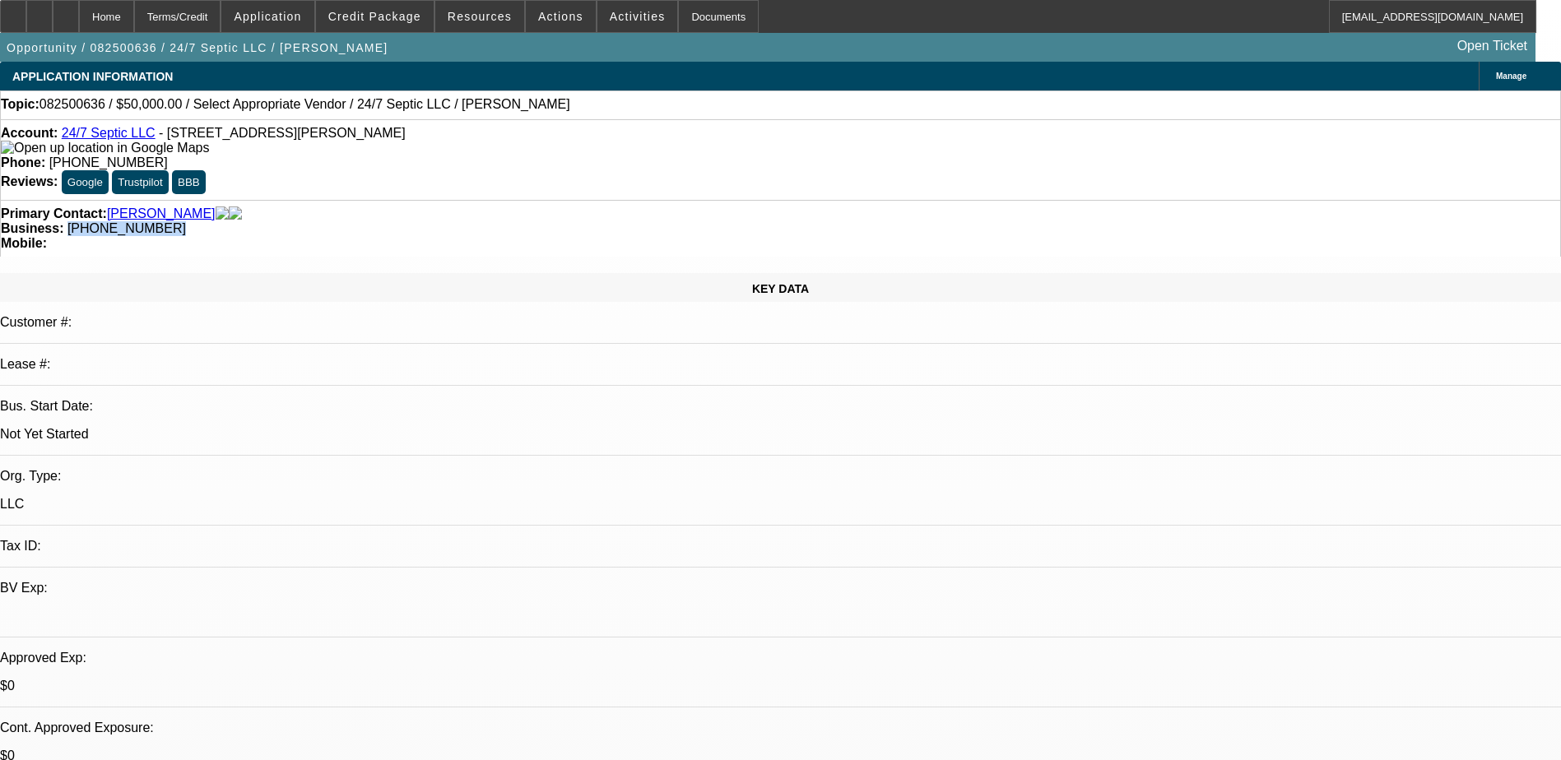
drag, startPoint x: 643, startPoint y: 195, endPoint x: 586, endPoint y: 193, distance: 56.8
click at [586, 200] on div "Primary Contact: Kraft, Gregory Business: (609) 709-0452 Mobile:" at bounding box center [780, 228] width 1561 height 57
click at [341, 273] on div "KEY DATA Customer #: Lease #: Bus. Start Date: Not Yet Started Org. Type: LLC T…" at bounding box center [780, 635] width 1561 height 724
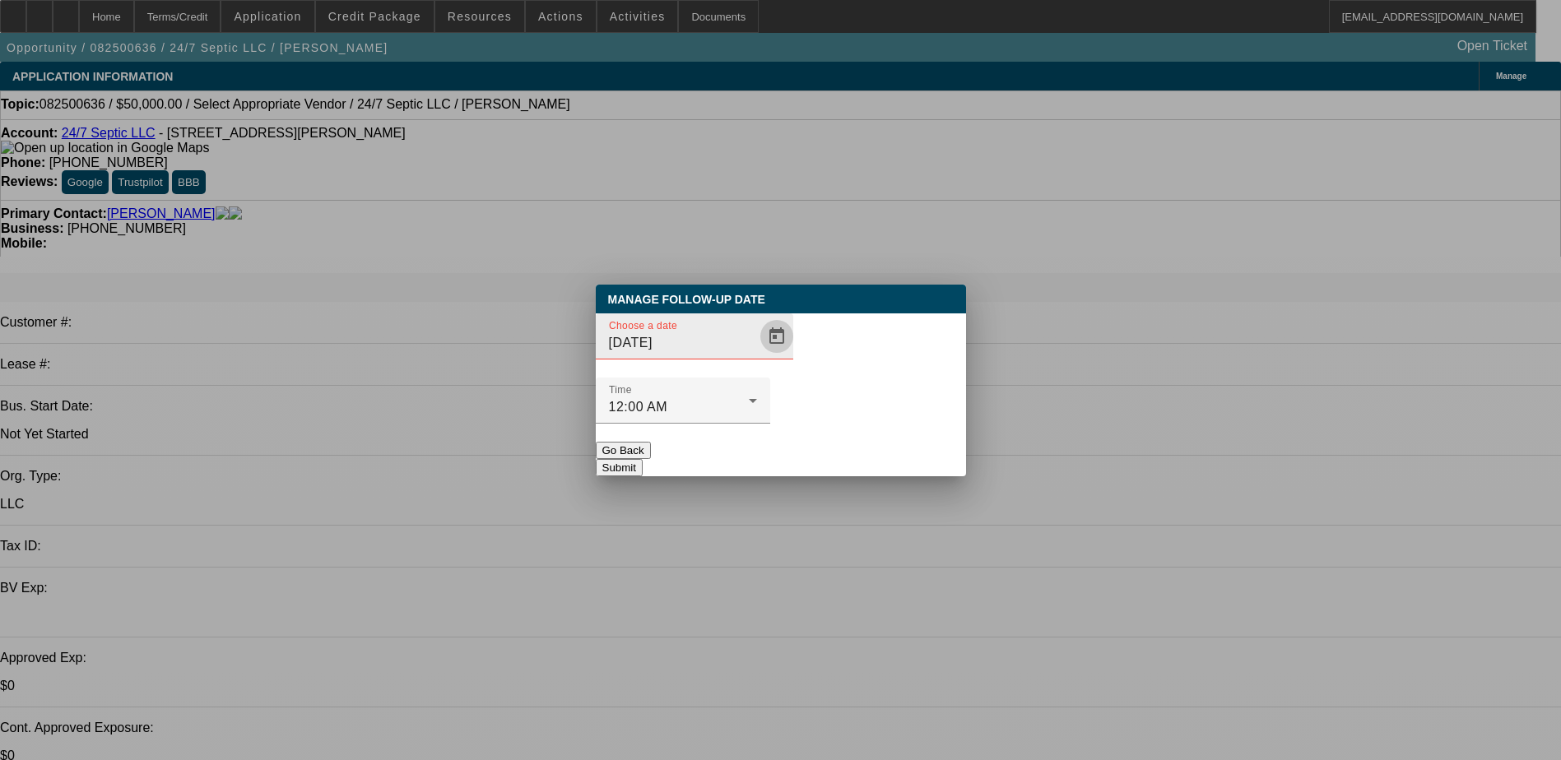
click at [757, 356] on span "Open calendar" at bounding box center [776, 336] width 39 height 39
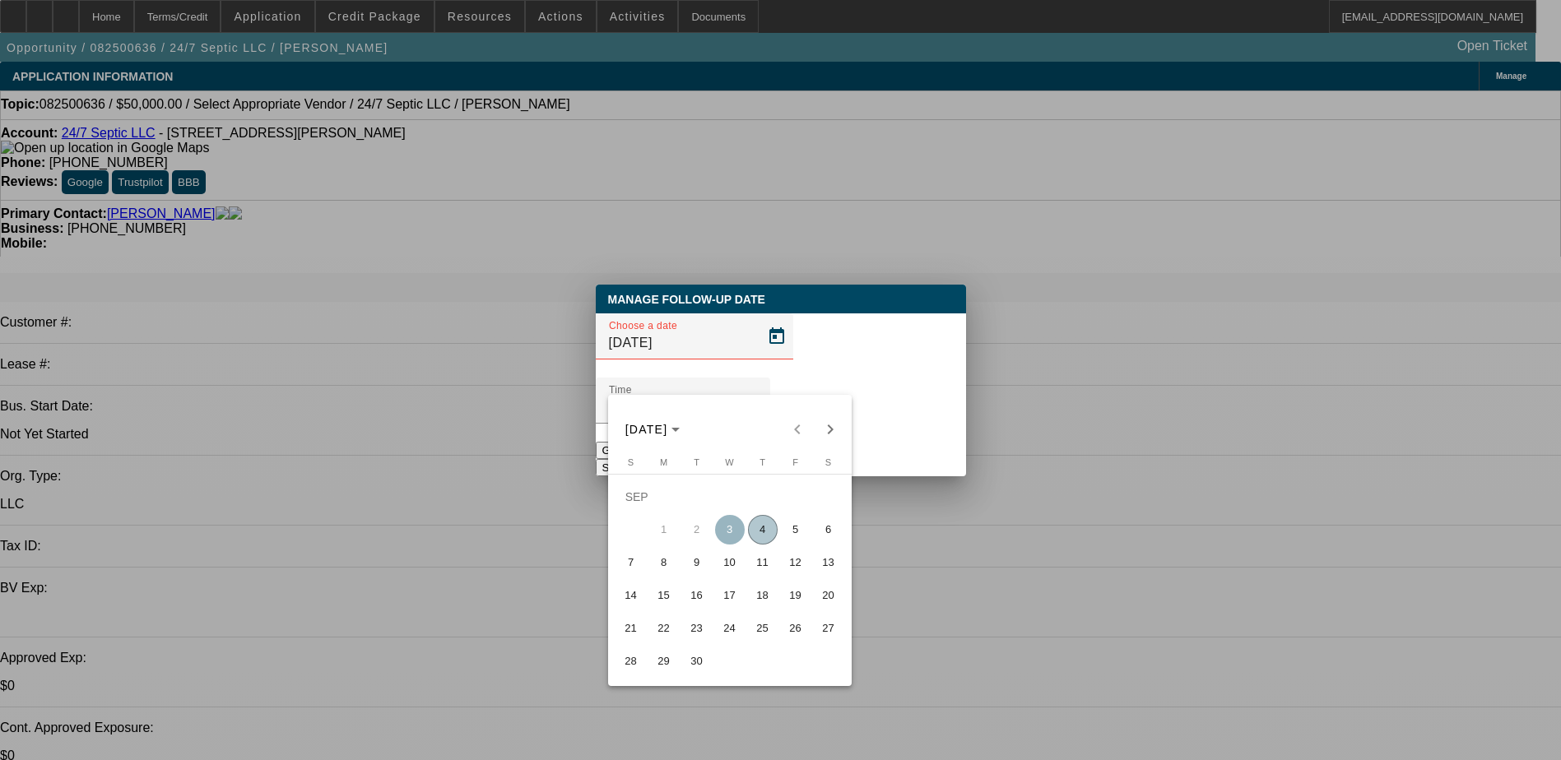
click at [799, 541] on span "5" at bounding box center [796, 530] width 30 height 30
type input "9/5/2025"
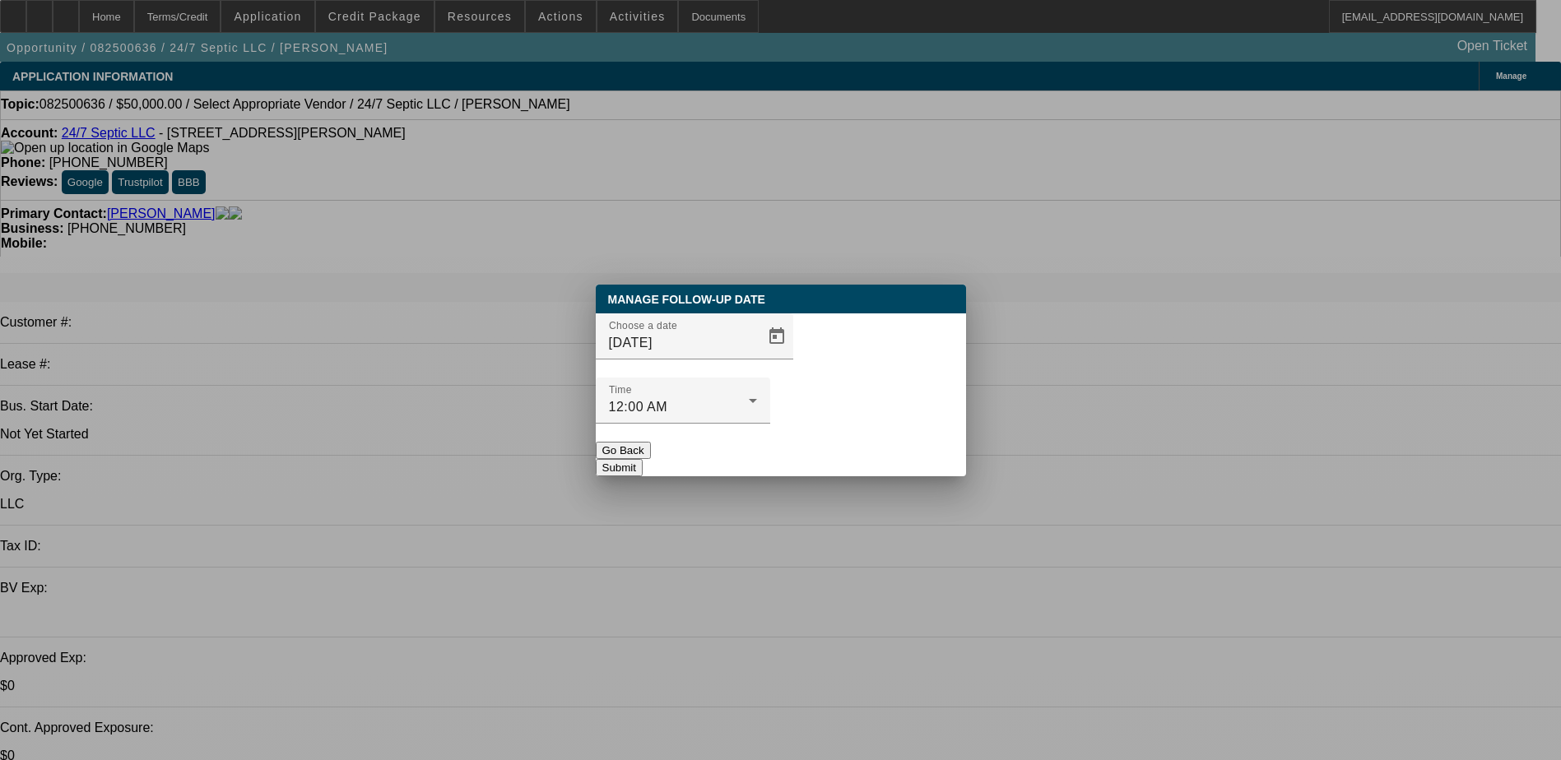
click at [643, 459] on button "Submit" at bounding box center [619, 467] width 47 height 17
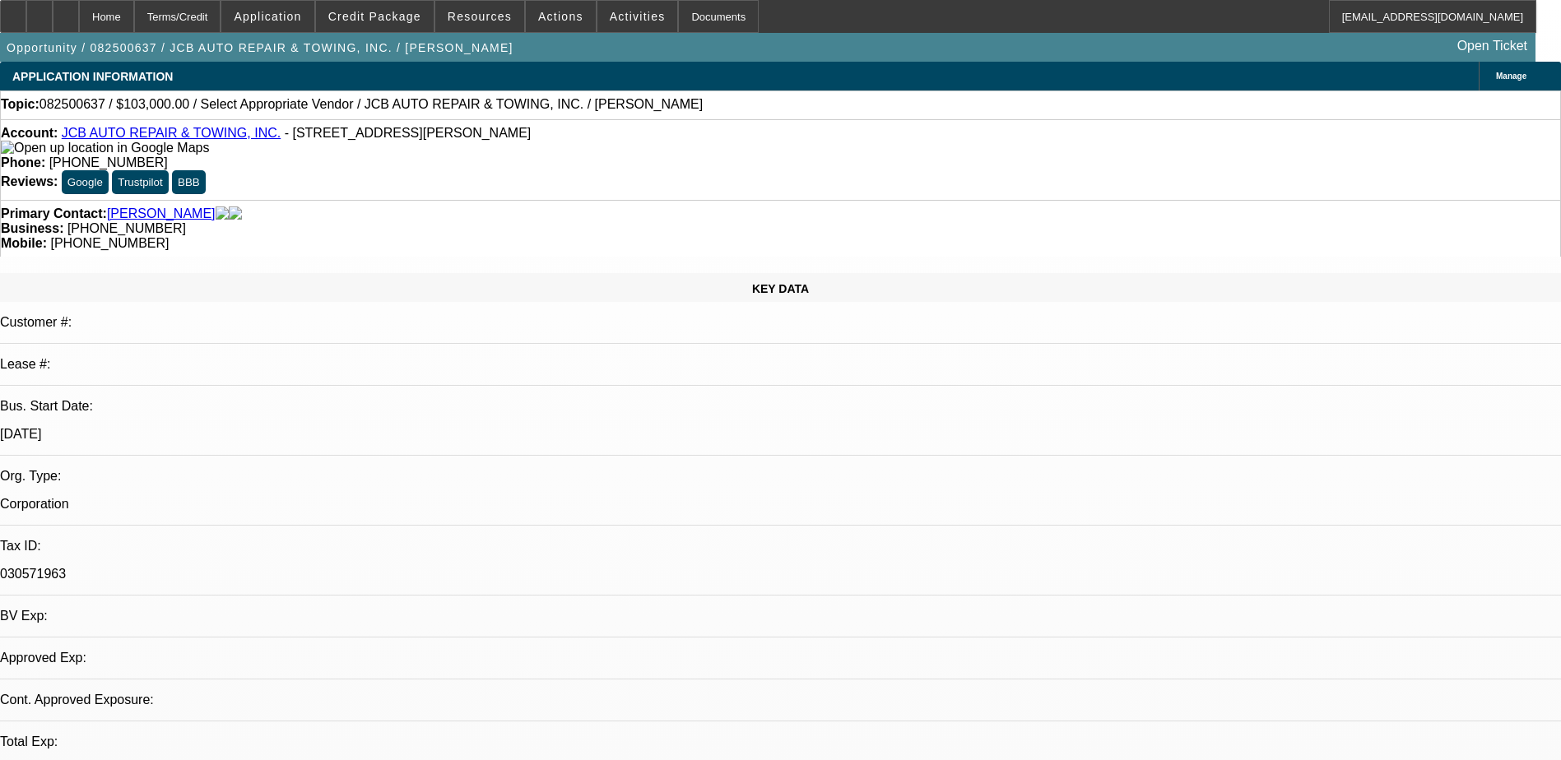
select select "0"
select select "2"
select select "0"
select select "1"
select select "2"
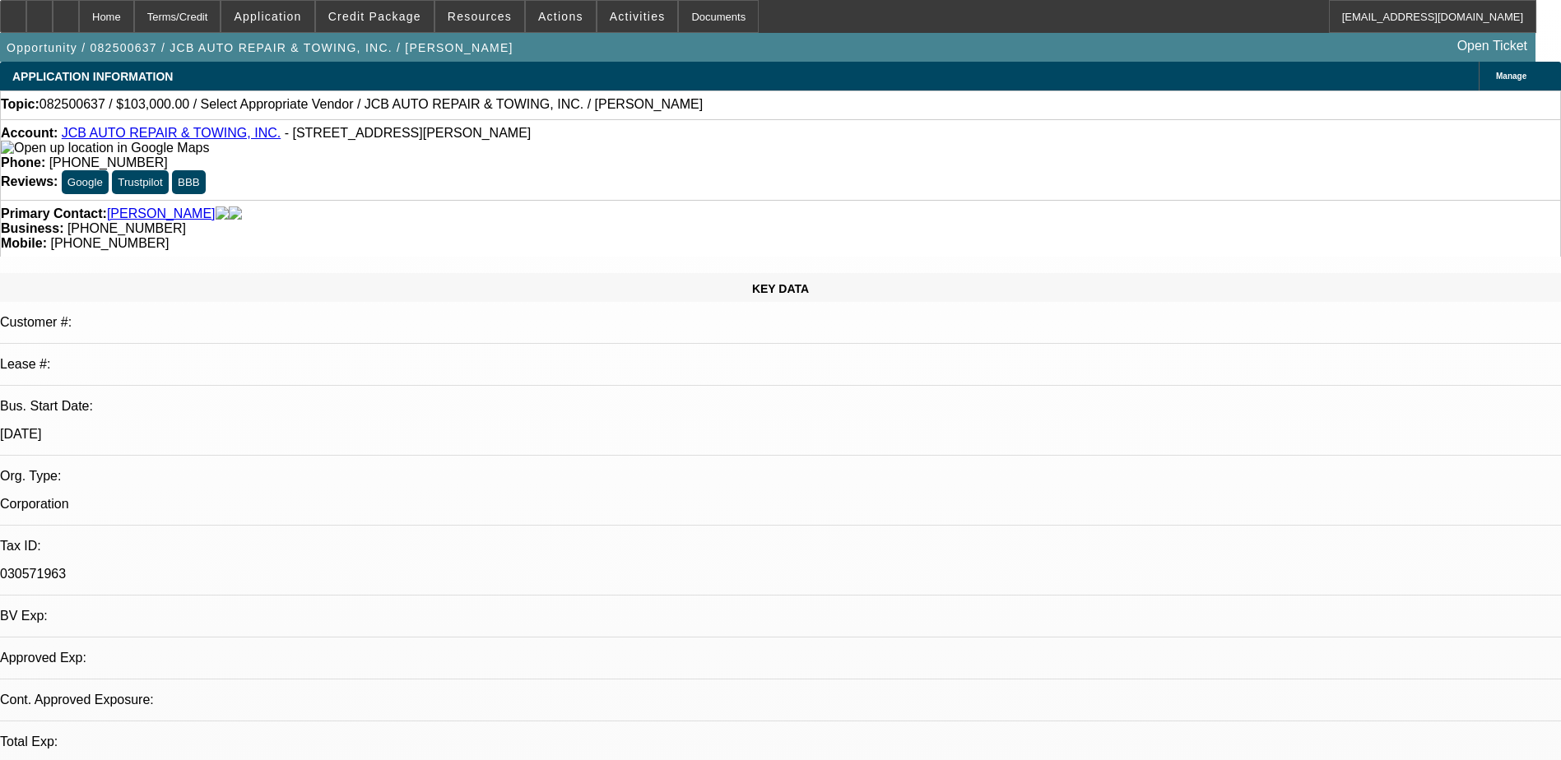
select select "6"
click at [181, 144] on div "Account: JCB AUTO REPAIR & TOWING, INC. - [STREET_ADDRESS][PERSON_NAME]" at bounding box center [780, 141] width 1559 height 30
click at [183, 132] on link "JCB AUTO REPAIR & TOWING, INC." at bounding box center [171, 133] width 219 height 14
drag, startPoint x: 1306, startPoint y: 346, endPoint x: 1057, endPoint y: 358, distance: 248.8
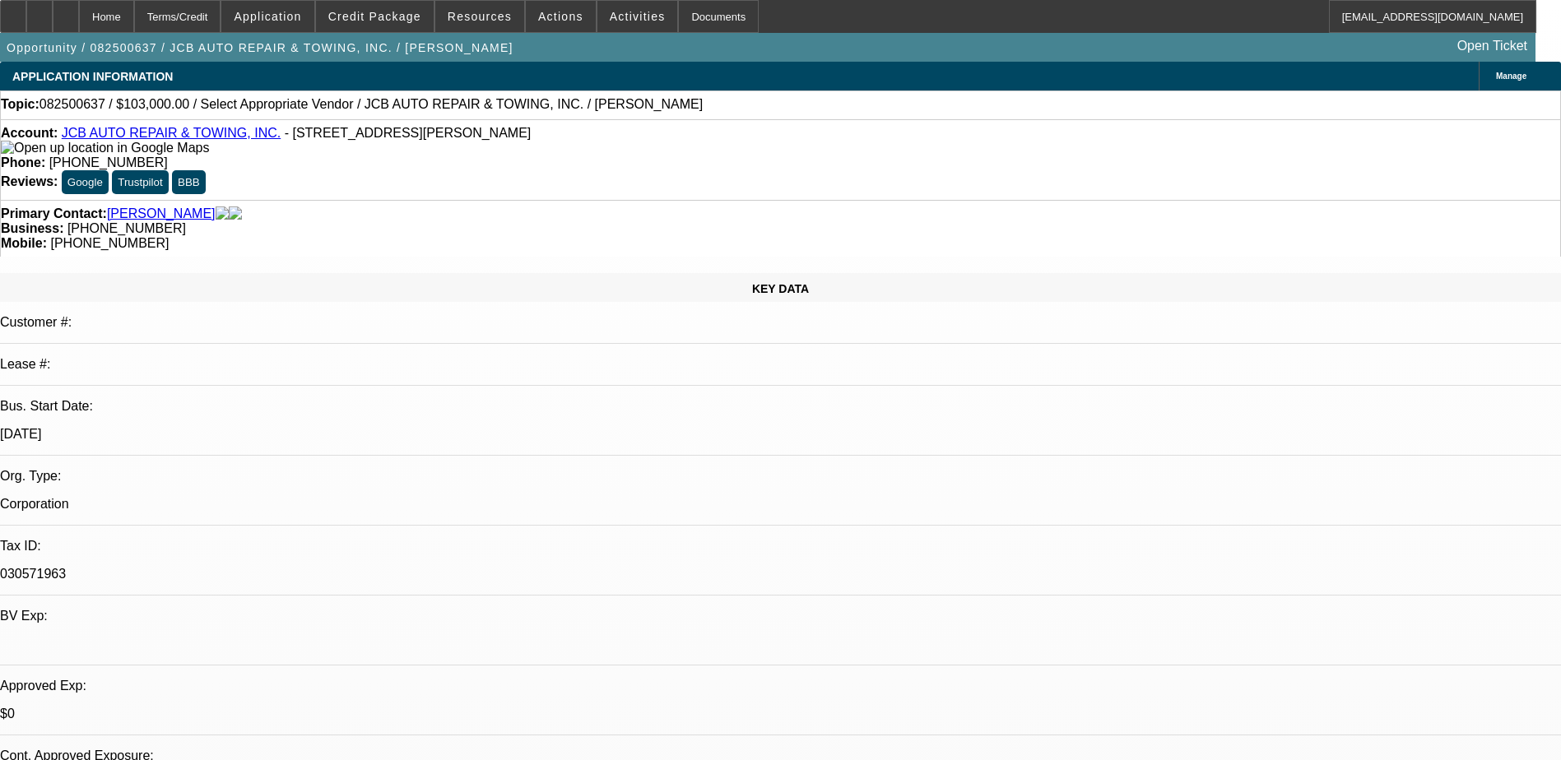
copy div "[URL][DOMAIN_NAME]"
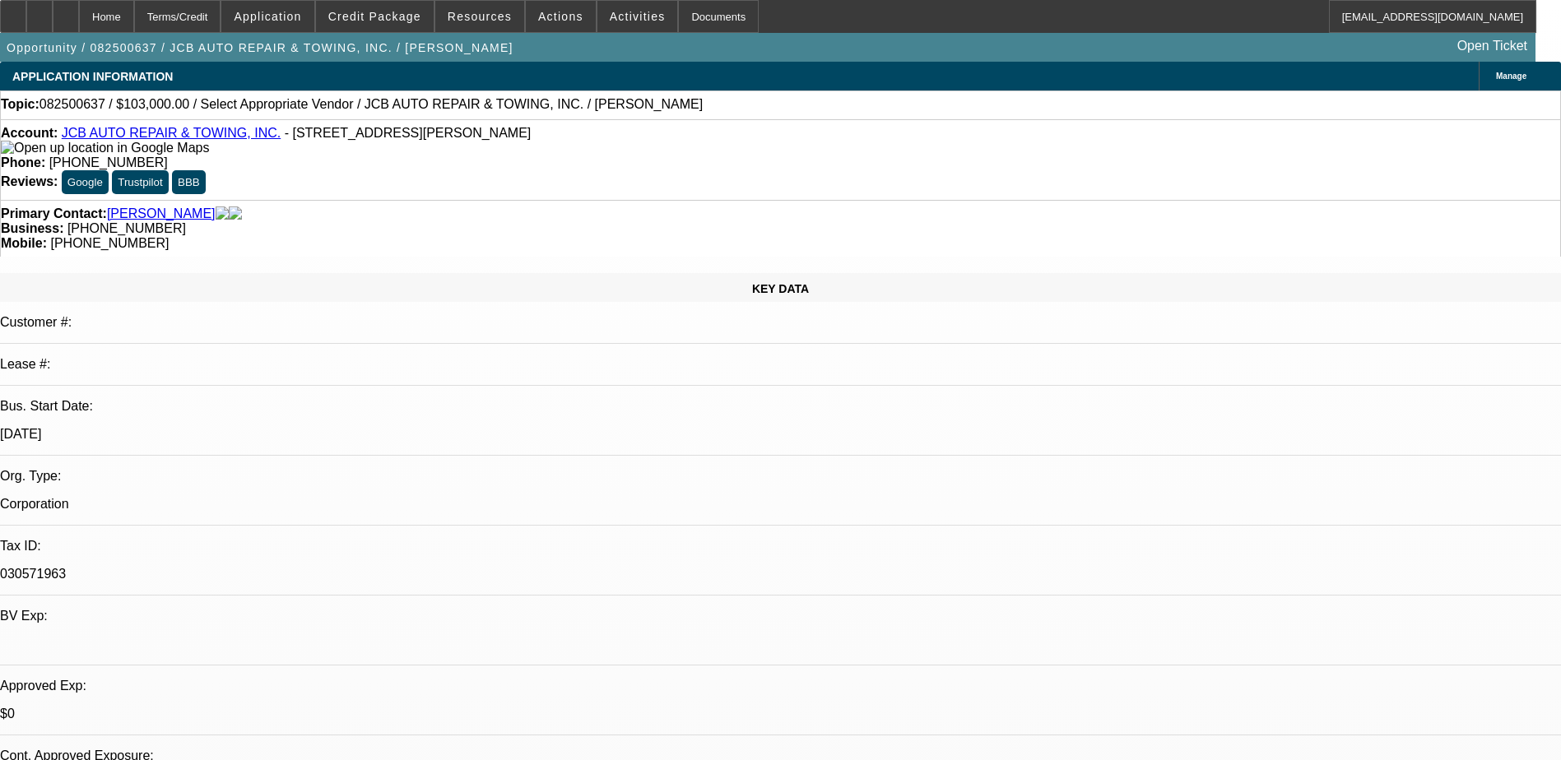
click at [559, 27] on span at bounding box center [561, 16] width 70 height 39
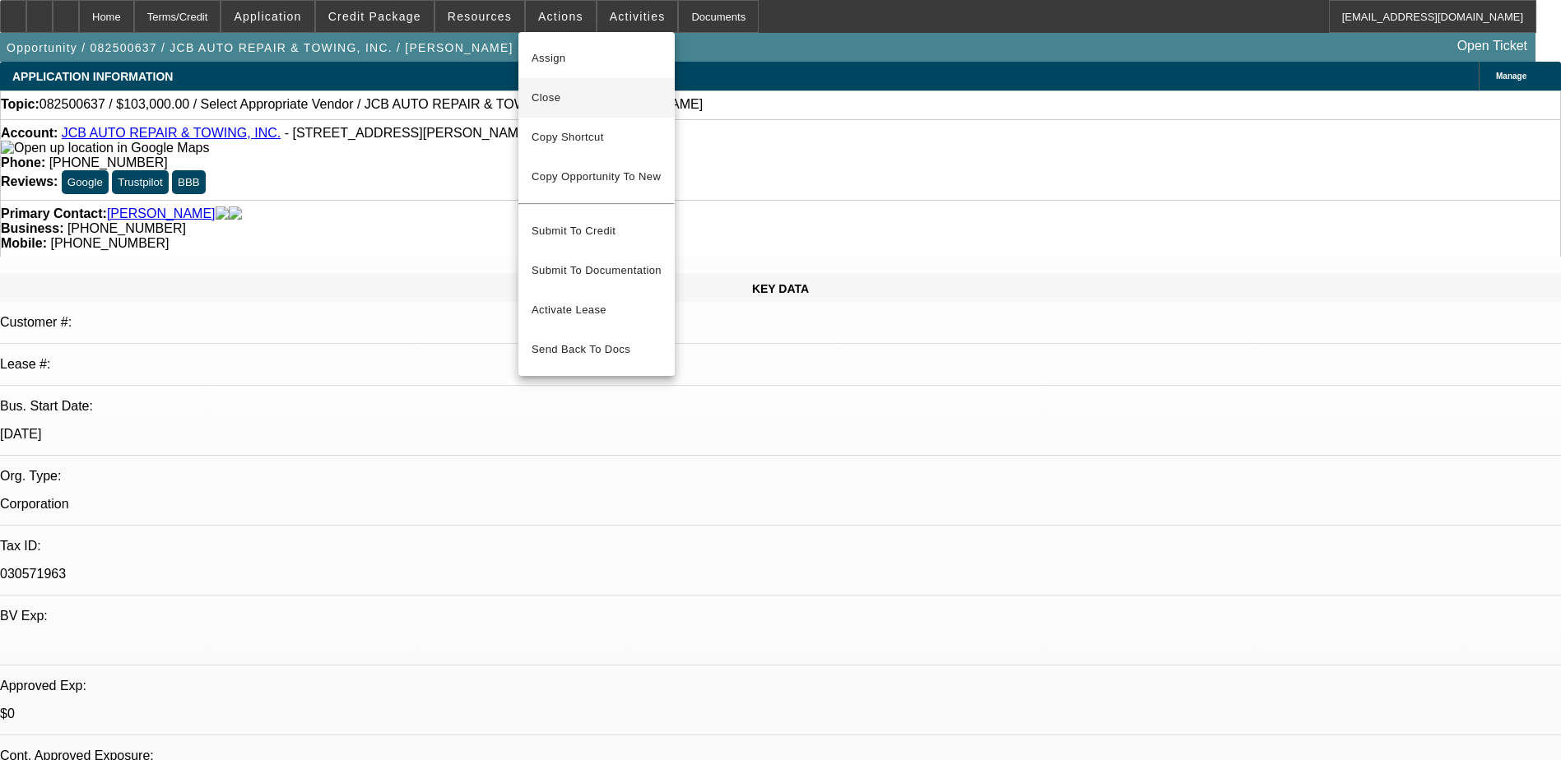
click at [639, 105] on span "Close" at bounding box center [597, 98] width 130 height 20
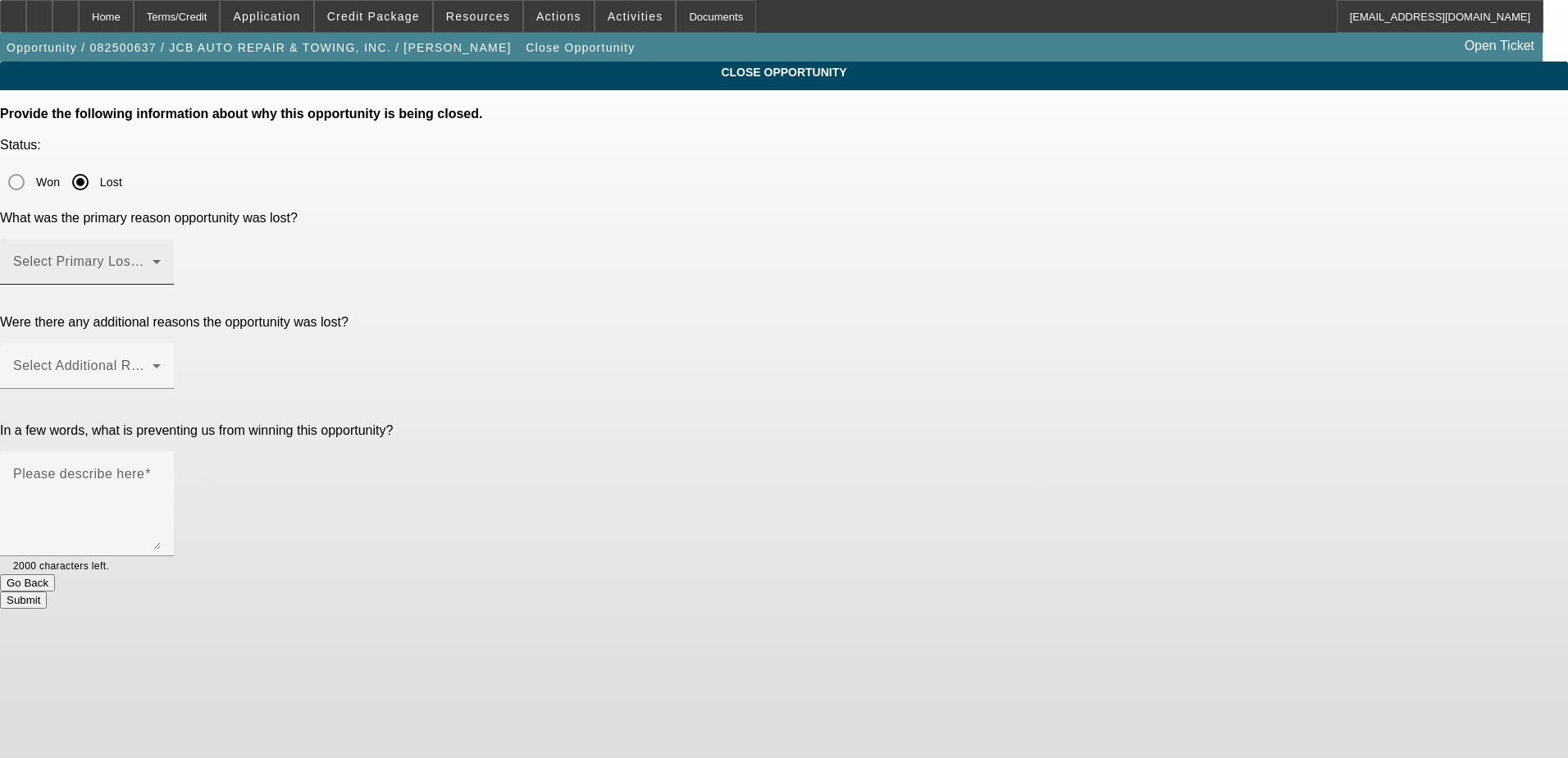
click at [153, 258] on span at bounding box center [83, 268] width 140 height 20
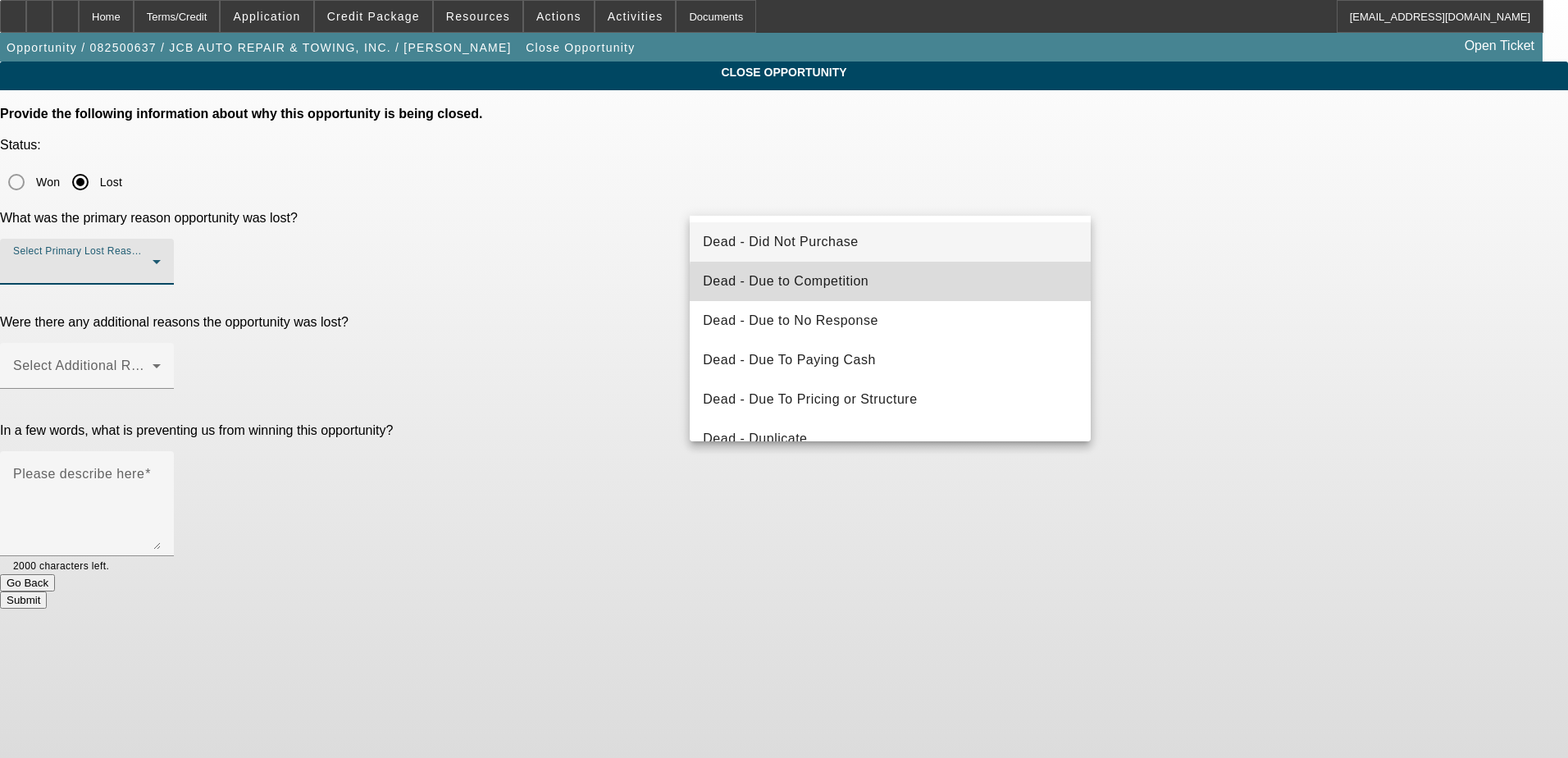
click at [913, 292] on mat-option "Dead - Due to Competition" at bounding box center [890, 280] width 401 height 39
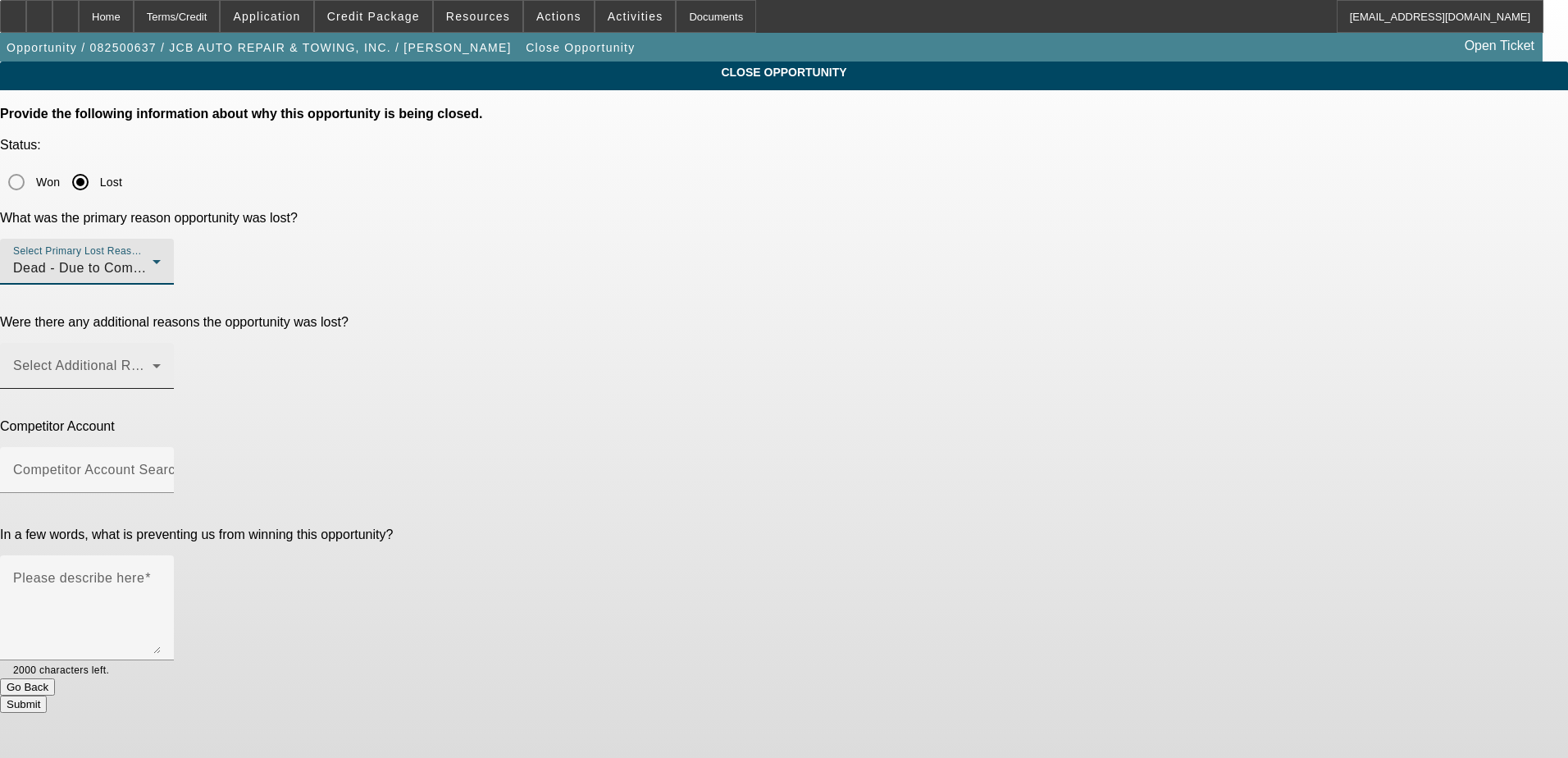
click at [160, 343] on div "Select Additional Reasons" at bounding box center [87, 366] width 148 height 46
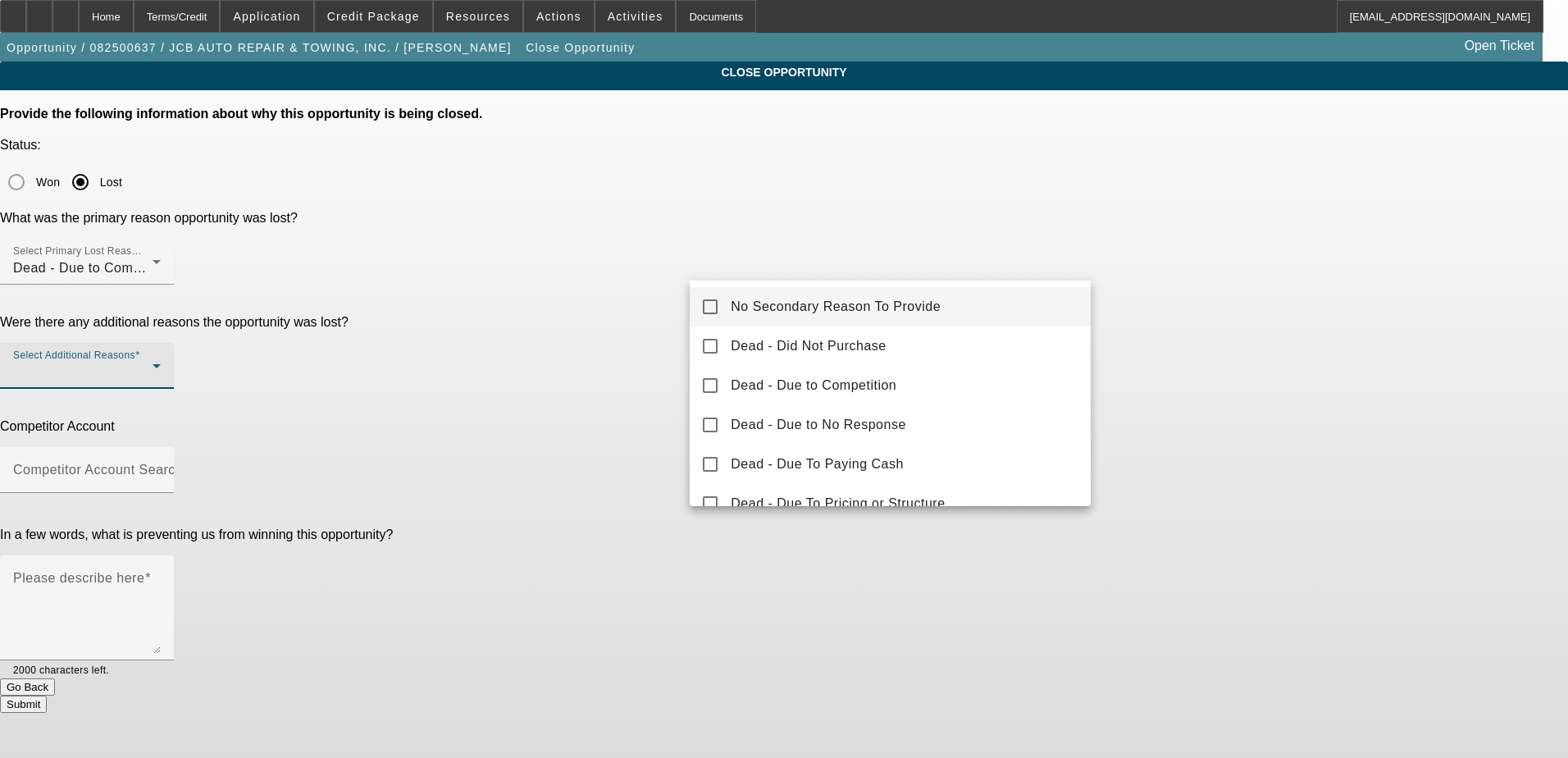
click at [900, 312] on span "No Secondary Reason To Provide" at bounding box center [835, 307] width 210 height 20
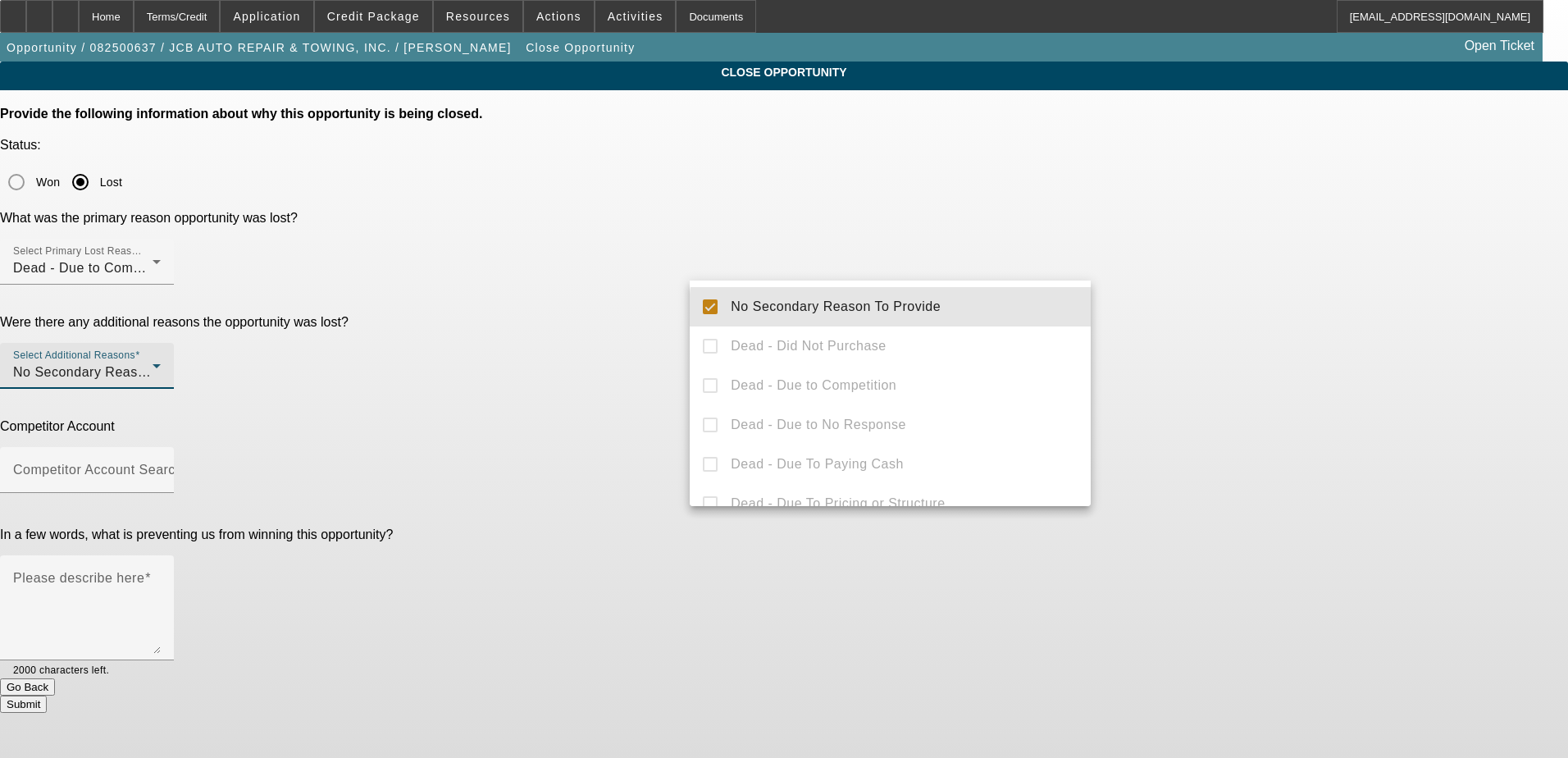
click at [1369, 234] on div at bounding box center [784, 379] width 1568 height 758
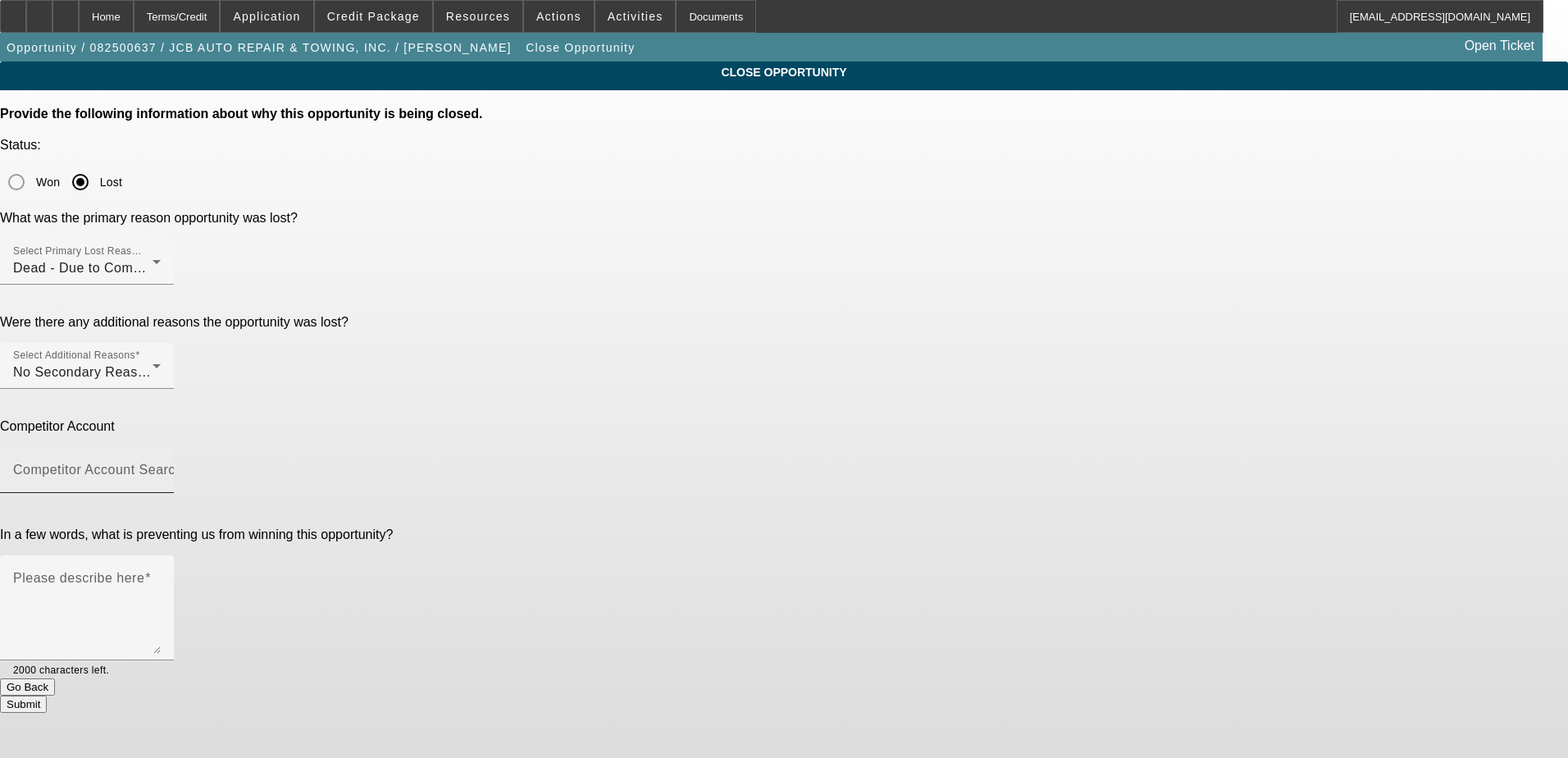
click at [160, 467] on input "Competitor Account Search" at bounding box center [87, 477] width 148 height 20
click at [872, 373] on mat-option "-- Other Competitor --" at bounding box center [890, 371] width 401 height 39
type input "-- Other Competitor --"
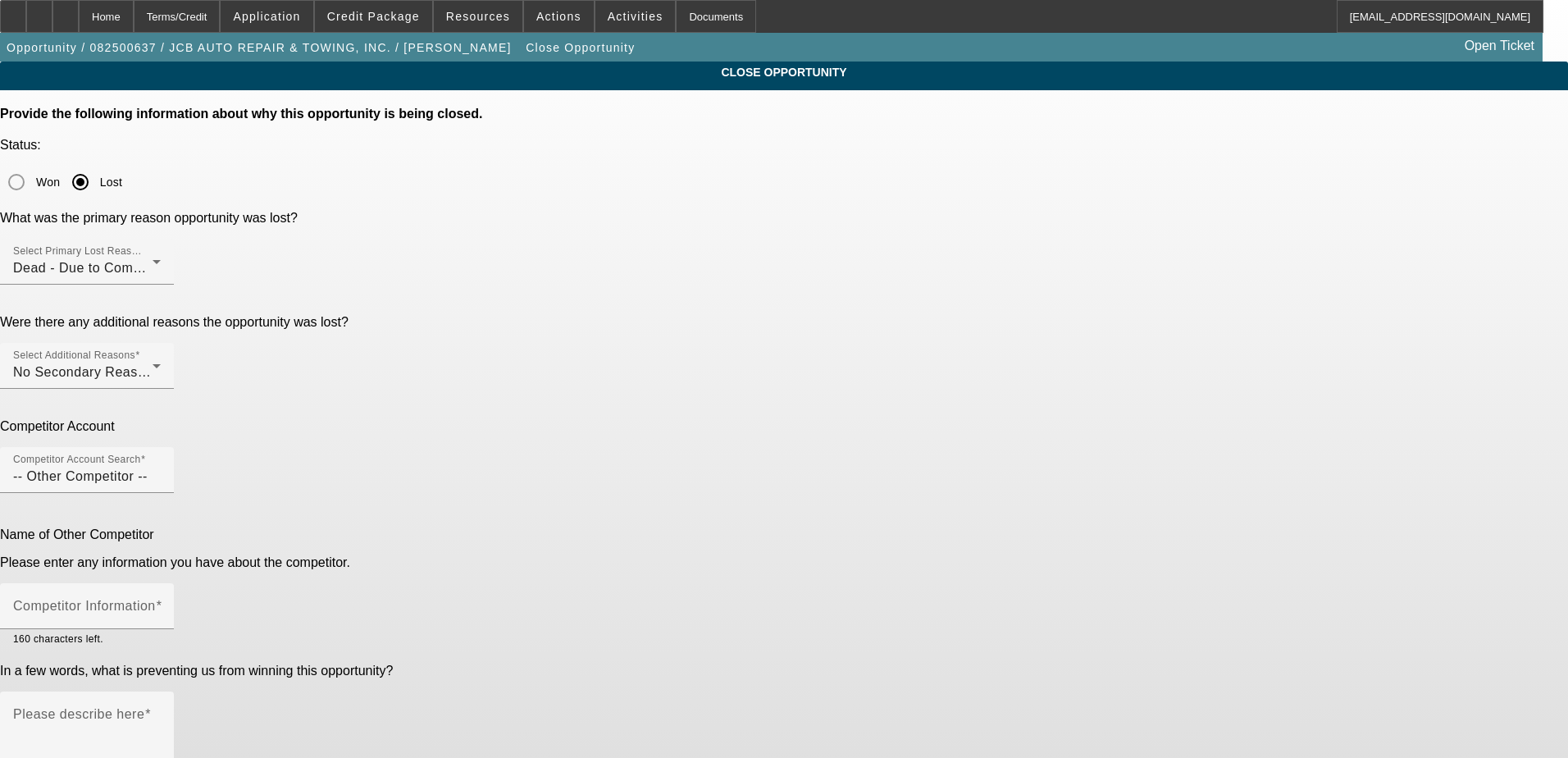
click at [1392, 331] on app-close-opportunity "CLOSE OPPORTUNITY Provide the following information about why this opportunity …" at bounding box center [784, 456] width 1568 height 788
click at [1202, 494] on div "CLOSE OPPORTUNITY Provide the following information about why this opportunity …" at bounding box center [784, 456] width 1568 height 788
click at [160, 711] on textarea "Please describe here" at bounding box center [87, 750] width 148 height 79
click at [160, 583] on div "Competitor Information" at bounding box center [87, 606] width 148 height 46
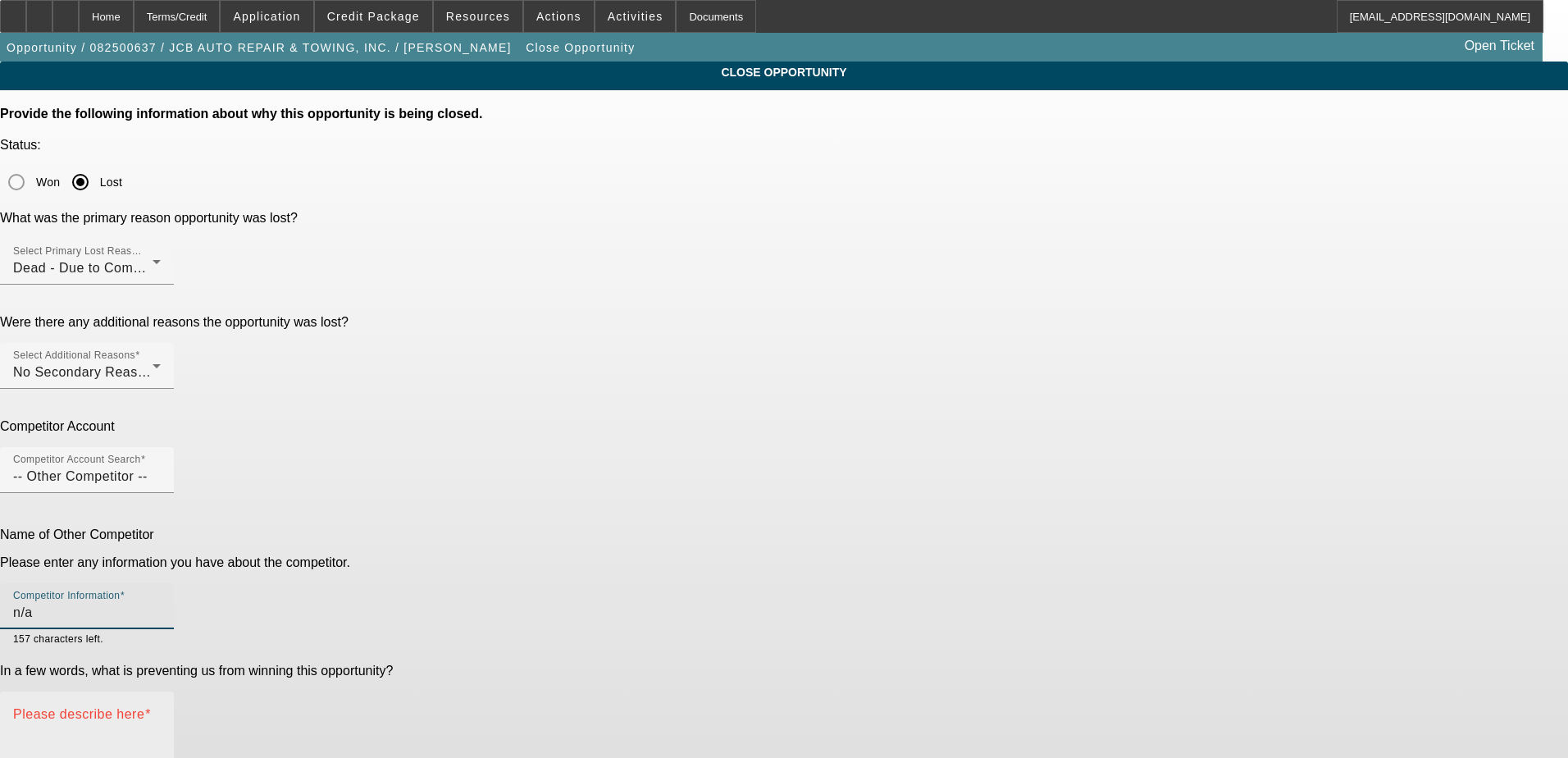
type input "n/a"
click at [160, 692] on div "Please describe here" at bounding box center [87, 744] width 148 height 105
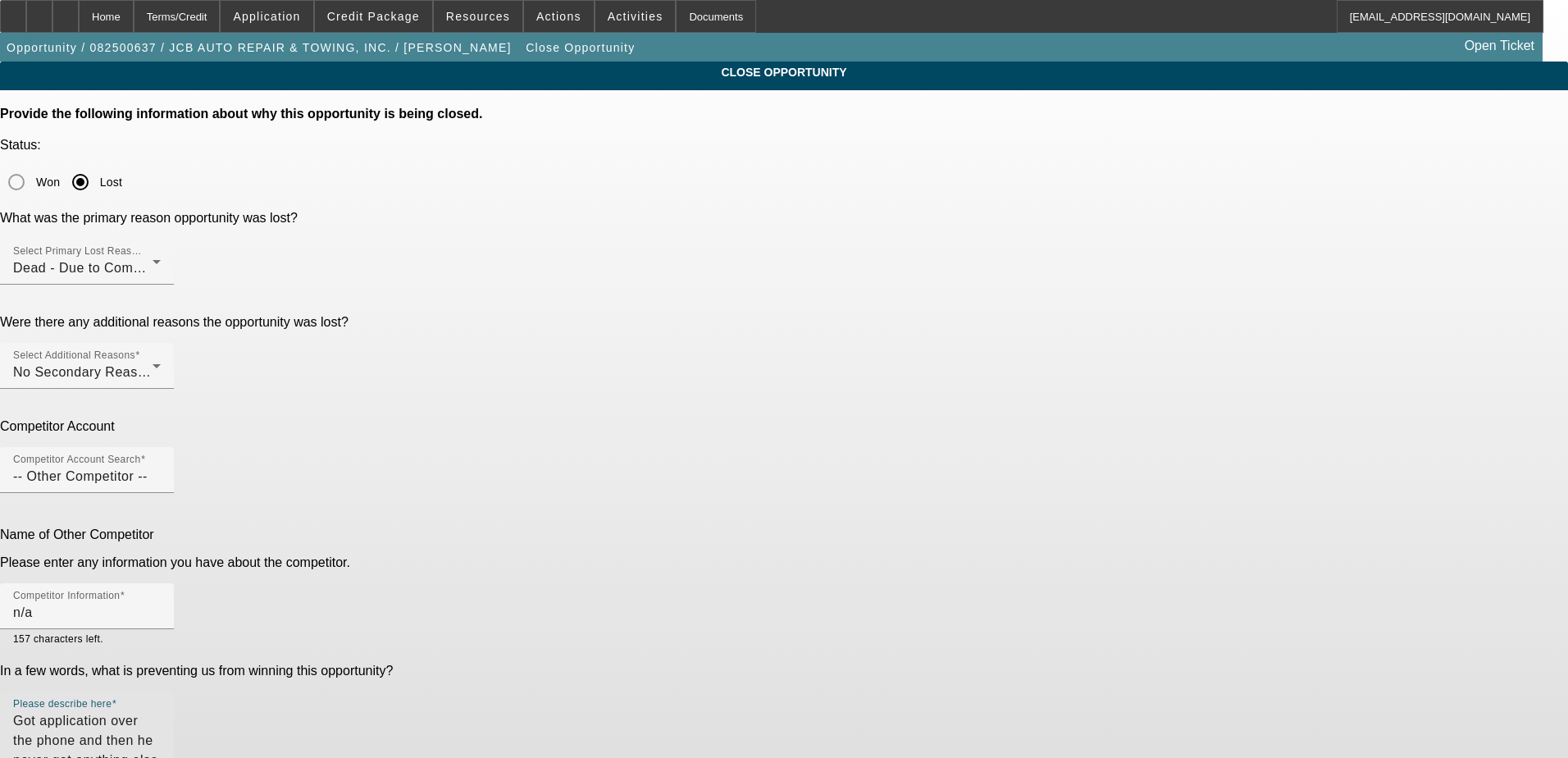
click at [1232, 436] on div "CLOSE OPPORTUNITY Provide the following information about why this opportunity …" at bounding box center [784, 456] width 1568 height 788
type textarea "Got application over the phone and then he never got anything else over to me. …"
drag, startPoint x: 1212, startPoint y: 486, endPoint x: 1211, endPoint y: 495, distance: 9.1
click at [1213, 486] on div "CLOSE OPPORTUNITY Provide the following information about why this opportunity …" at bounding box center [784, 456] width 1568 height 788
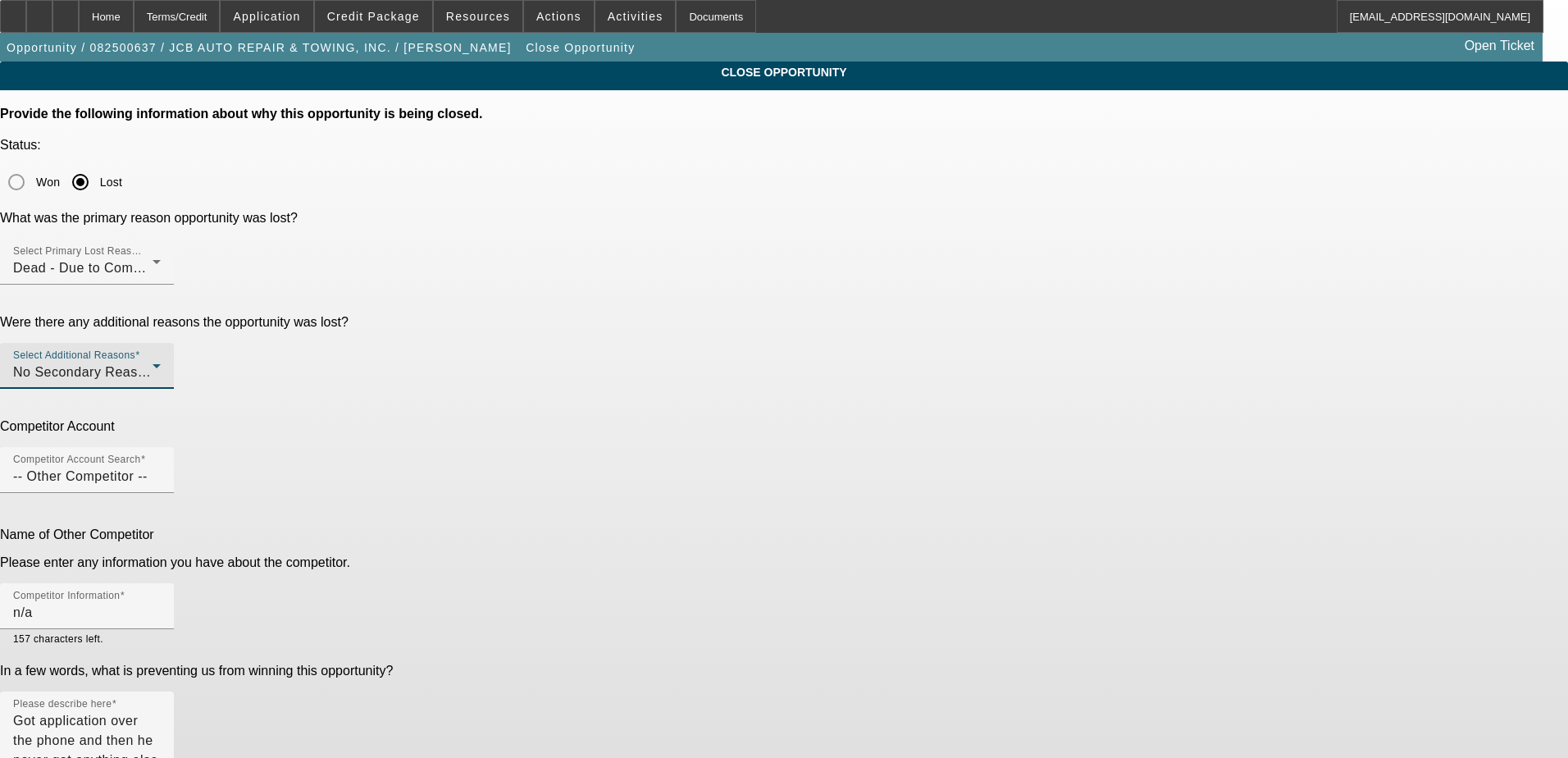
click at [153, 363] on div "No Secondary Reason To Provide" at bounding box center [83, 373] width 140 height 20
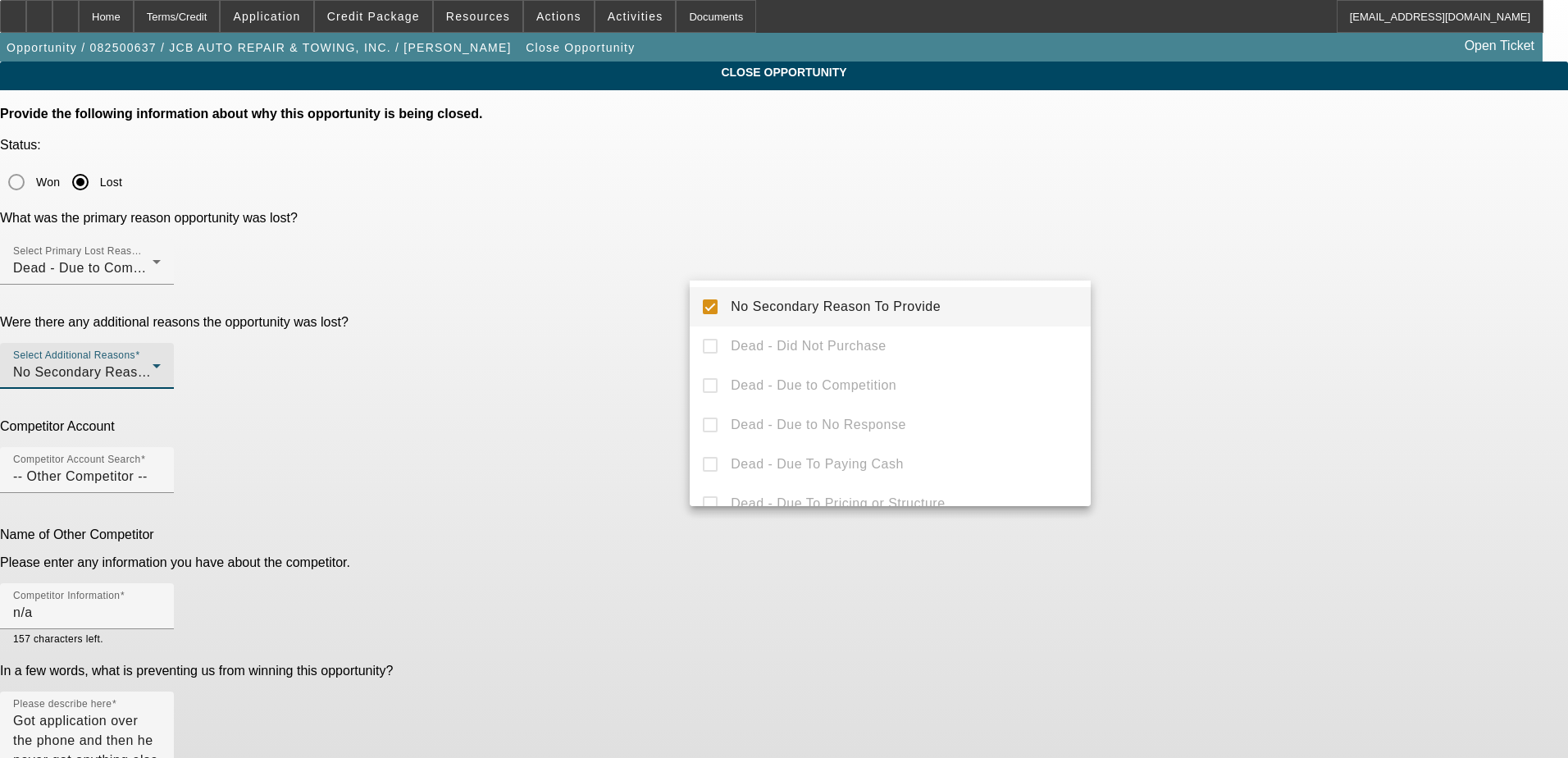
click at [907, 299] on span "No Secondary Reason To Provide" at bounding box center [835, 307] width 210 height 20
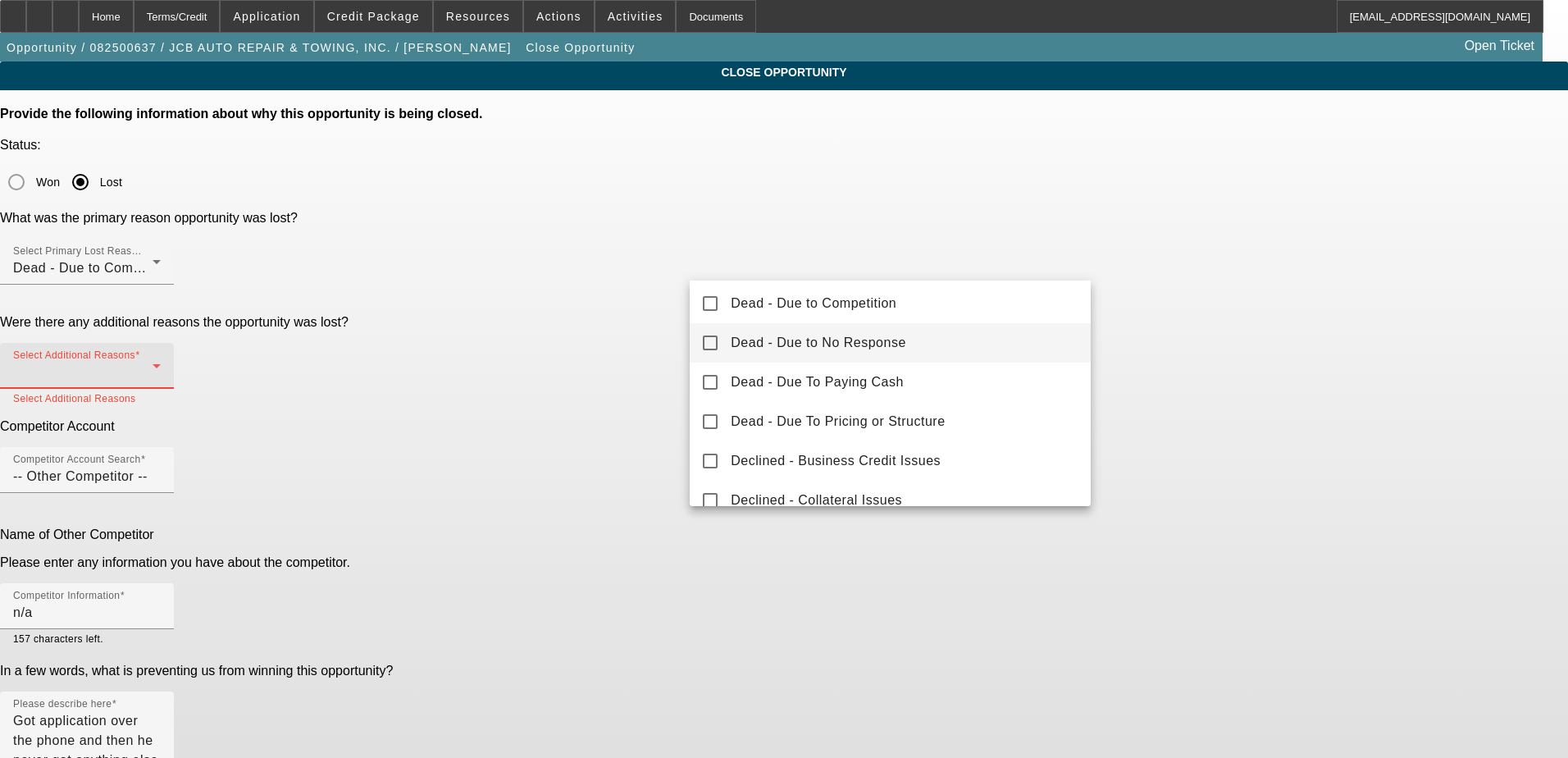
click at [937, 345] on mat-option "Dead - Due to No Response" at bounding box center [890, 342] width 401 height 39
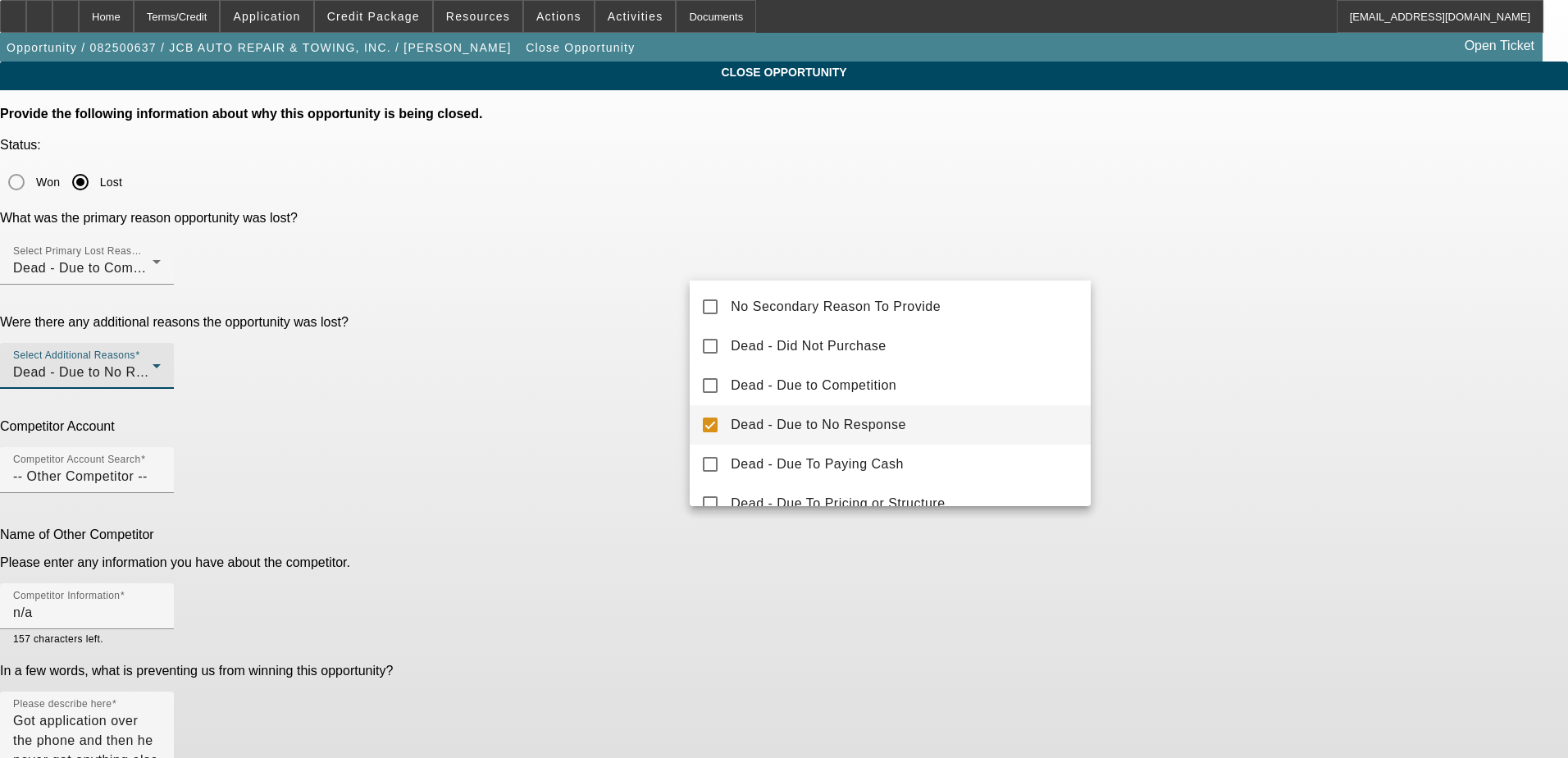
click at [1169, 336] on div at bounding box center [784, 379] width 1568 height 758
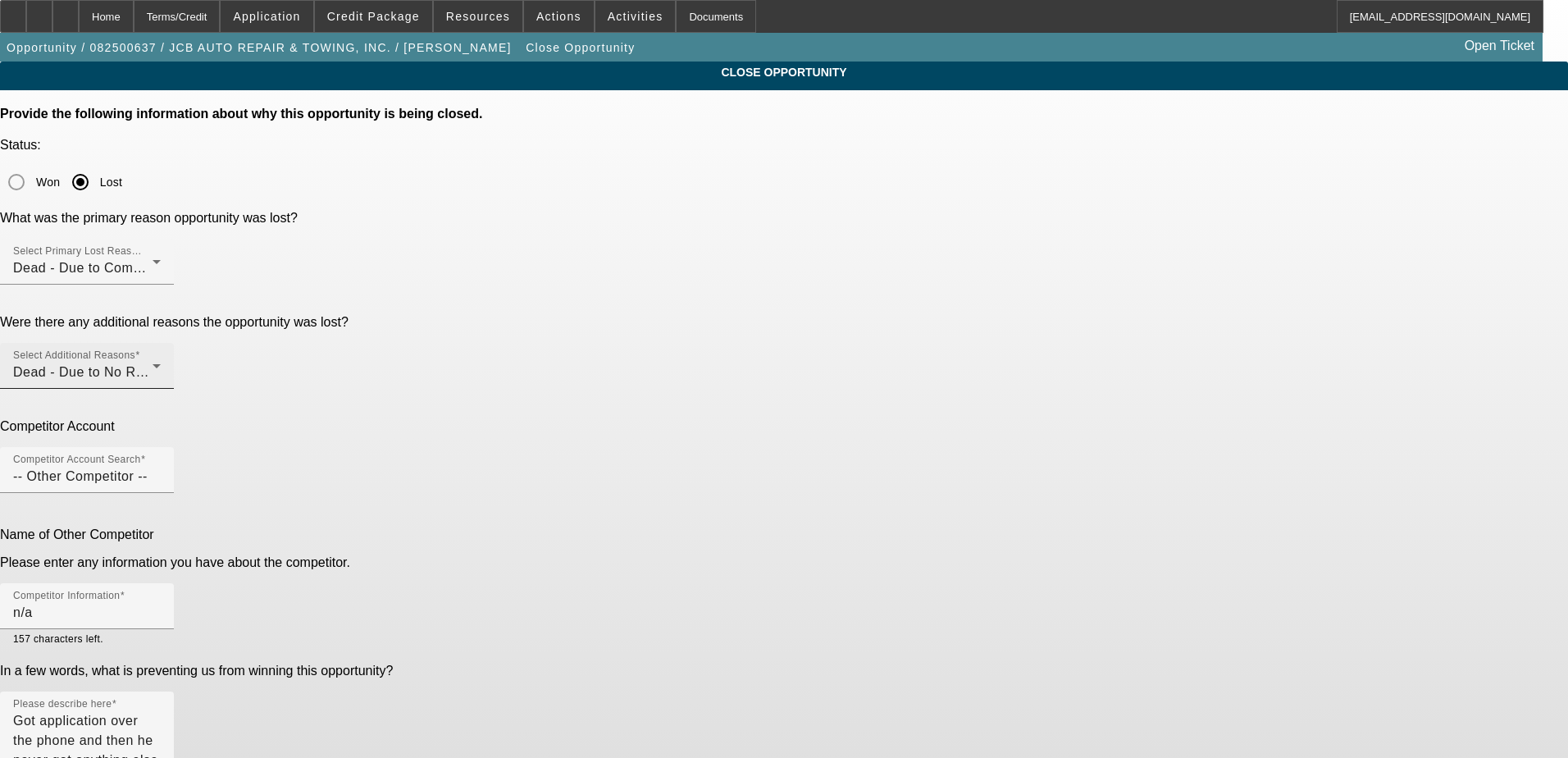
click at [160, 343] on div "Select Additional Reasons Dead - Due to No Response" at bounding box center [87, 366] width 148 height 46
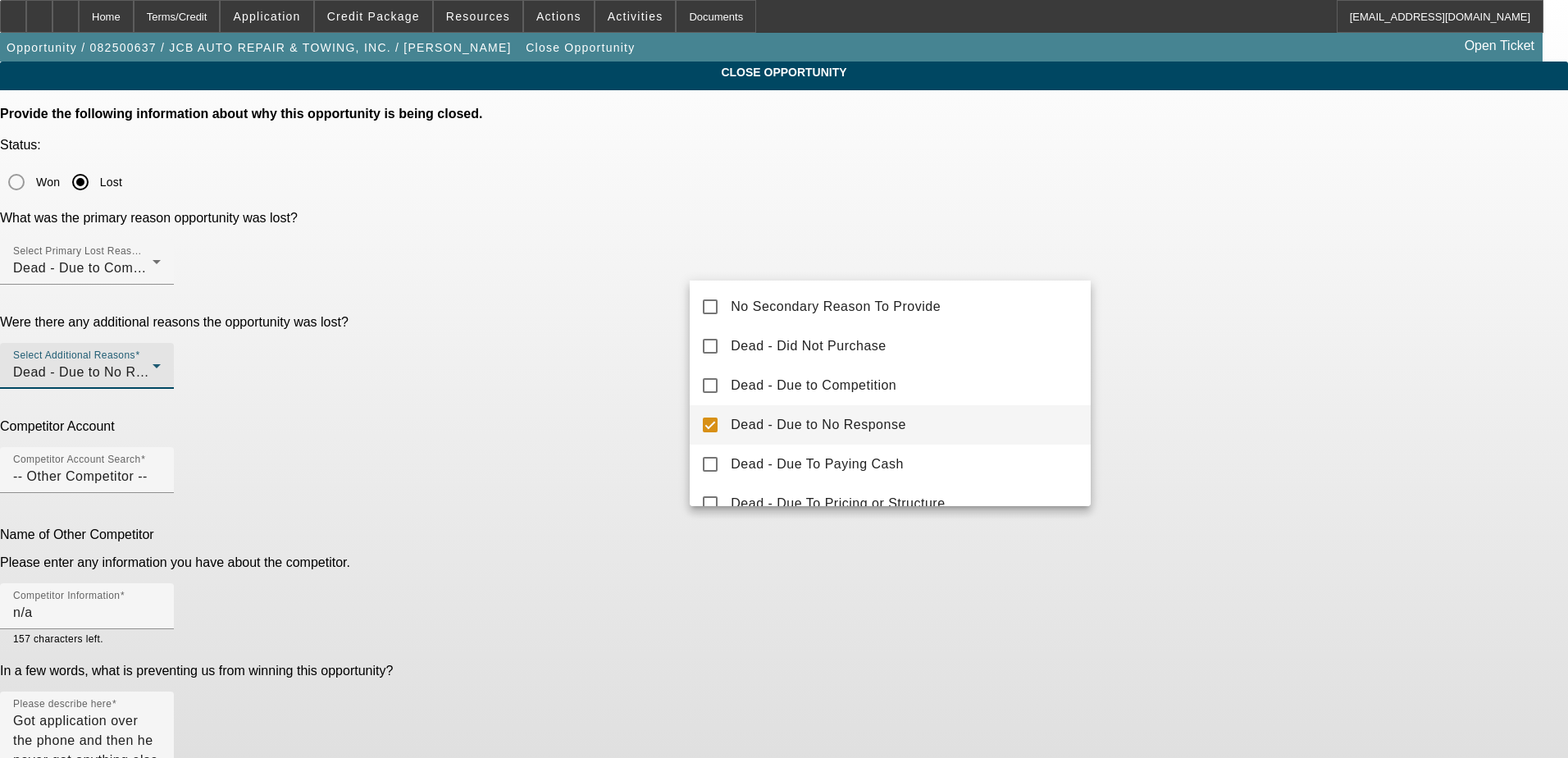
click at [1235, 388] on div at bounding box center [784, 379] width 1568 height 758
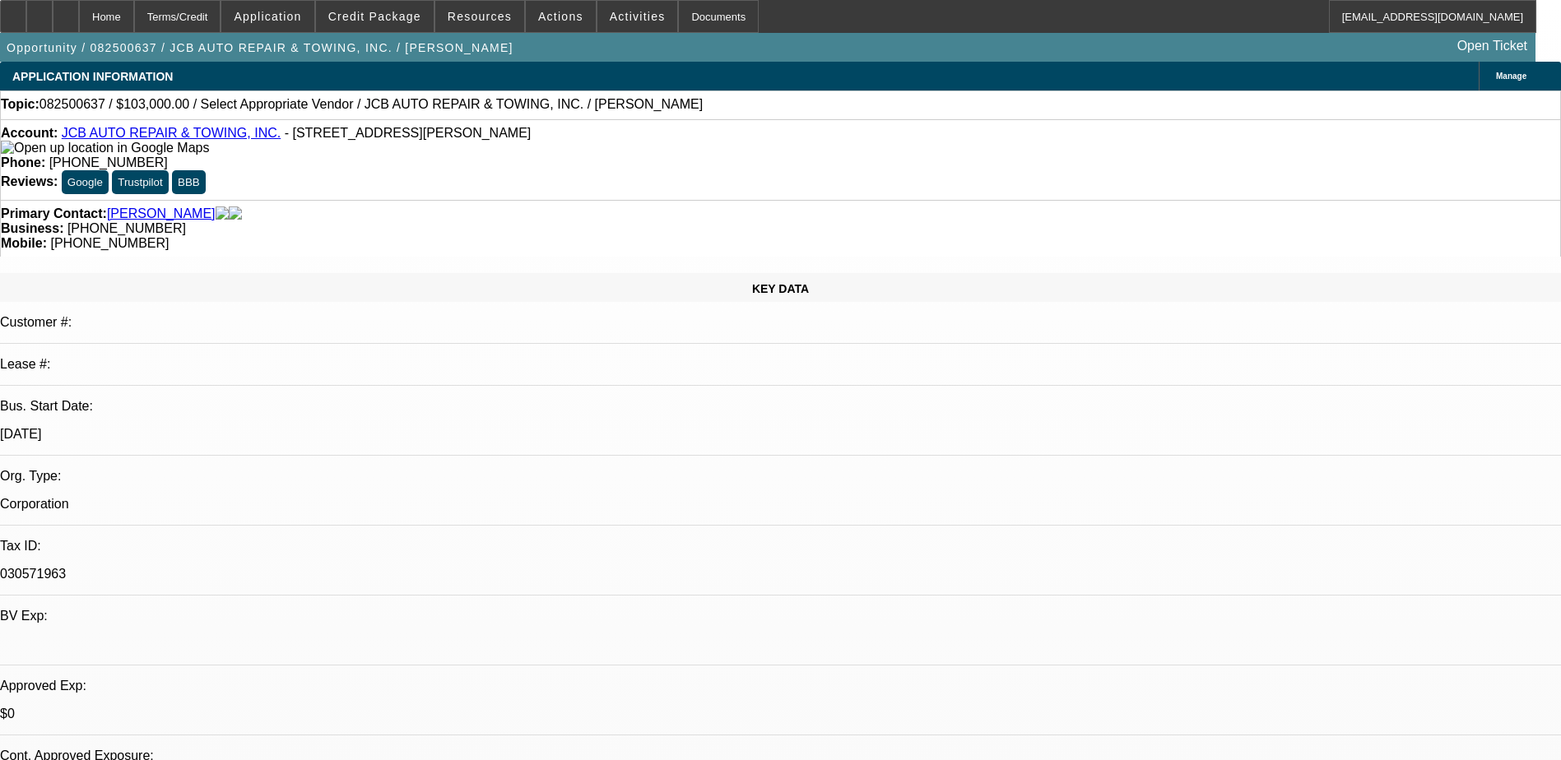
select select "0"
select select "2"
select select "0"
select select "1"
select select "2"
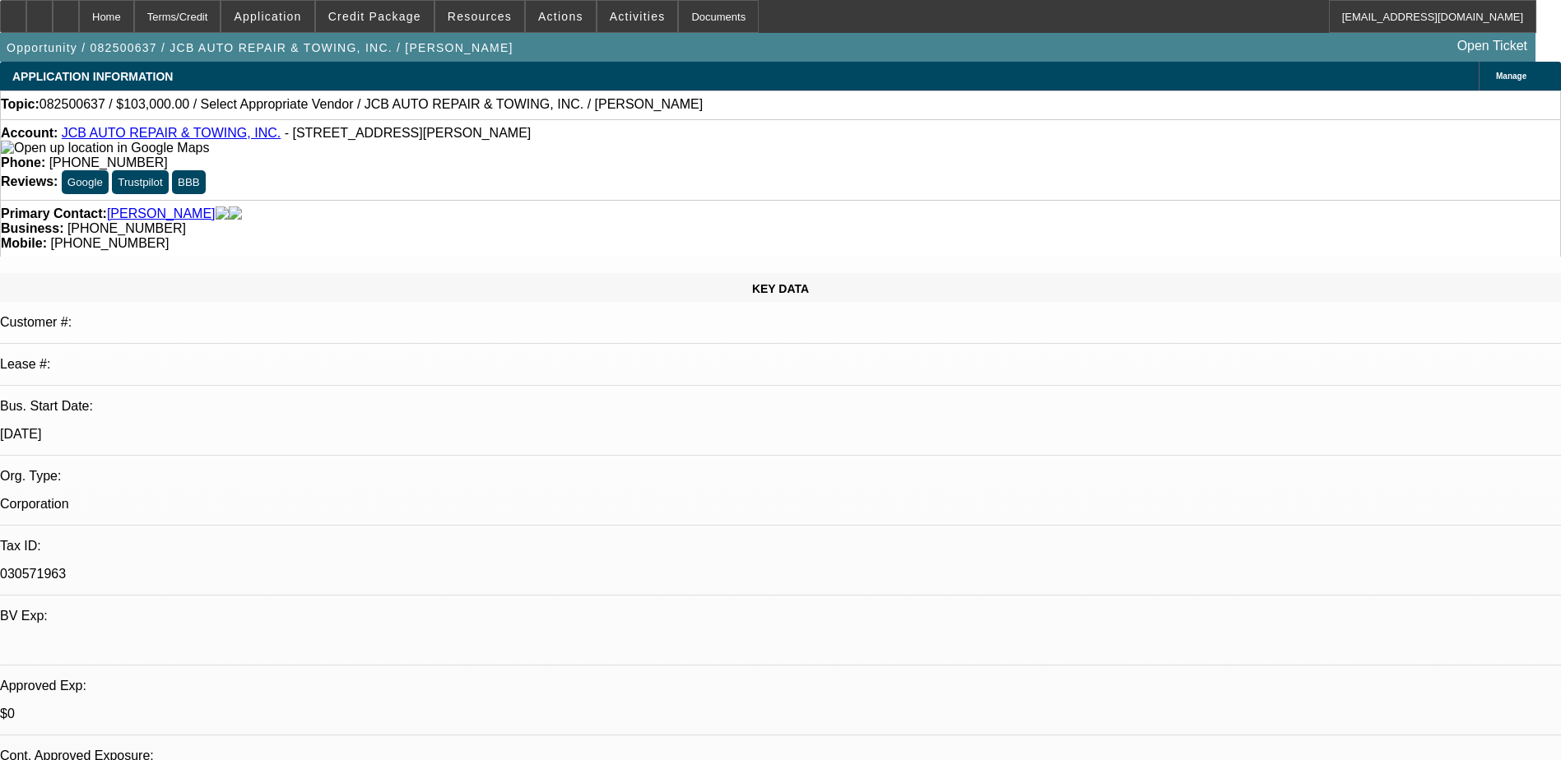
select select "6"
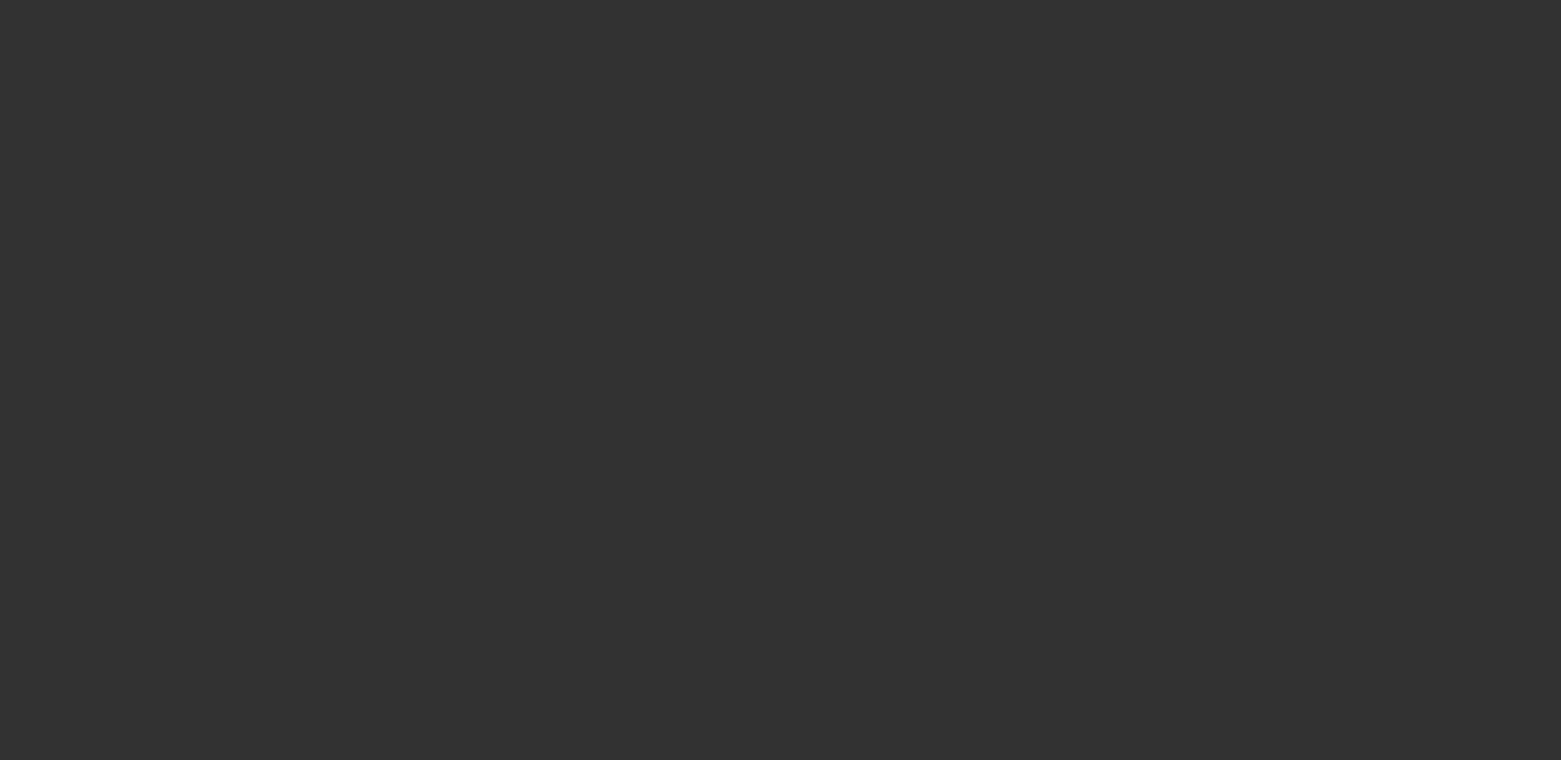
select select "0"
select select "2"
select select "0"
select select "6"
select select "0"
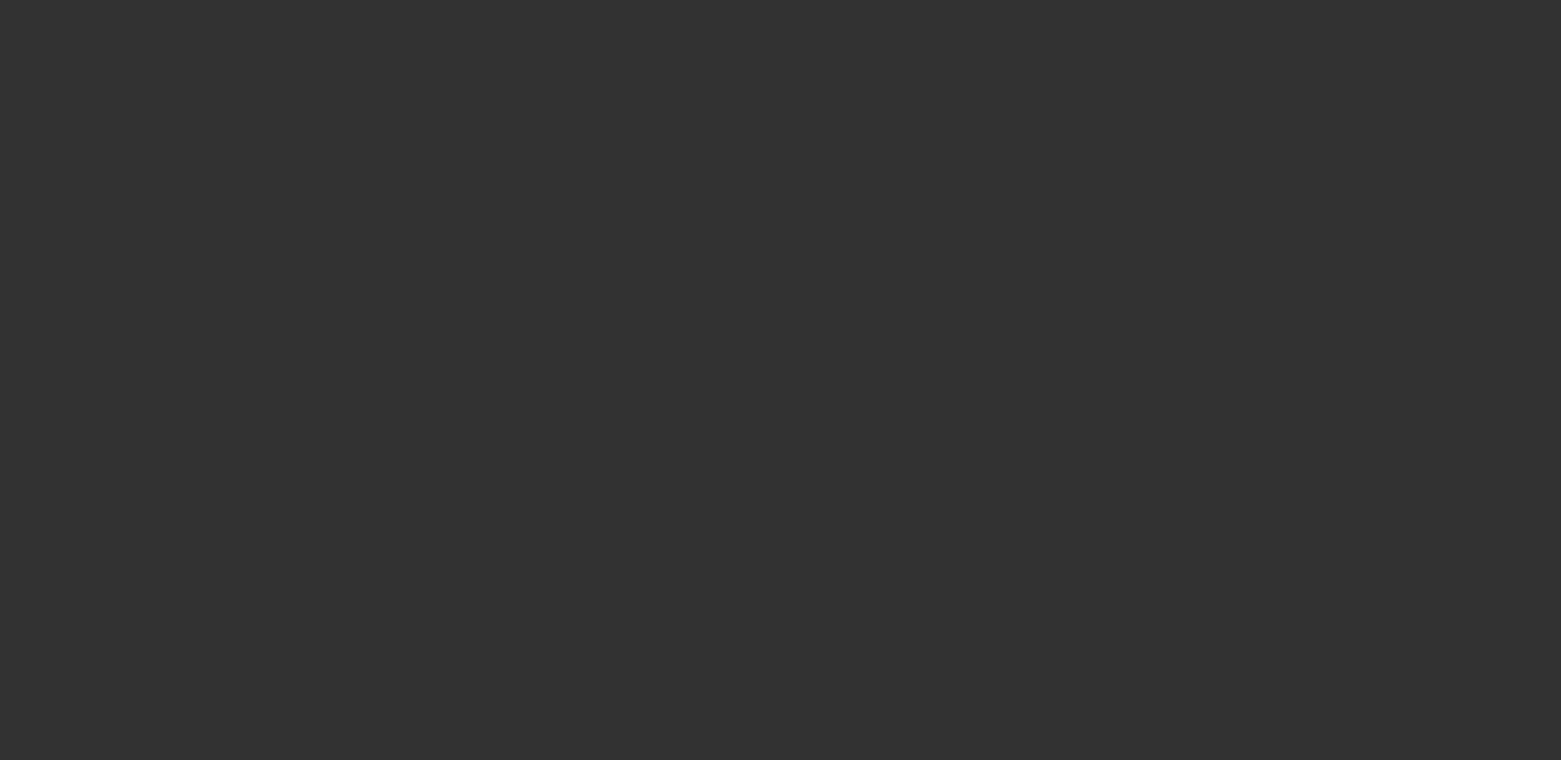
select select "2"
select select "0"
select select "6"
select select "0"
select select "2"
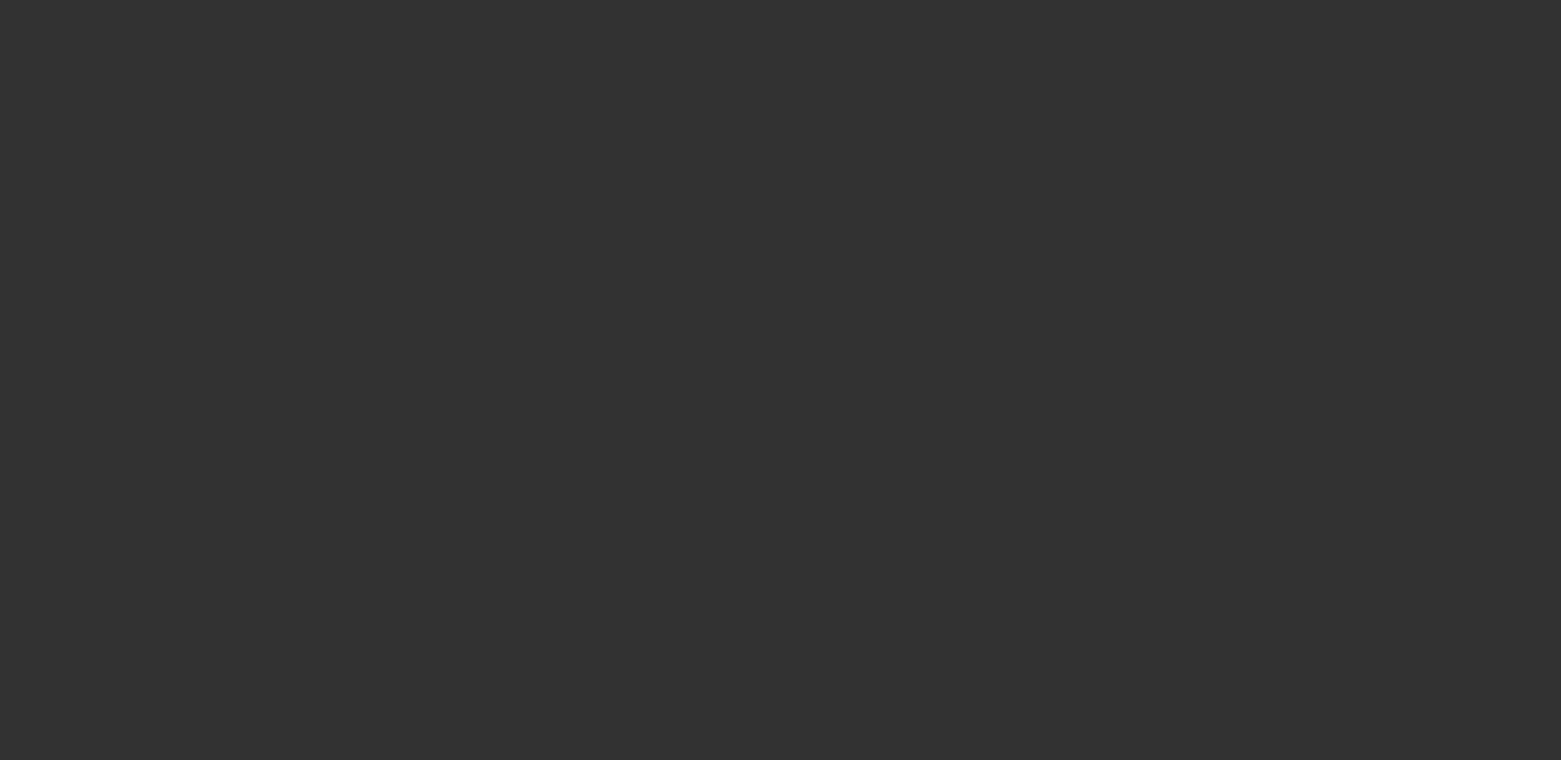
select select "0"
select select "6"
select select "0"
select select "2"
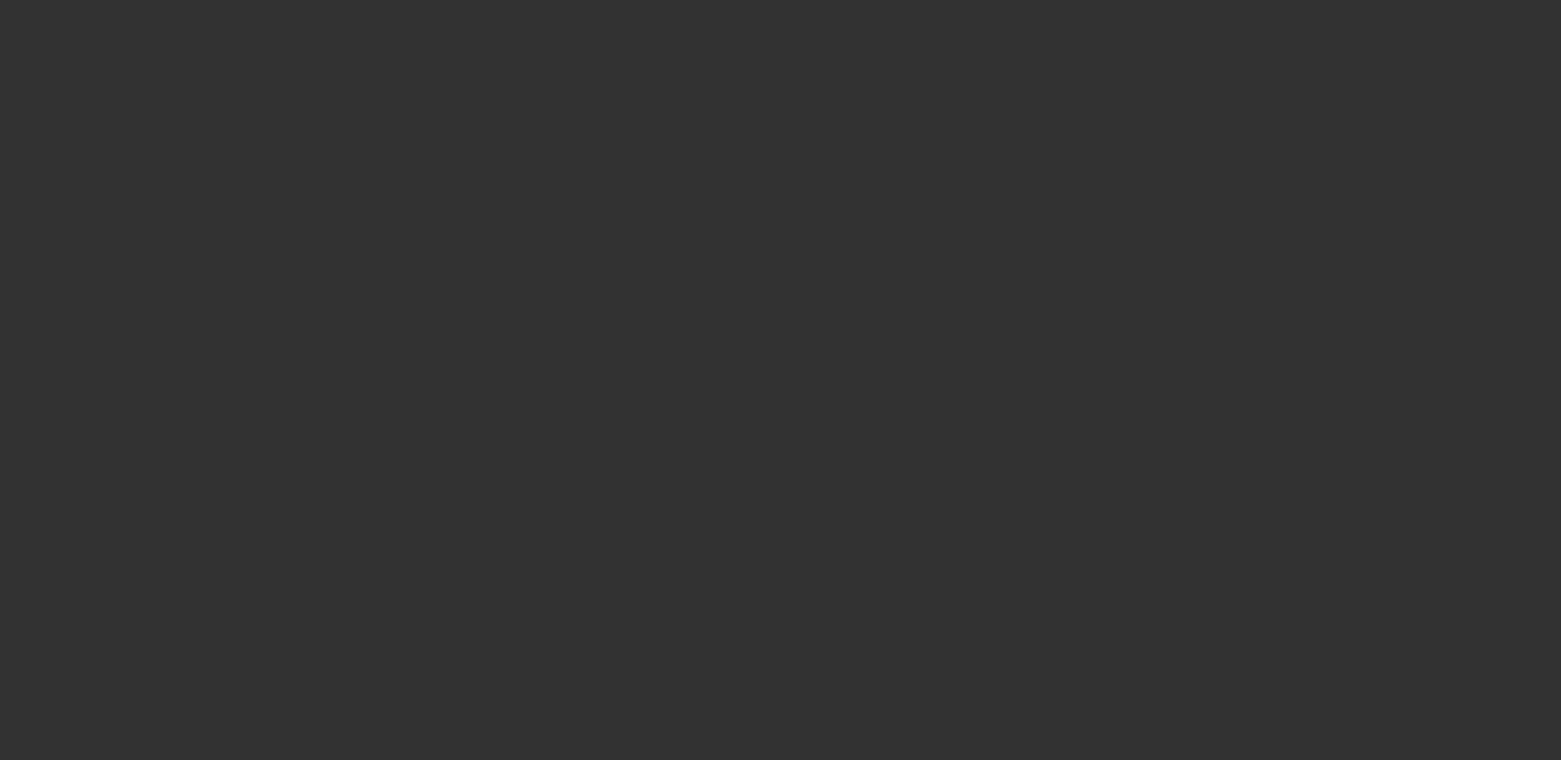
select select "0"
select select "6"
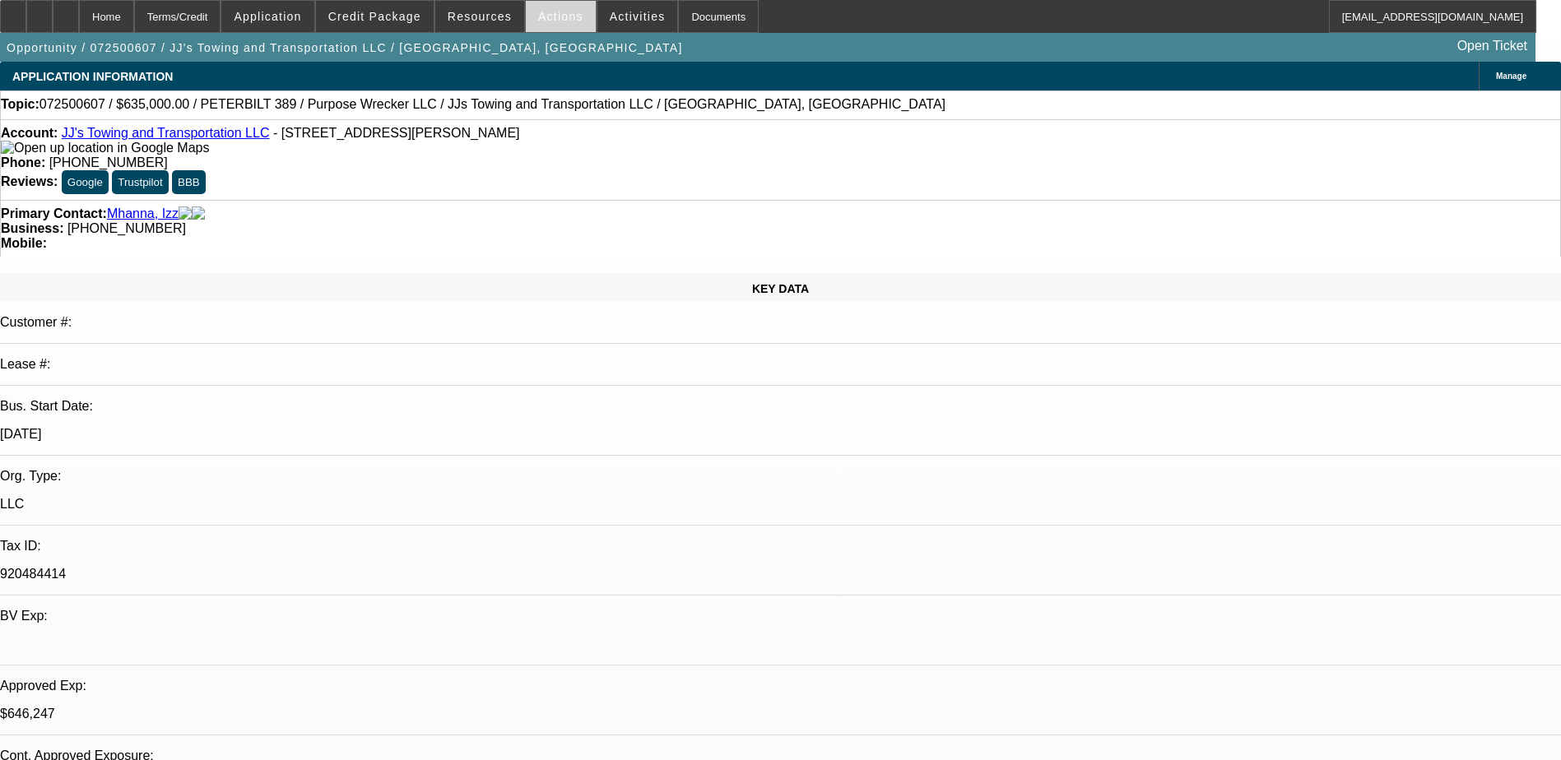
click at [561, 18] on span "Actions" at bounding box center [560, 16] width 45 height 13
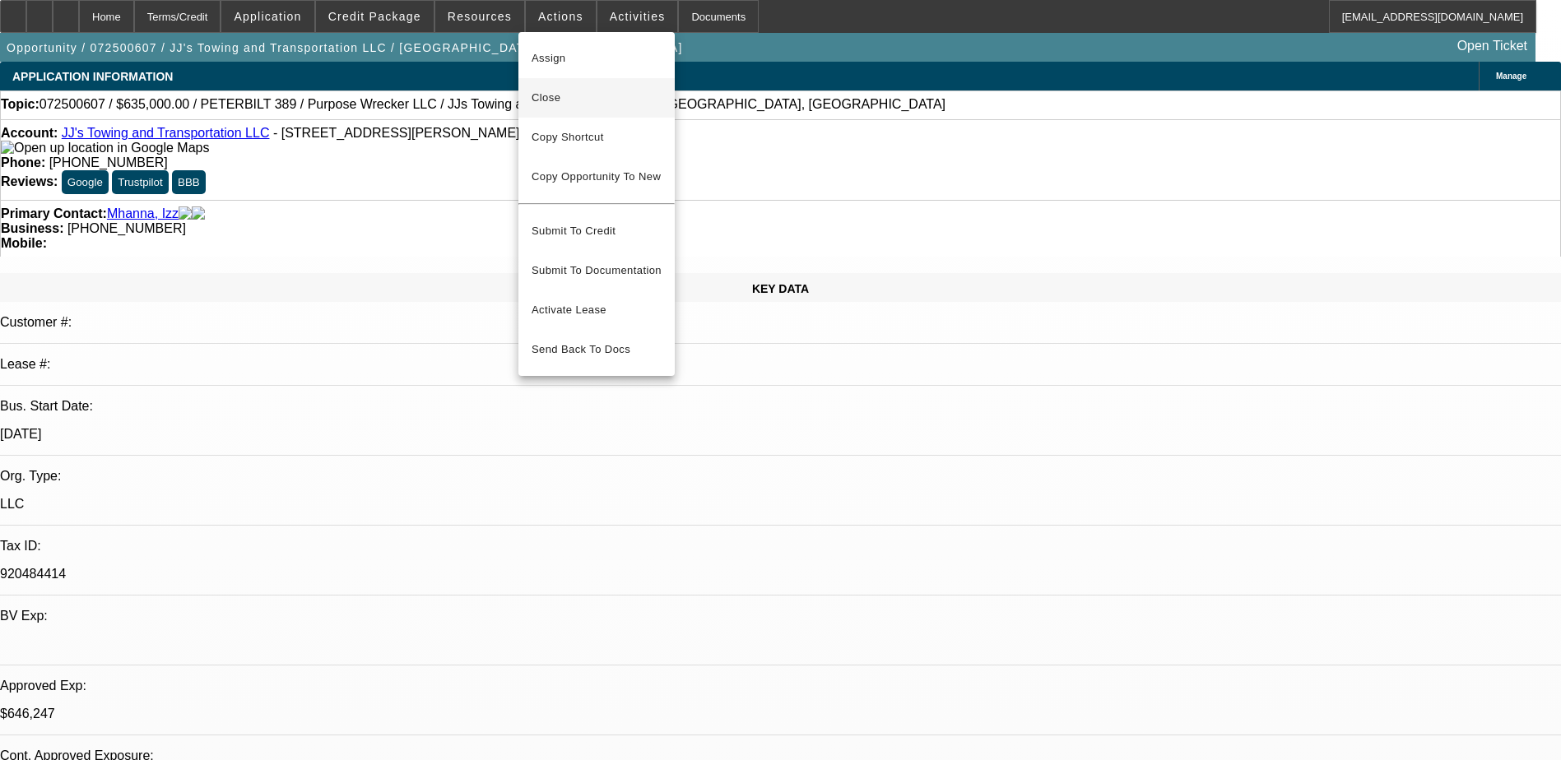
click at [607, 99] on span "Close" at bounding box center [597, 98] width 130 height 20
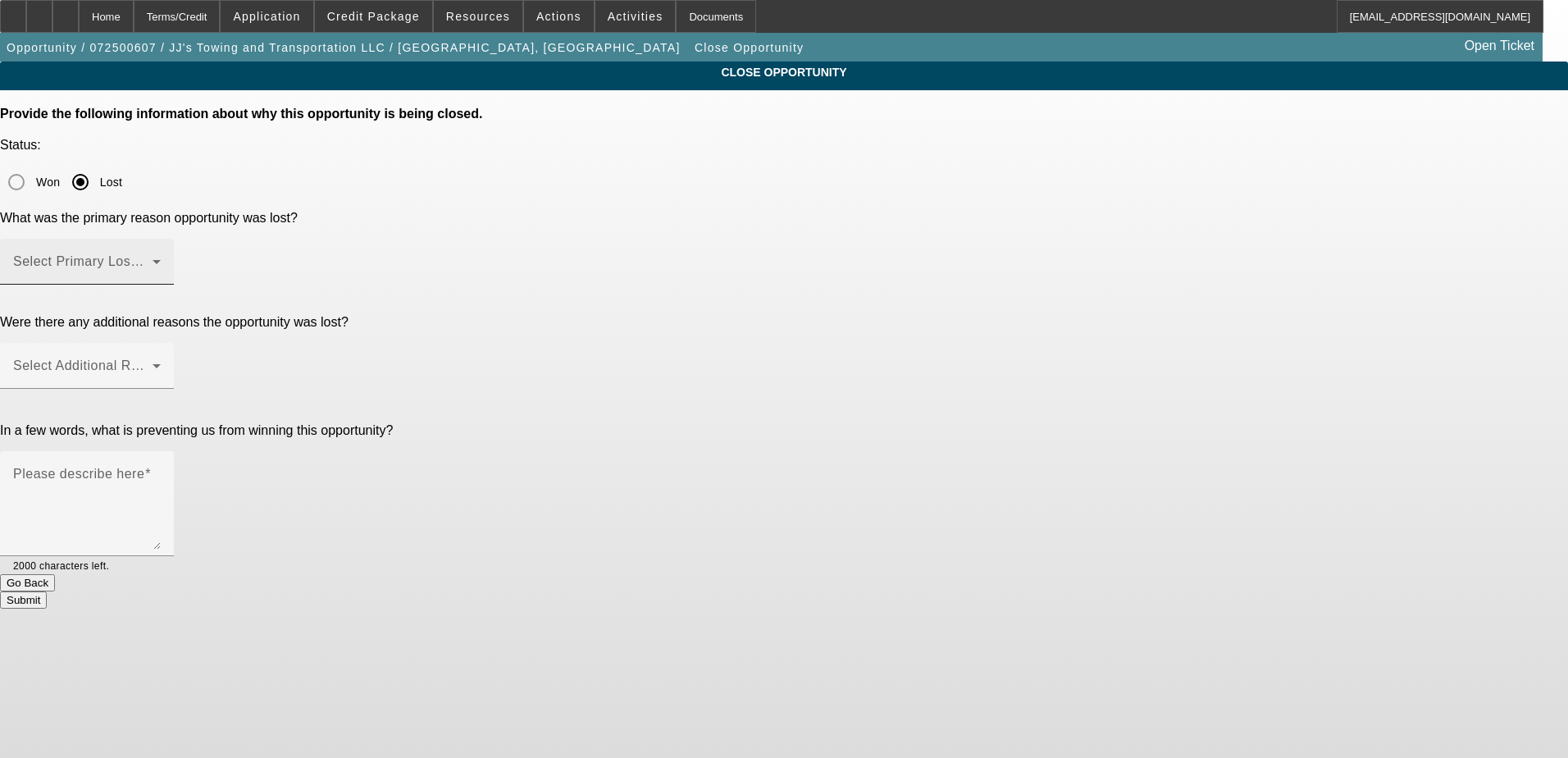
click at [186, 254] on mat-label "Select Primary Lost Reason" at bounding box center [100, 261] width 173 height 14
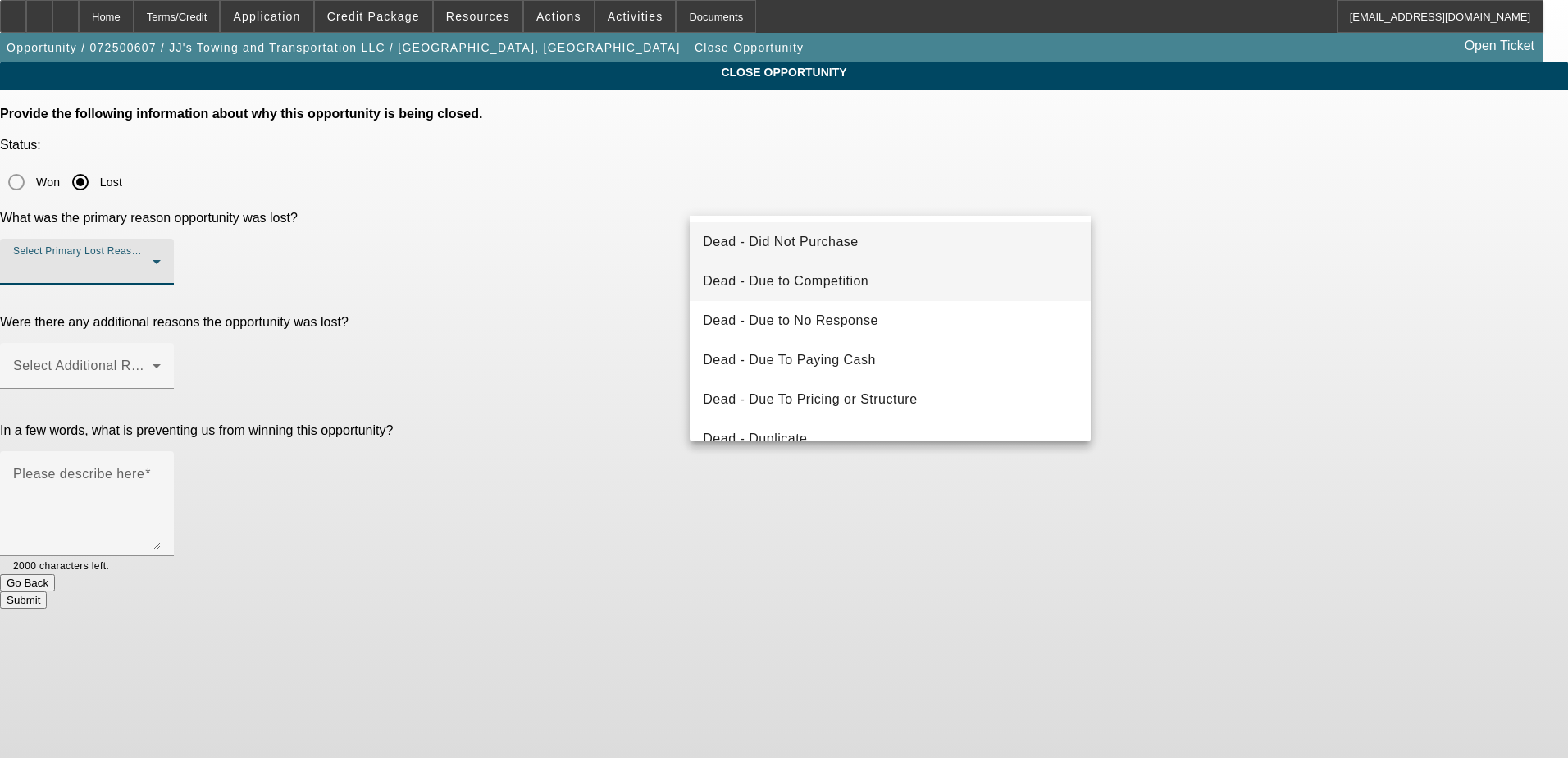
click at [930, 278] on mat-option "Dead - Due to Competition" at bounding box center [890, 280] width 401 height 39
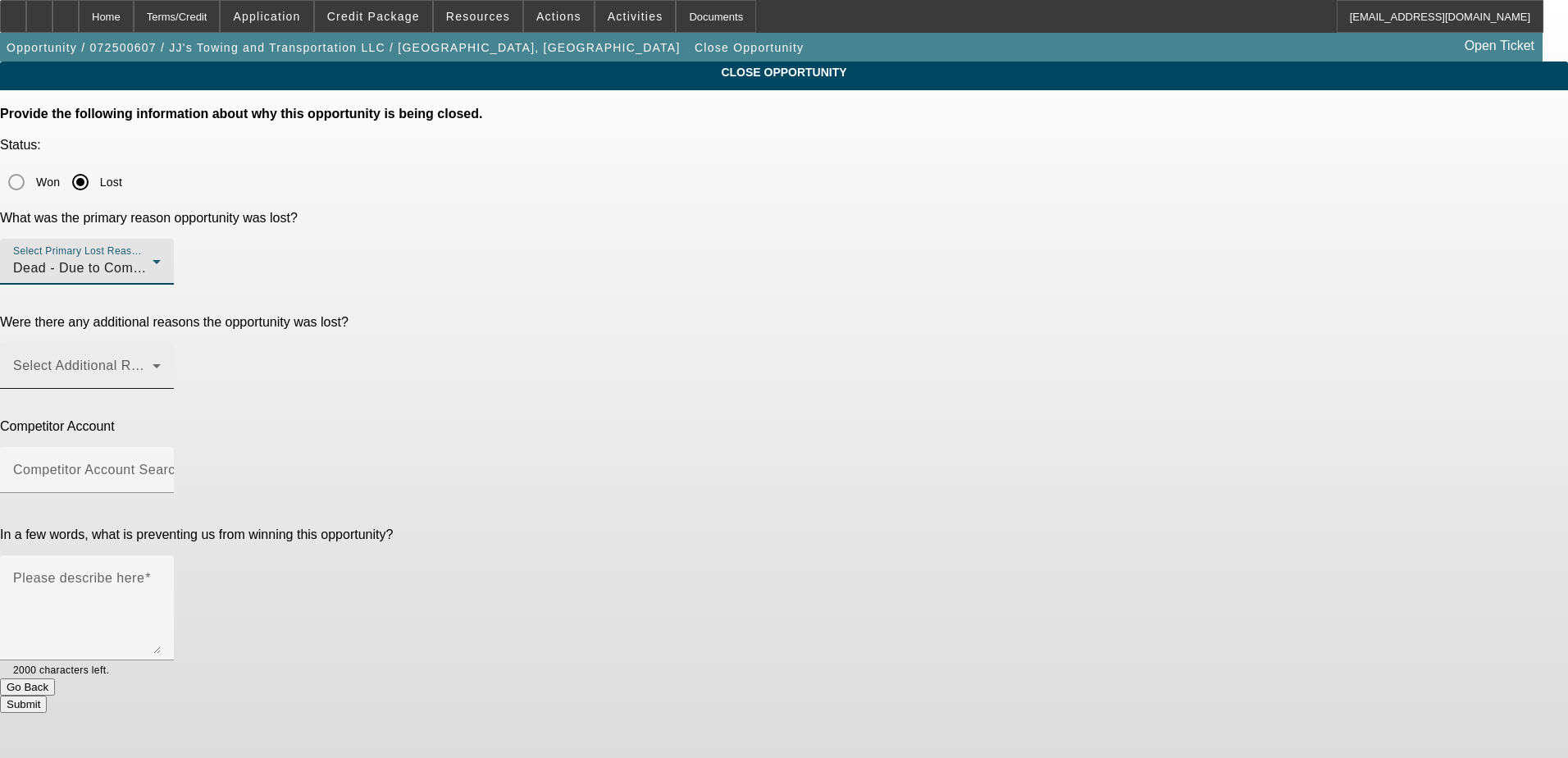
click at [160, 343] on div "Select Additional Reasons" at bounding box center [87, 366] width 148 height 46
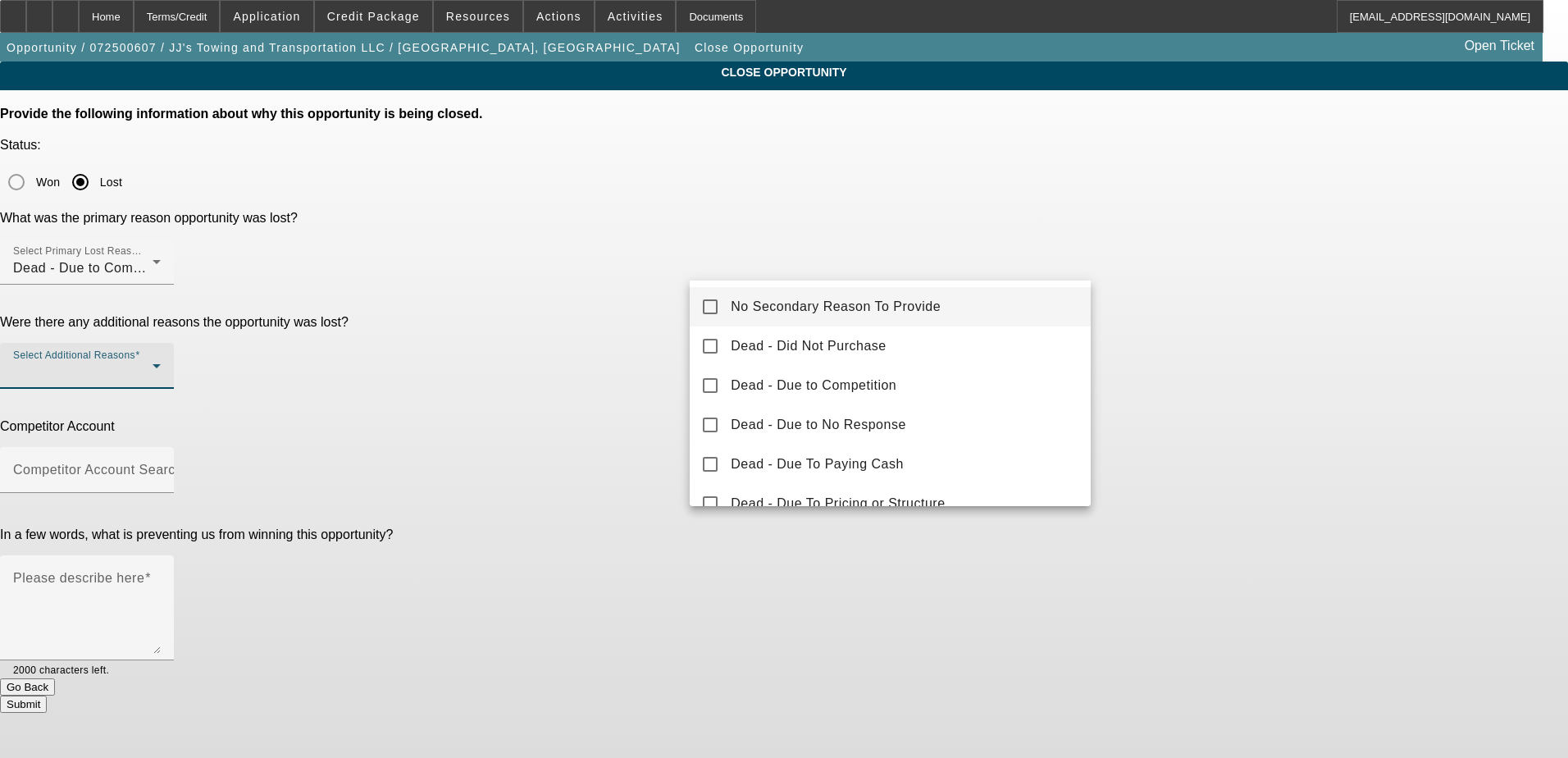
click at [973, 198] on div at bounding box center [784, 379] width 1568 height 758
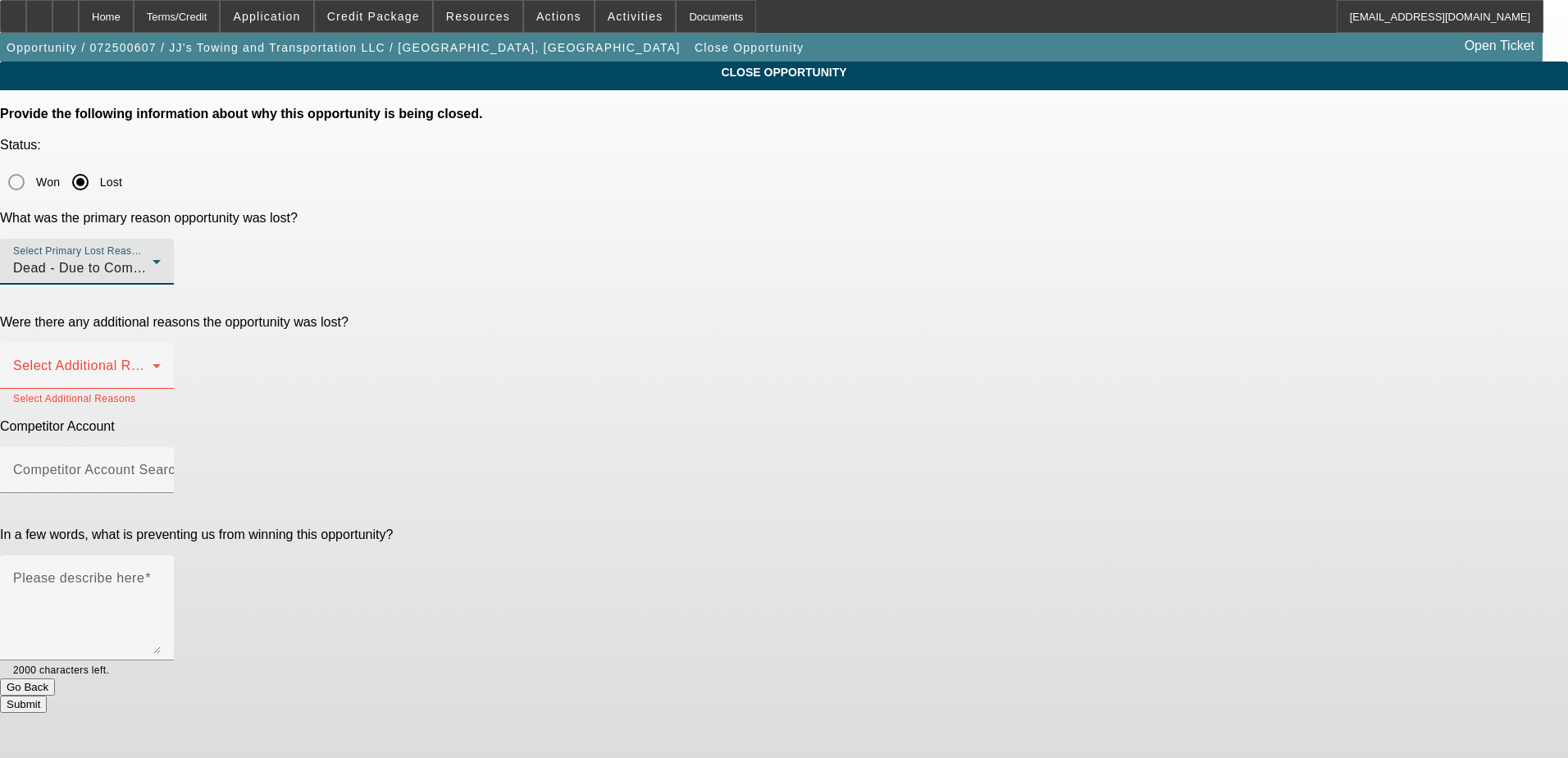
click at [153, 258] on div "Dead - Due to Competition" at bounding box center [83, 268] width 140 height 20
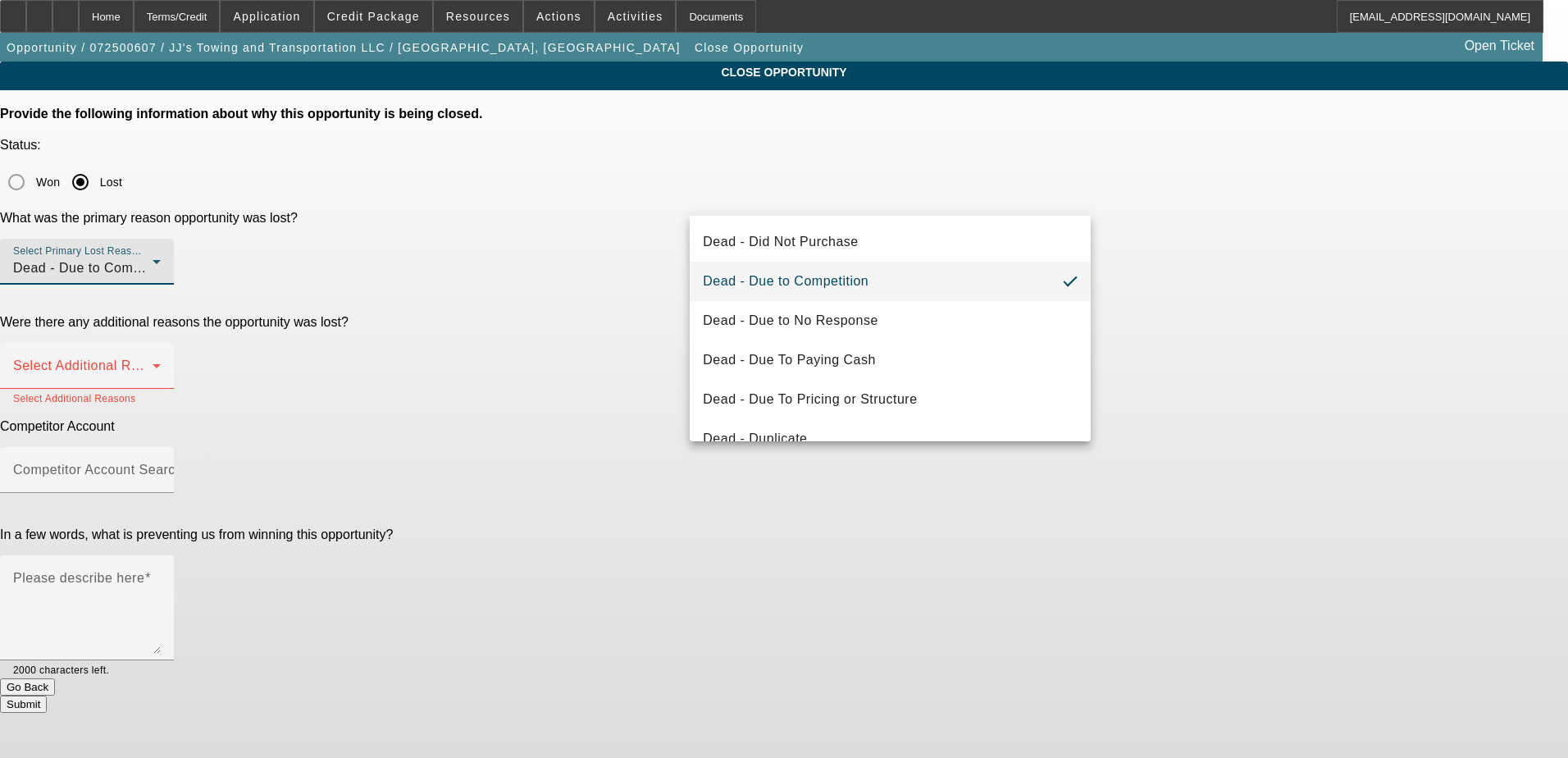
drag, startPoint x: 932, startPoint y: 398, endPoint x: 1110, endPoint y: 318, distance: 195.2
click at [932, 397] on mat-option "Dead - Due To Pricing or Structure" at bounding box center [890, 399] width 401 height 39
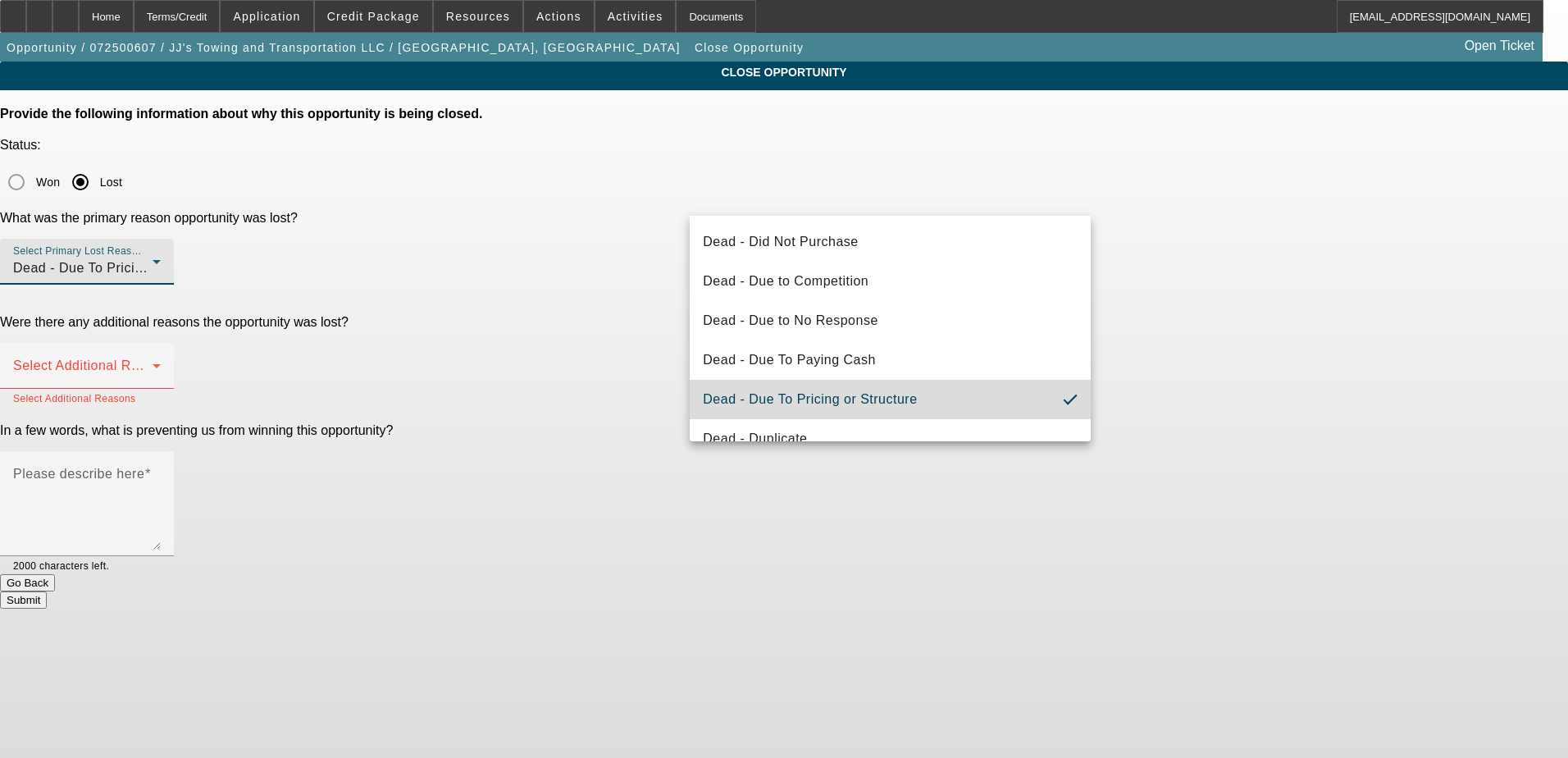
click at [1220, 271] on div "CLOSE OPPORTUNITY Provide the following information about why this opportunity …" at bounding box center [784, 335] width 1568 height 548
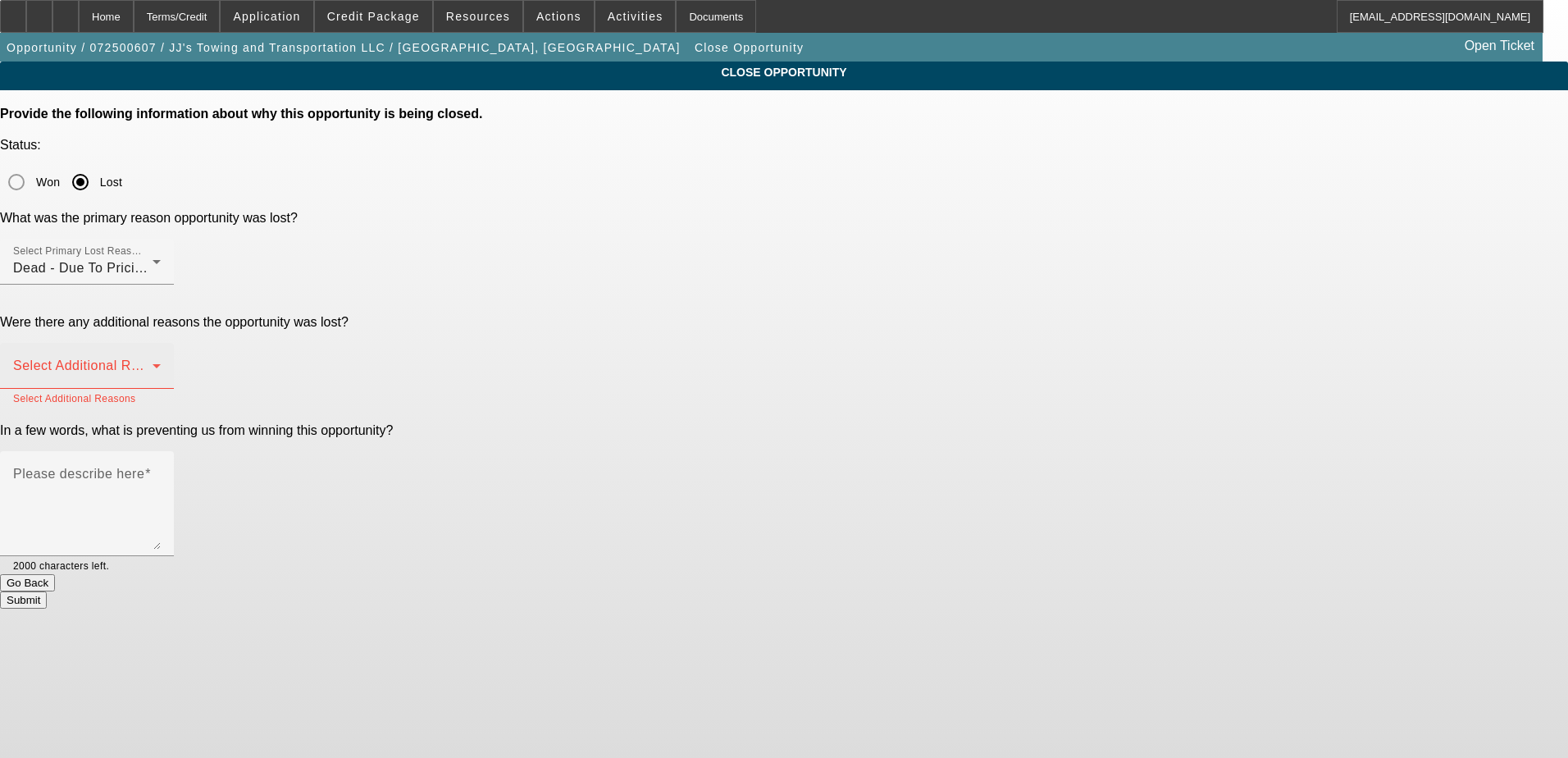
click at [160, 343] on div "Select Additional Reasons" at bounding box center [87, 366] width 148 height 46
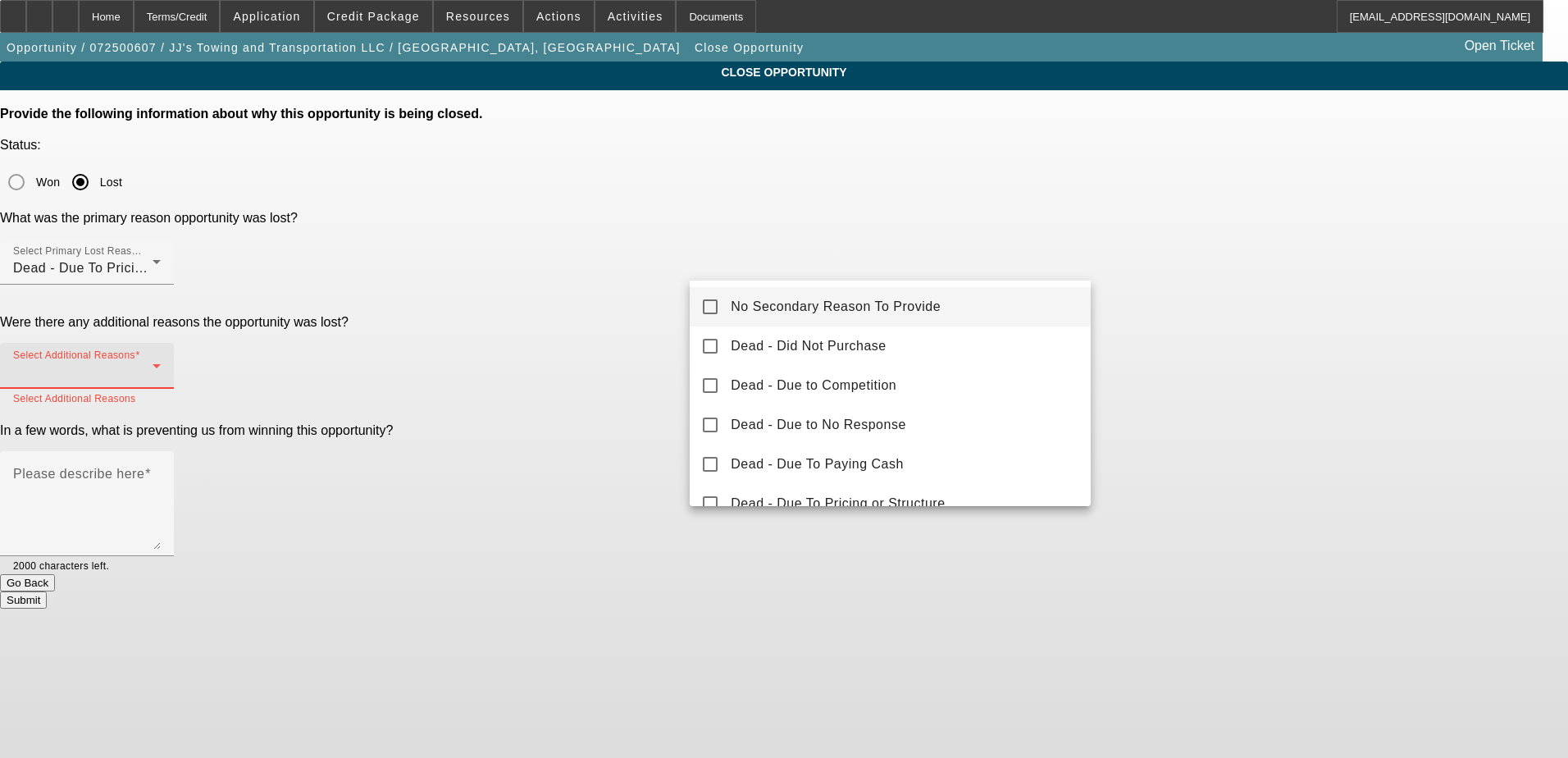
click at [963, 285] on div "No Secondary Reason To Provide Dead - Did Not Purchase Dead - Due to Competitio…" at bounding box center [890, 393] width 401 height 225
click at [977, 296] on mat-option "No Secondary Reason To Provide" at bounding box center [890, 306] width 401 height 39
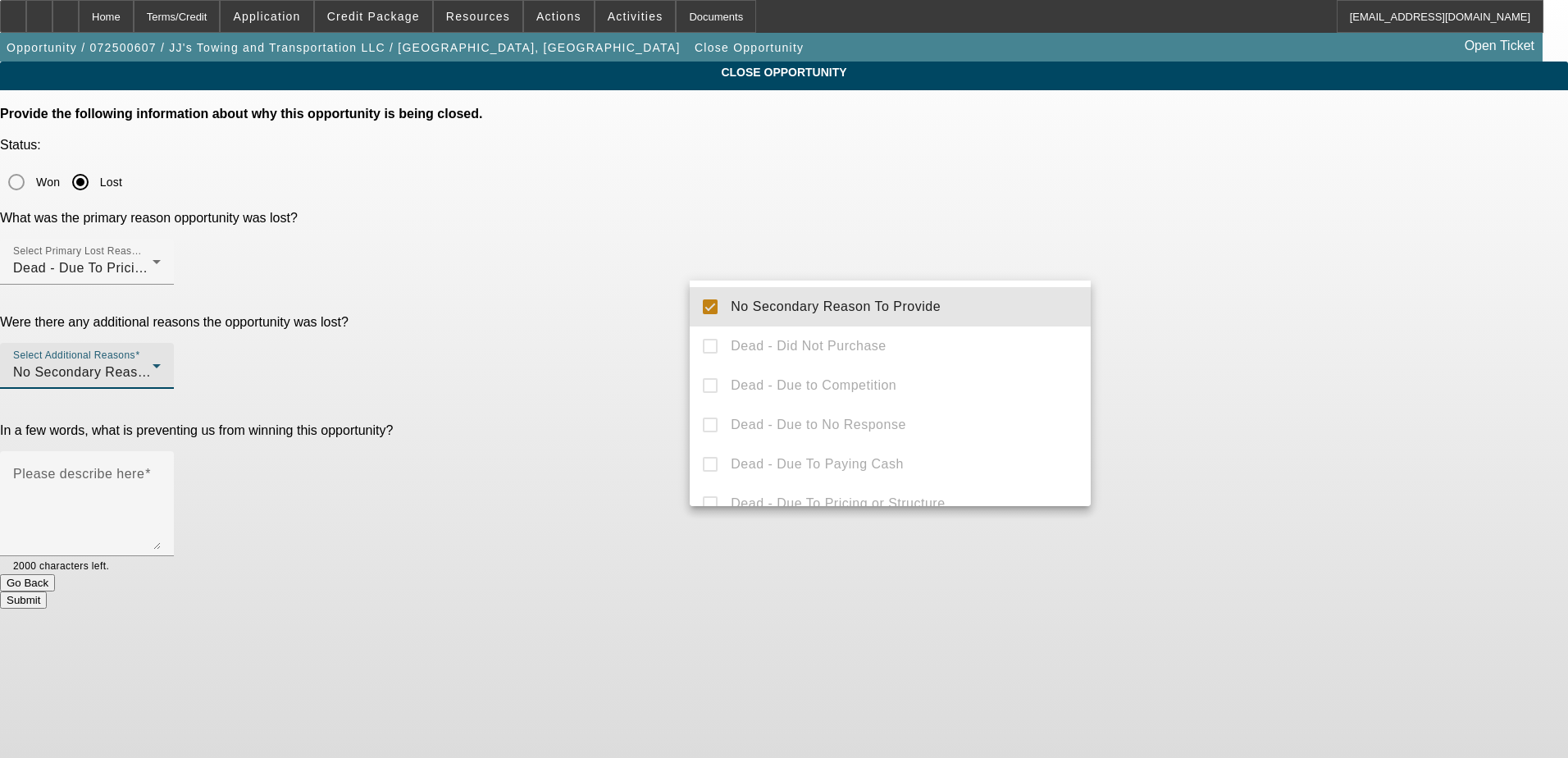
click at [1162, 315] on div at bounding box center [784, 379] width 1568 height 758
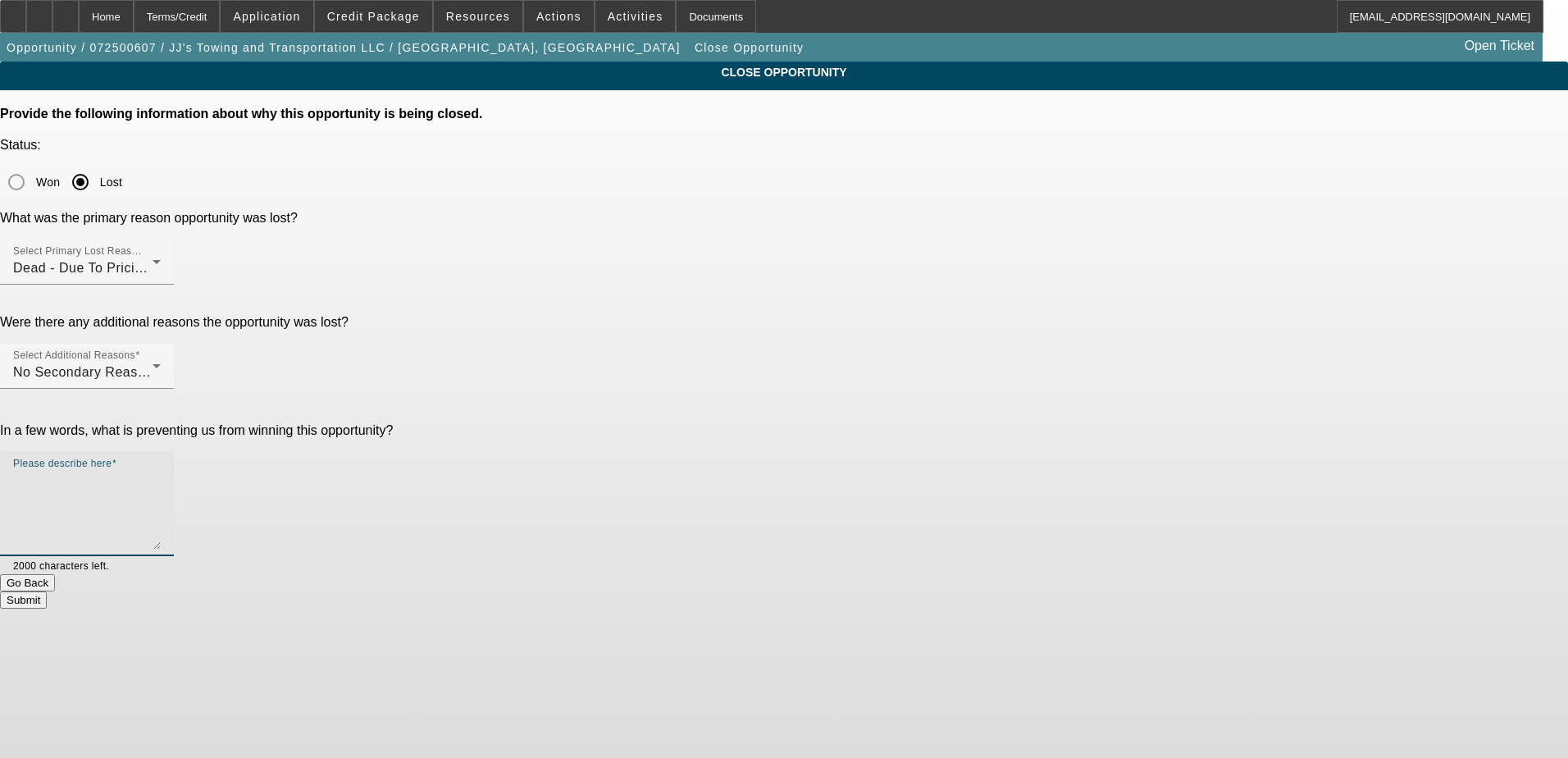
click at [160, 471] on textarea "Please describe here" at bounding box center [87, 510] width 148 height 79
type textarea "[PERSON_NAME] said they ended up getting the loan done somewhere else, interest…"
click at [1187, 343] on div "CLOSE OPPORTUNITY Provide the following information about why this opportunity …" at bounding box center [784, 335] width 1568 height 548
click at [47, 591] on button "Submit" at bounding box center [23, 599] width 47 height 17
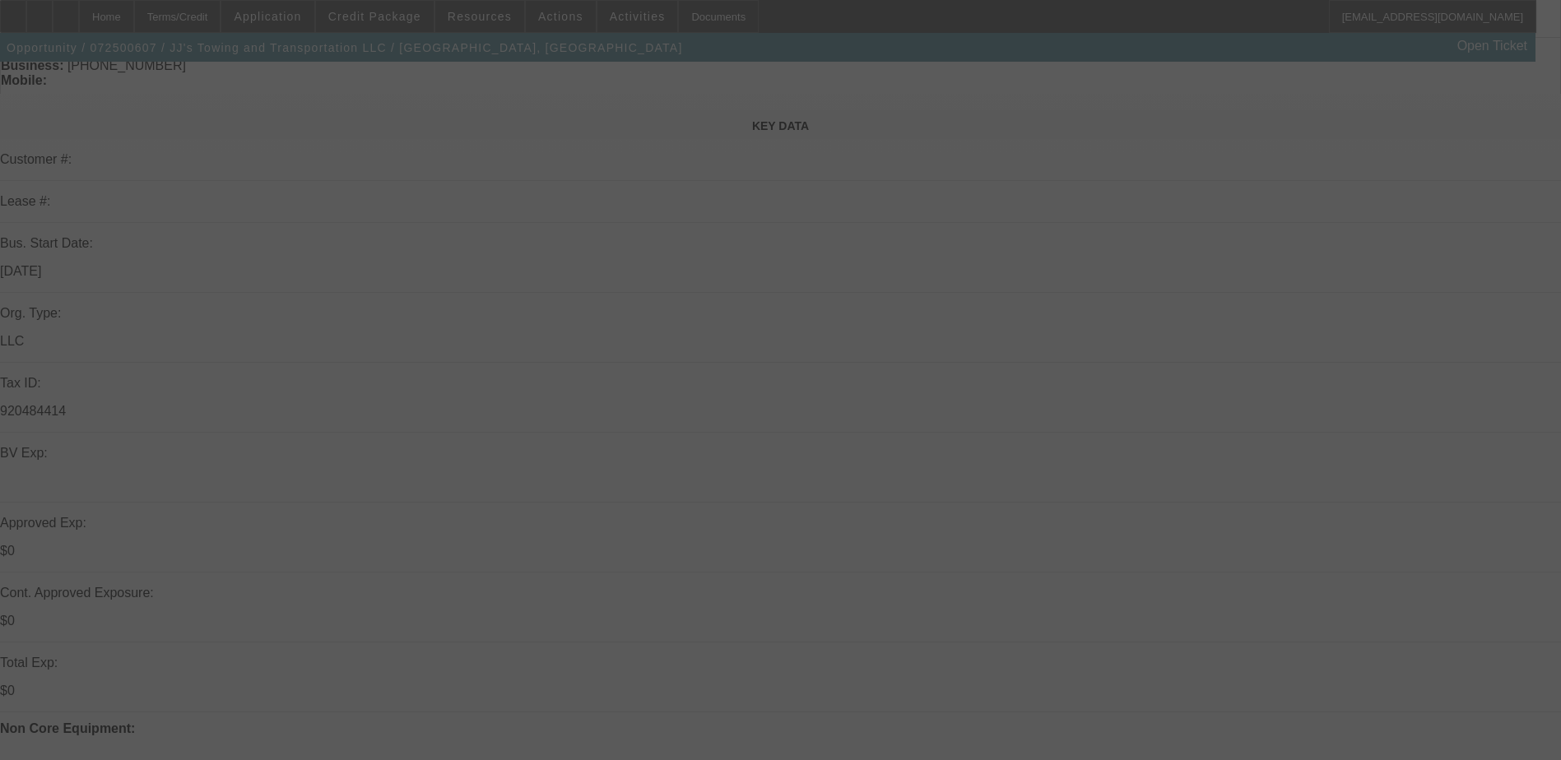
scroll to position [165, 0]
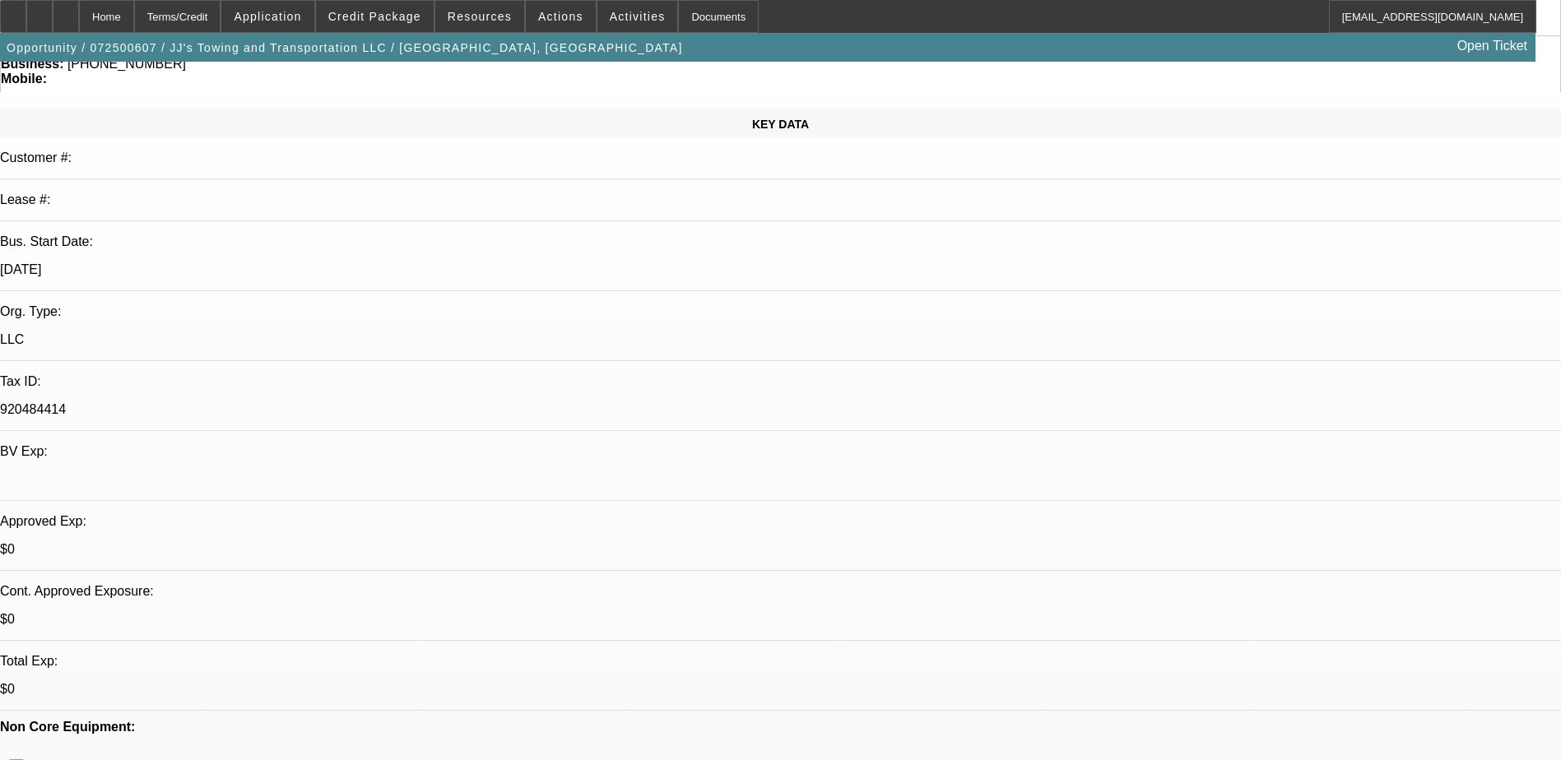
select select "0"
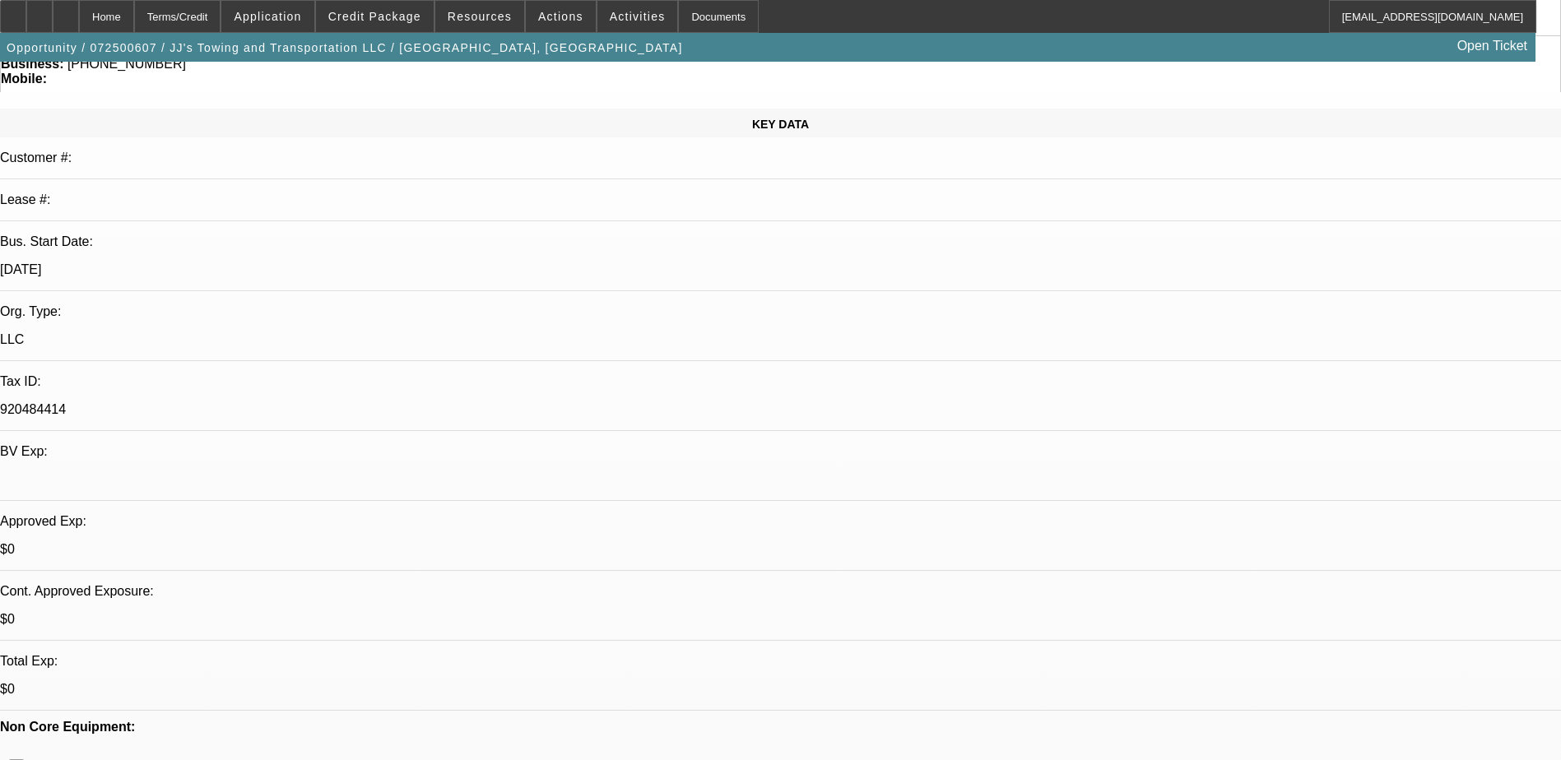
select select "0"
select select "1"
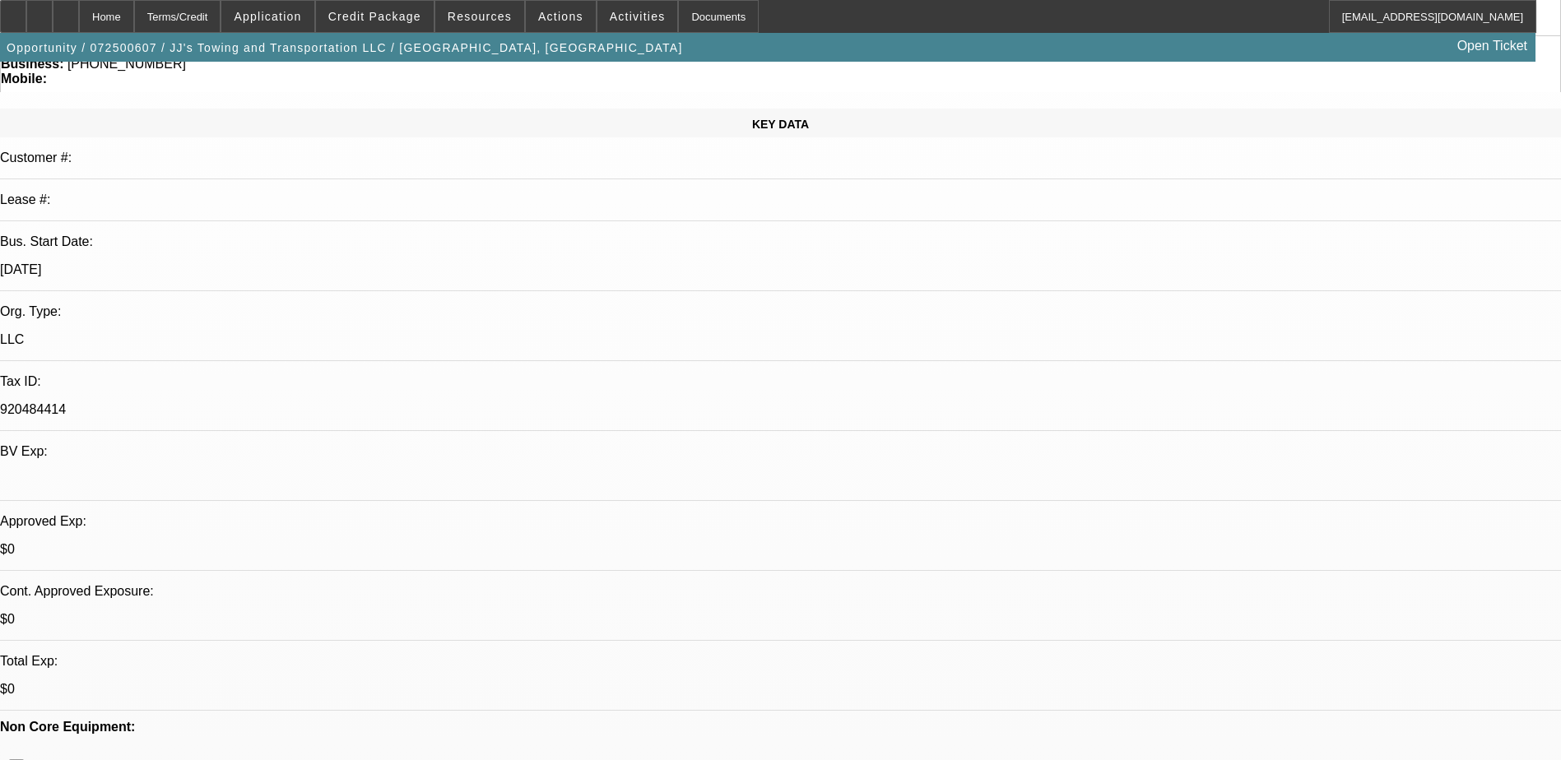
select select "2"
select select "6"
select select "1"
select select "2"
select select "6"
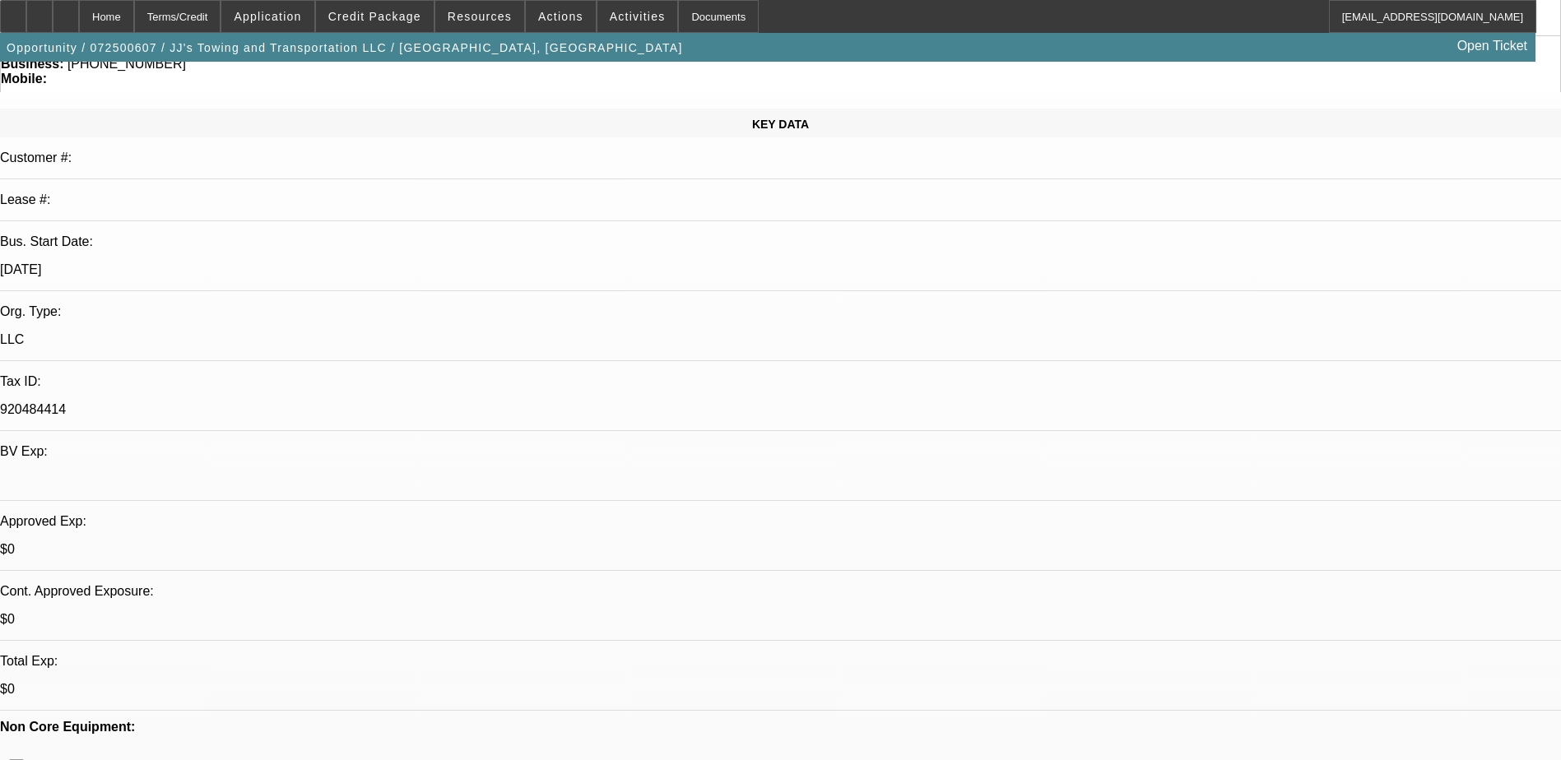
select select "1"
select select "2"
select select "6"
select select "1"
select select "2"
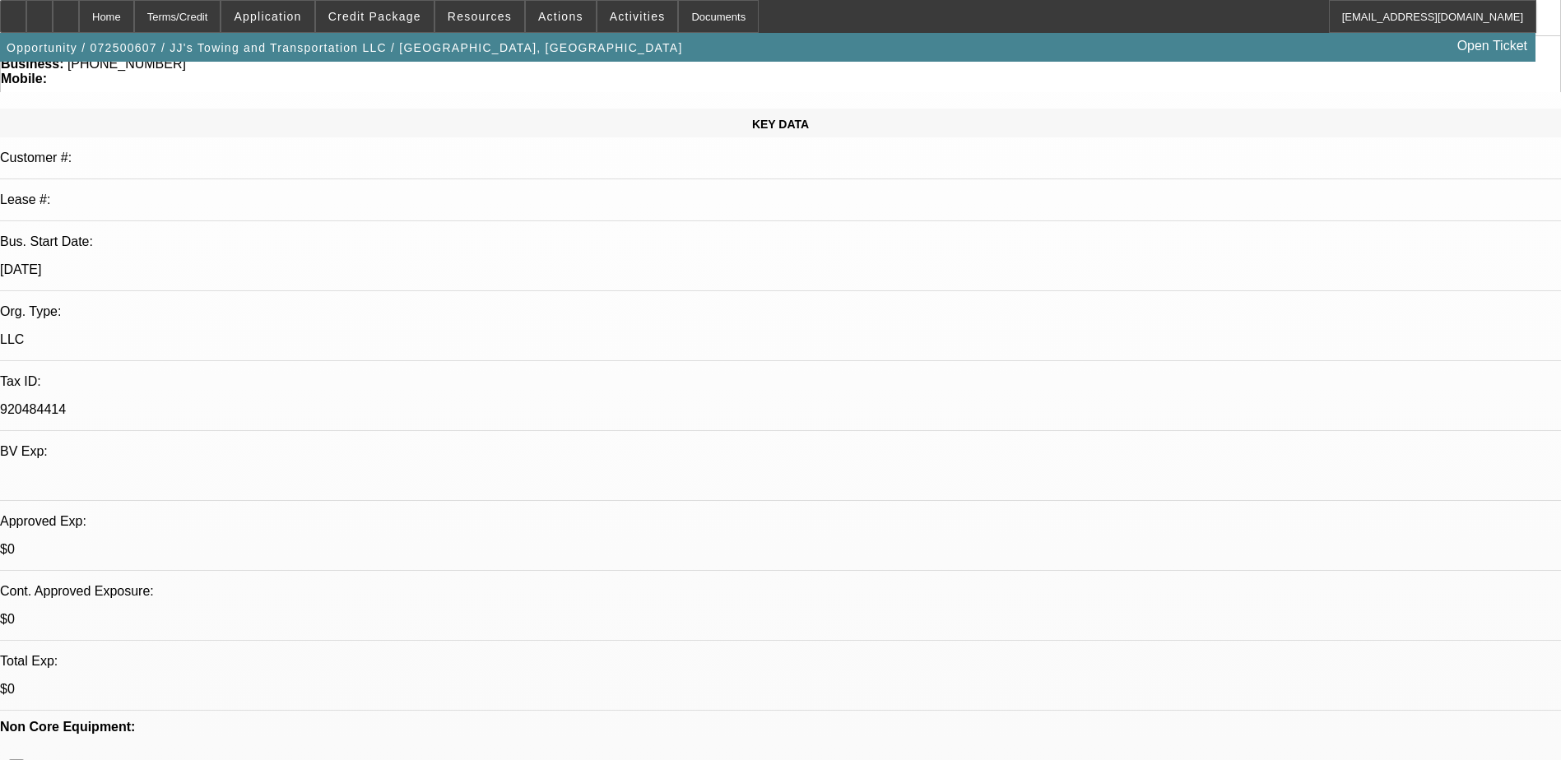
select select "6"
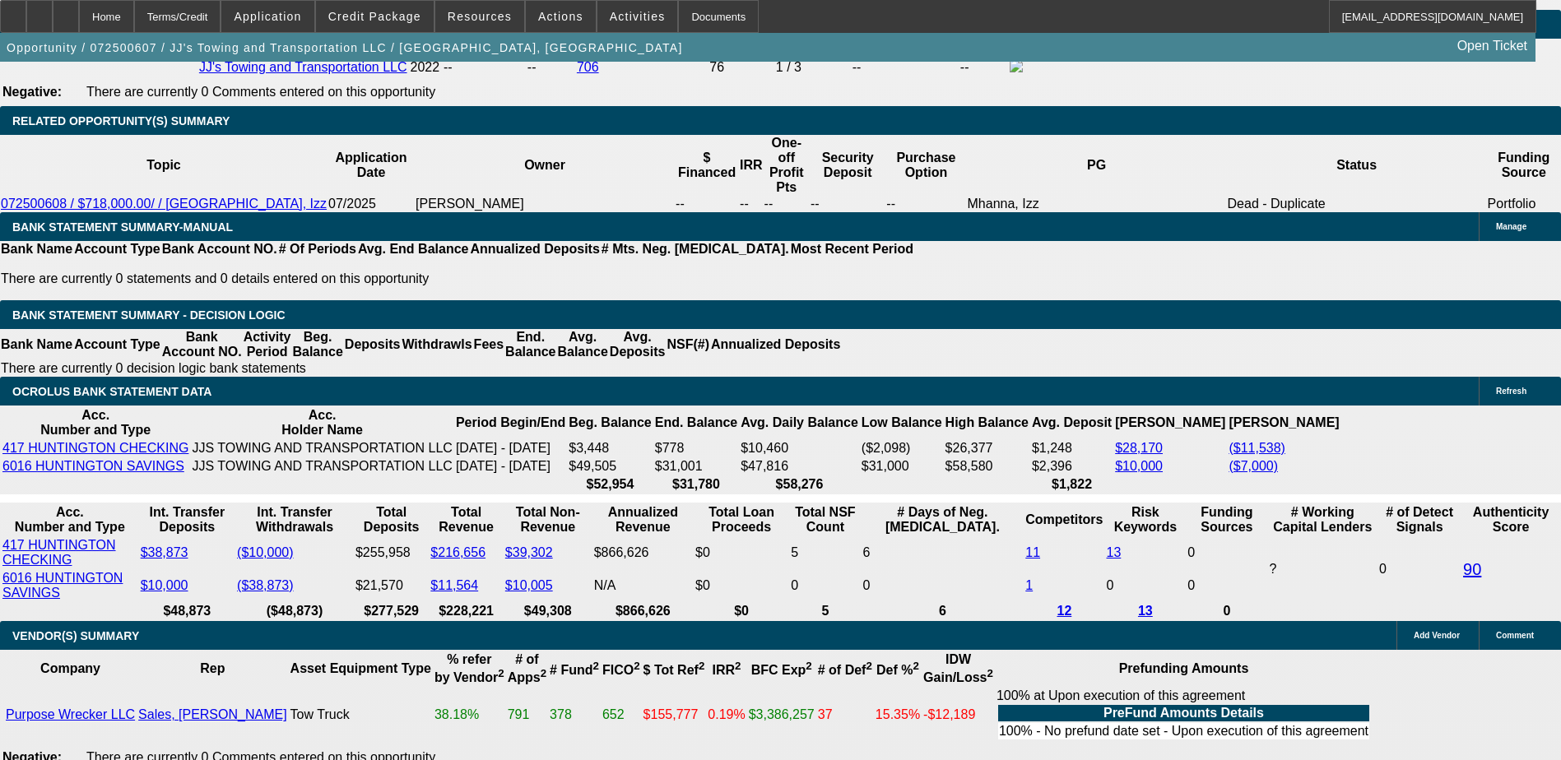
scroll to position [2386, 0]
